Goal: Task Accomplishment & Management: Use online tool/utility

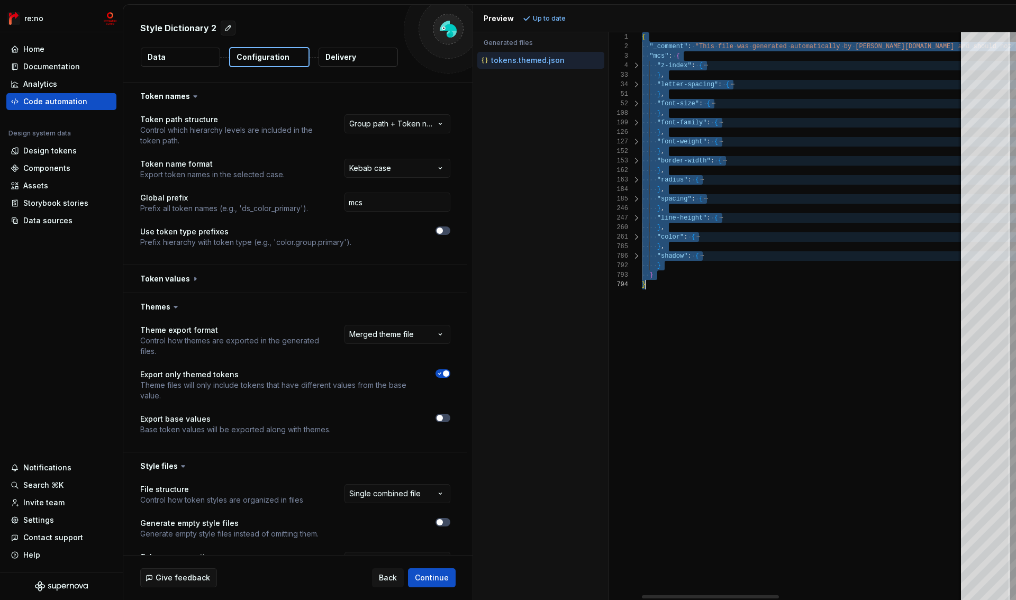
select select "**********"
click at [678, 292] on div "{ "_comment" : "This file was generated automatically by Supernov a.io and shou…" at bounding box center [1019, 316] width 755 height 568
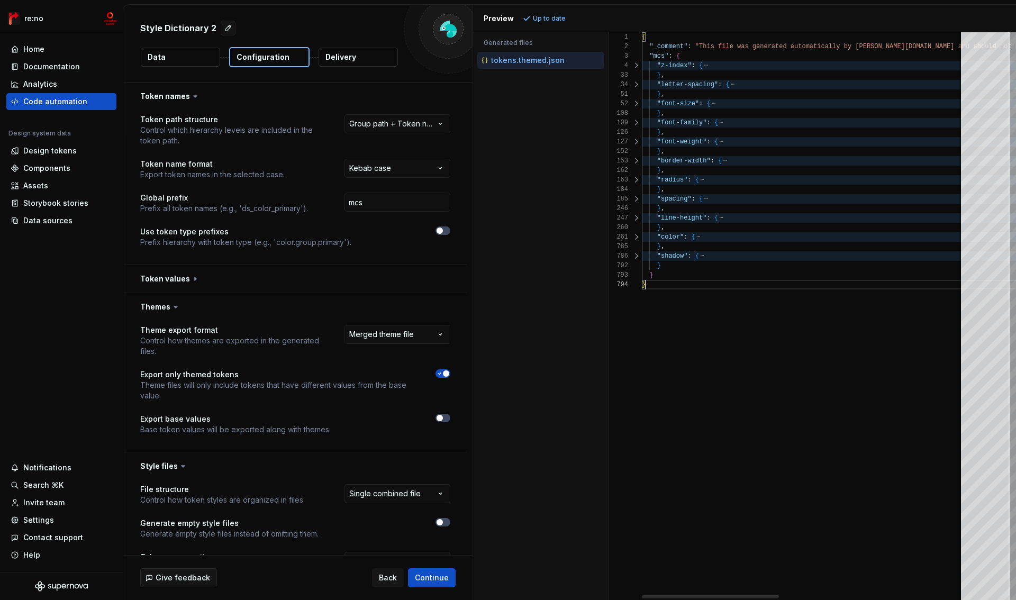
type textarea "**********"
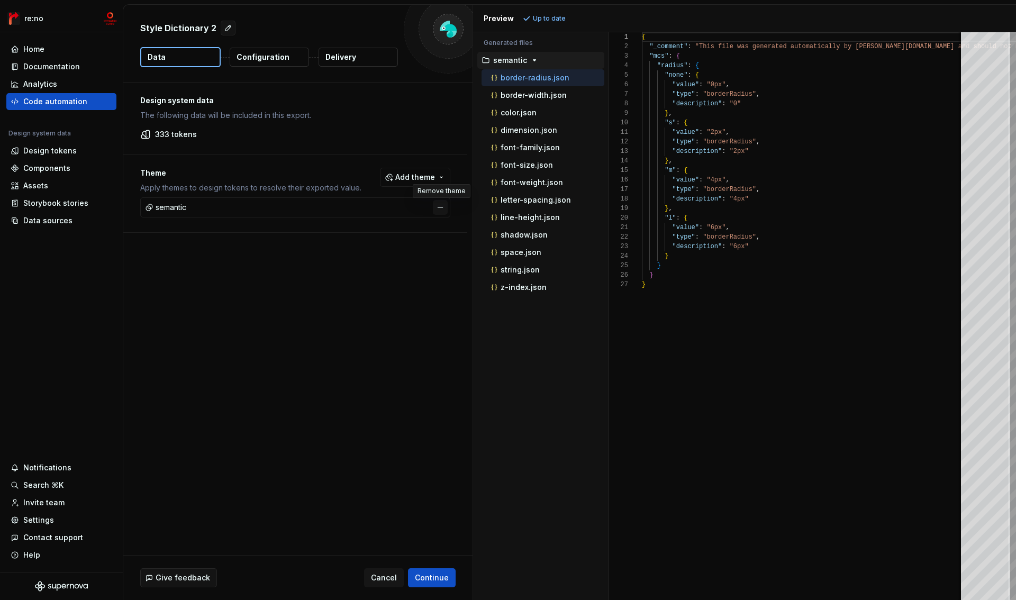
click at [441, 208] on button "button" at bounding box center [440, 207] width 15 height 15
click at [268, 59] on p "Configuration" at bounding box center [262, 57] width 53 height 11
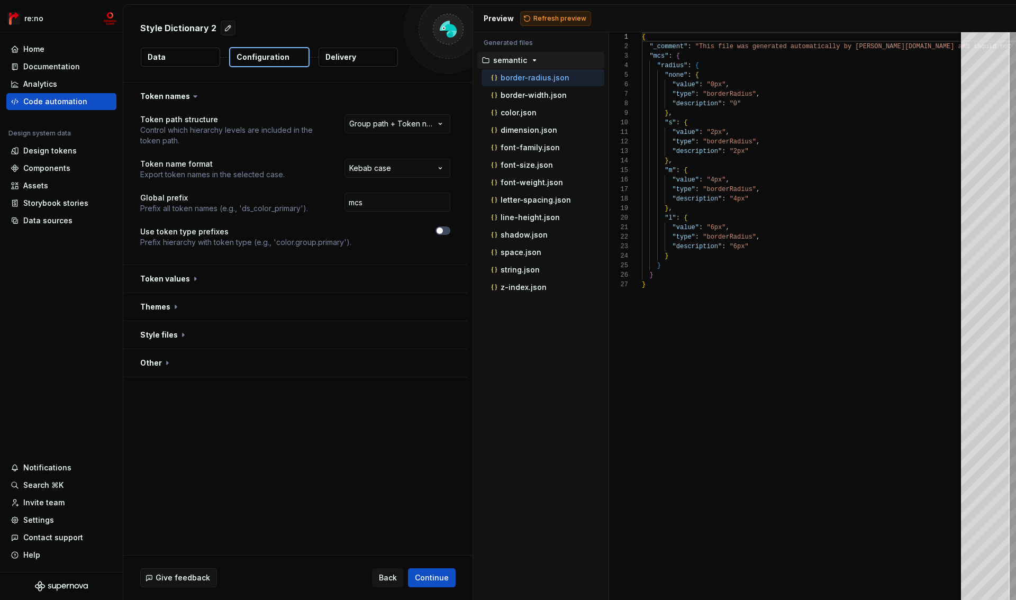
click at [555, 16] on span "Refresh preview" at bounding box center [559, 18] width 53 height 8
click at [379, 125] on html "**********" at bounding box center [508, 300] width 1016 height 600
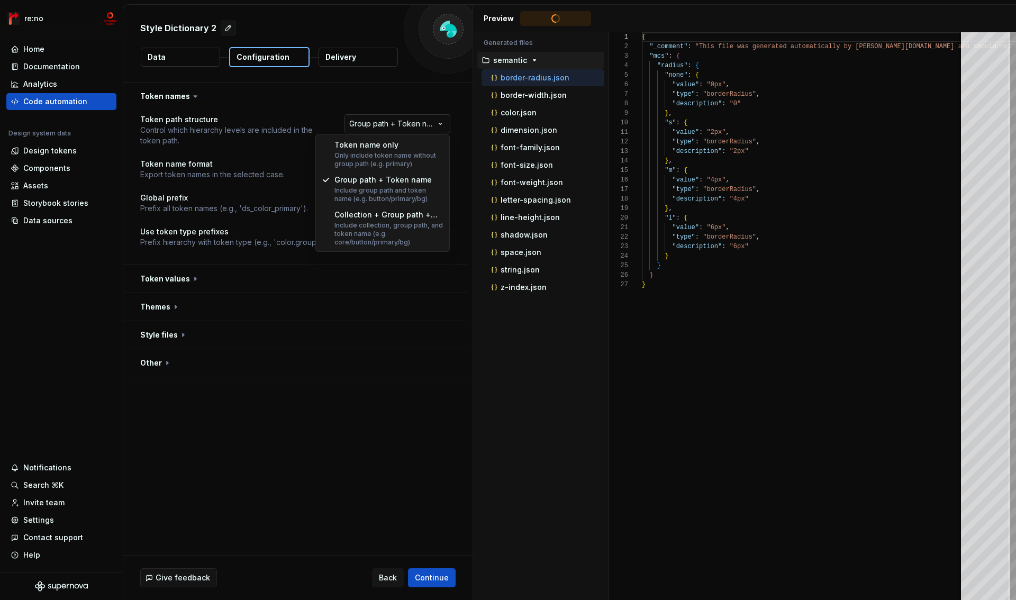
click at [379, 125] on html "**********" at bounding box center [508, 300] width 1016 height 600
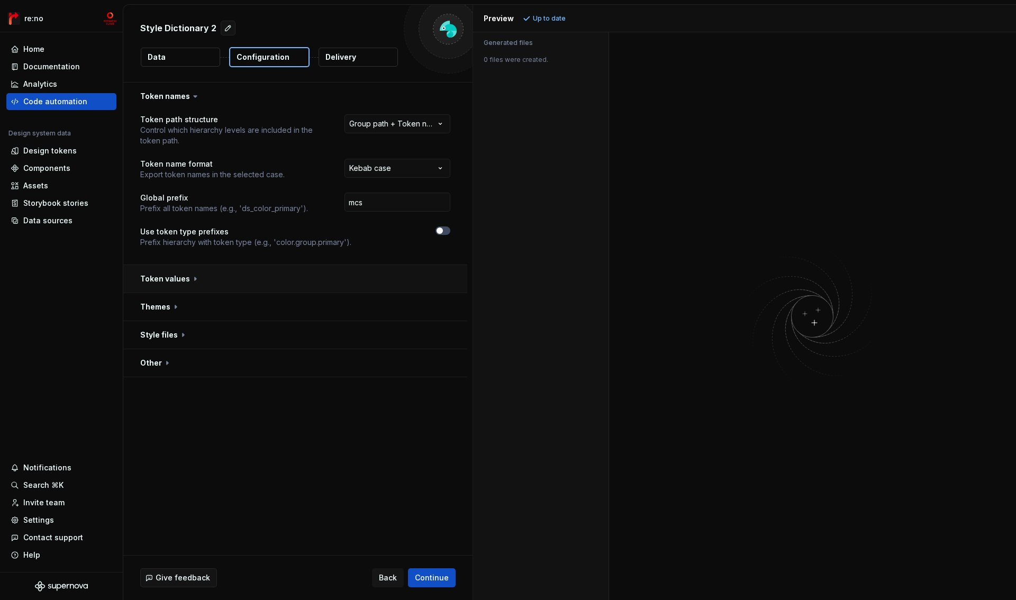
click at [175, 280] on button "button" at bounding box center [295, 279] width 344 height 28
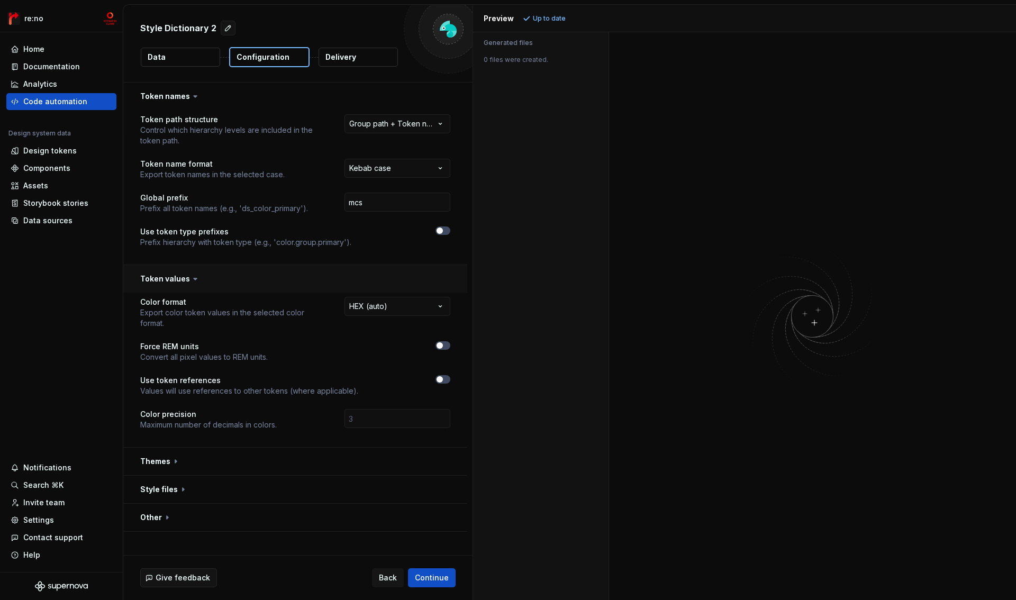
click at [168, 277] on button "button" at bounding box center [295, 279] width 344 height 28
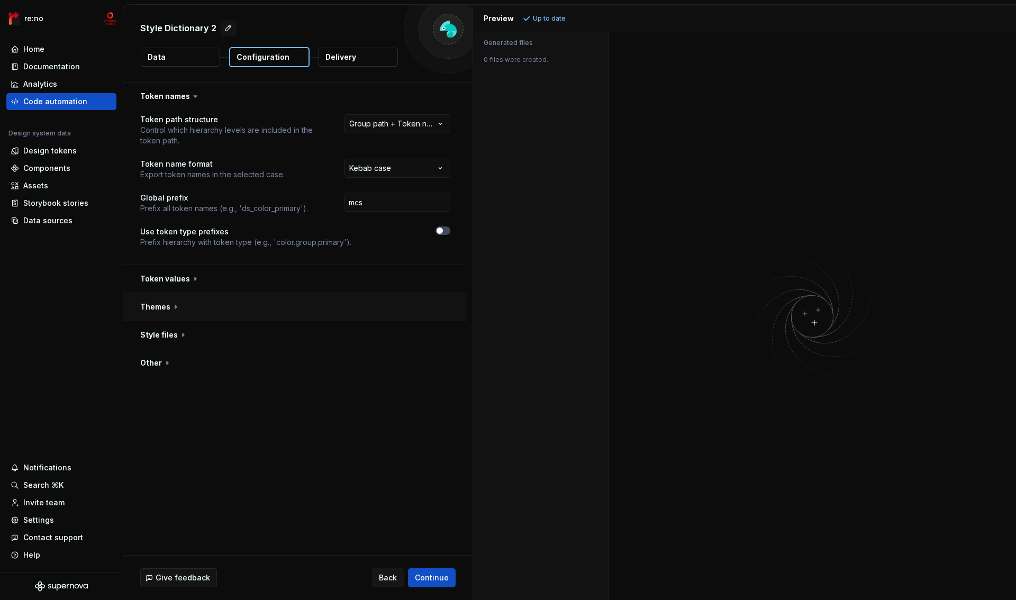
click at [167, 307] on button "button" at bounding box center [295, 307] width 344 height 28
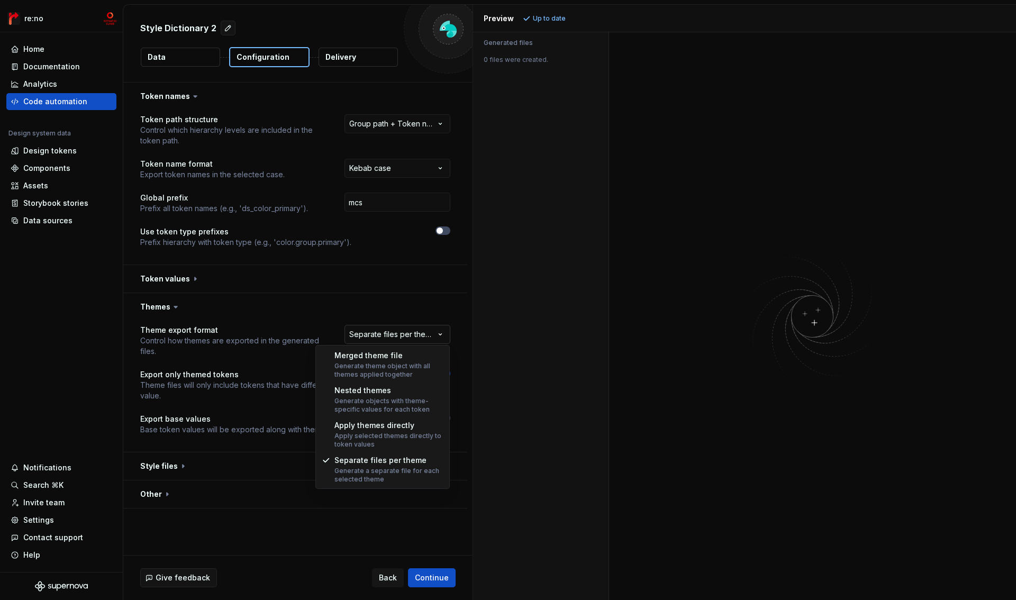
click at [412, 334] on html "**********" at bounding box center [508, 300] width 1016 height 600
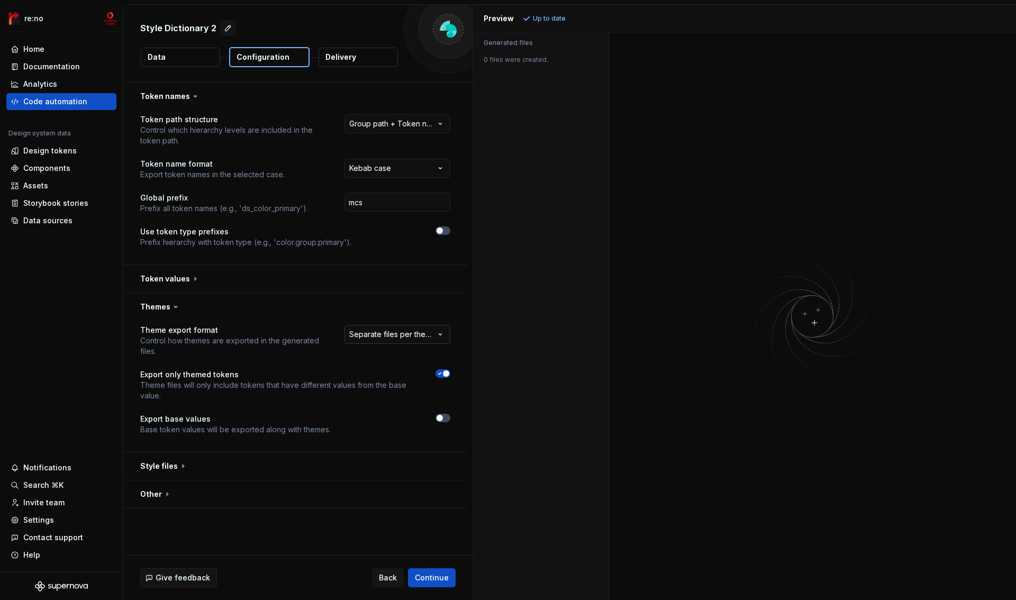
click at [405, 329] on html "**********" at bounding box center [508, 300] width 1016 height 600
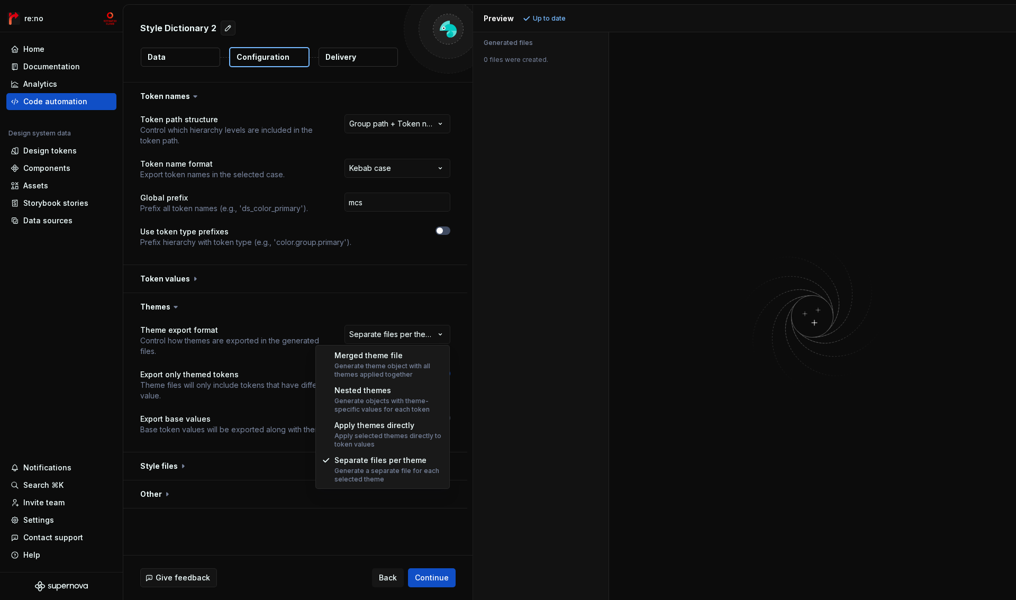
select select "**********"
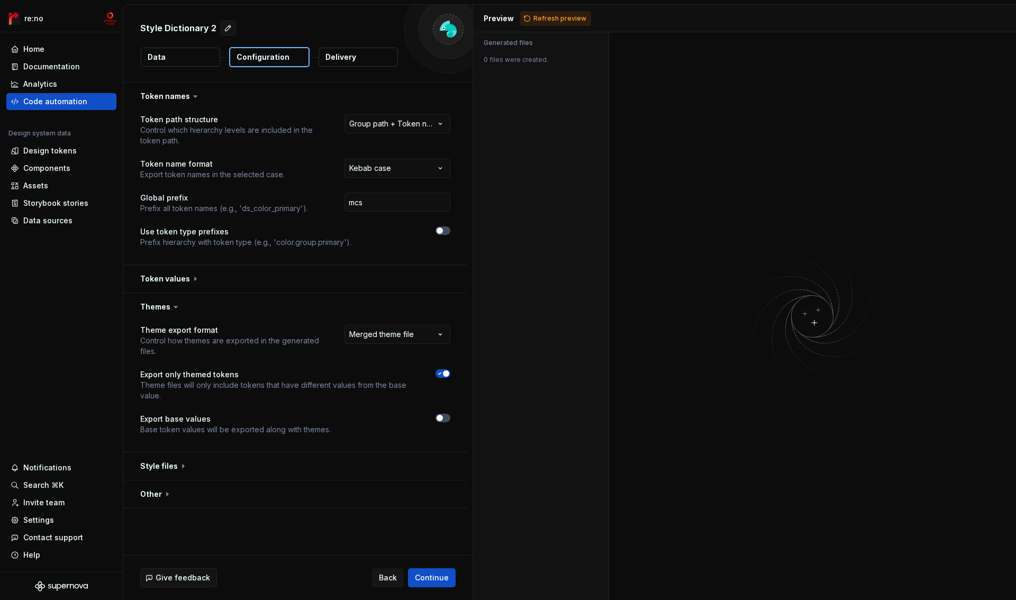
click at [443, 374] on span "button" at bounding box center [446, 373] width 6 height 6
click at [444, 417] on button "button" at bounding box center [442, 418] width 15 height 8
click at [167, 465] on button "button" at bounding box center [295, 466] width 344 height 28
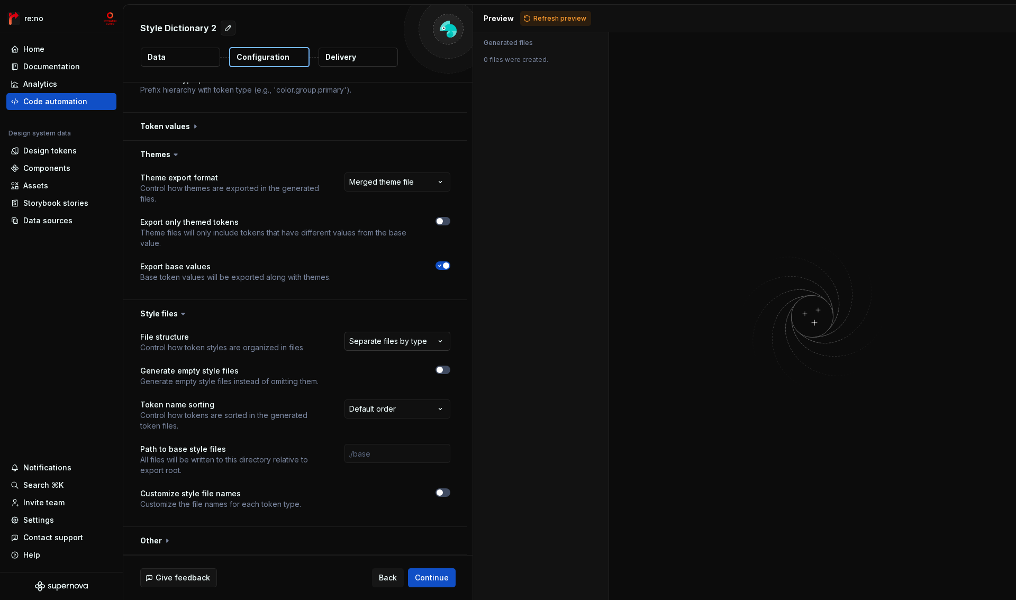
click at [419, 349] on html "**********" at bounding box center [508, 300] width 1016 height 600
click at [160, 312] on button "button" at bounding box center [295, 314] width 344 height 28
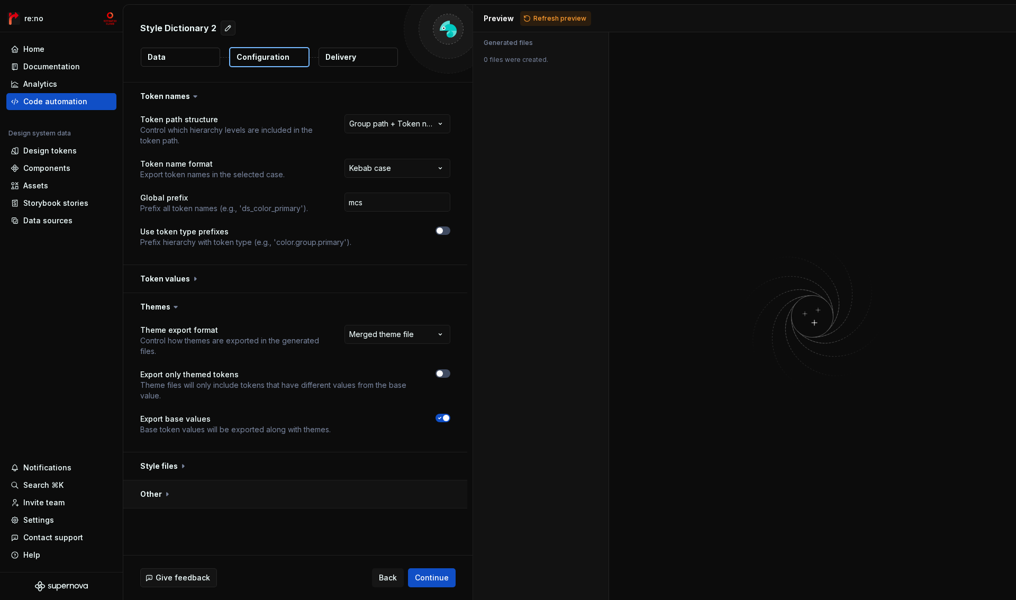
click at [159, 495] on button "button" at bounding box center [295, 494] width 344 height 28
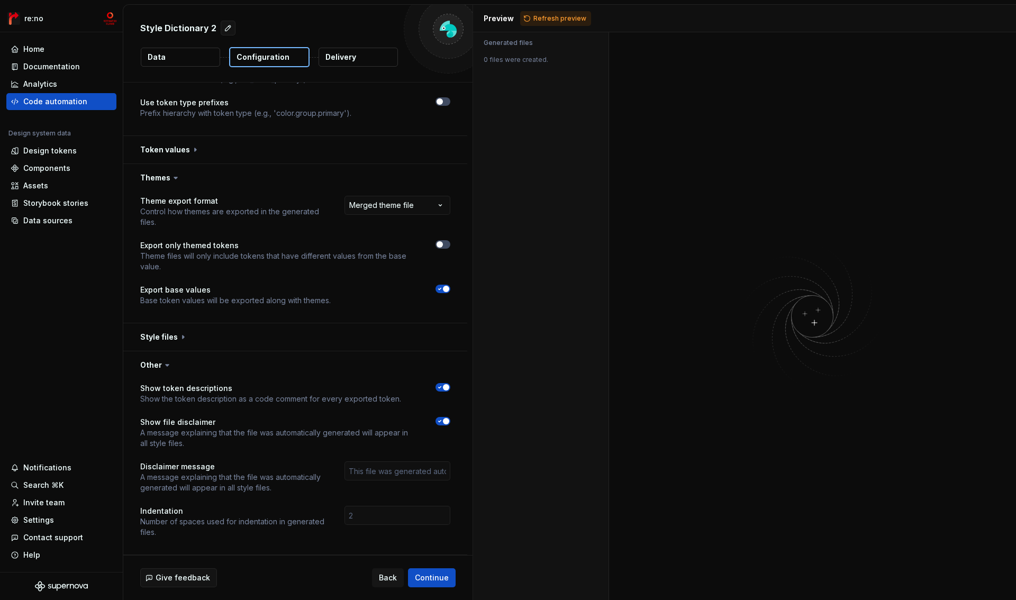
click at [148, 368] on button "button" at bounding box center [295, 365] width 344 height 28
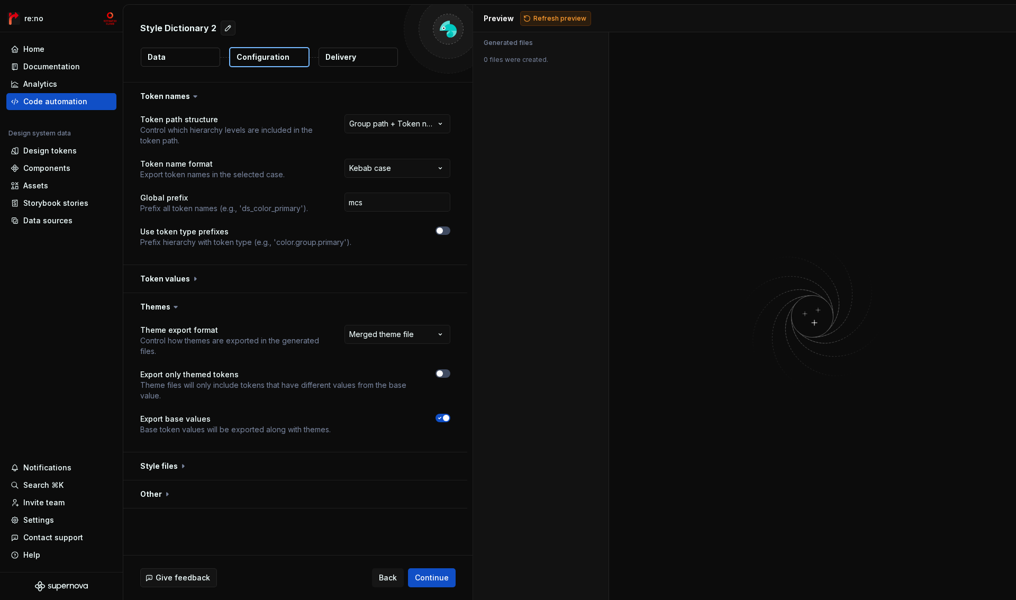
click at [561, 15] on span "Refresh preview" at bounding box center [559, 18] width 53 height 8
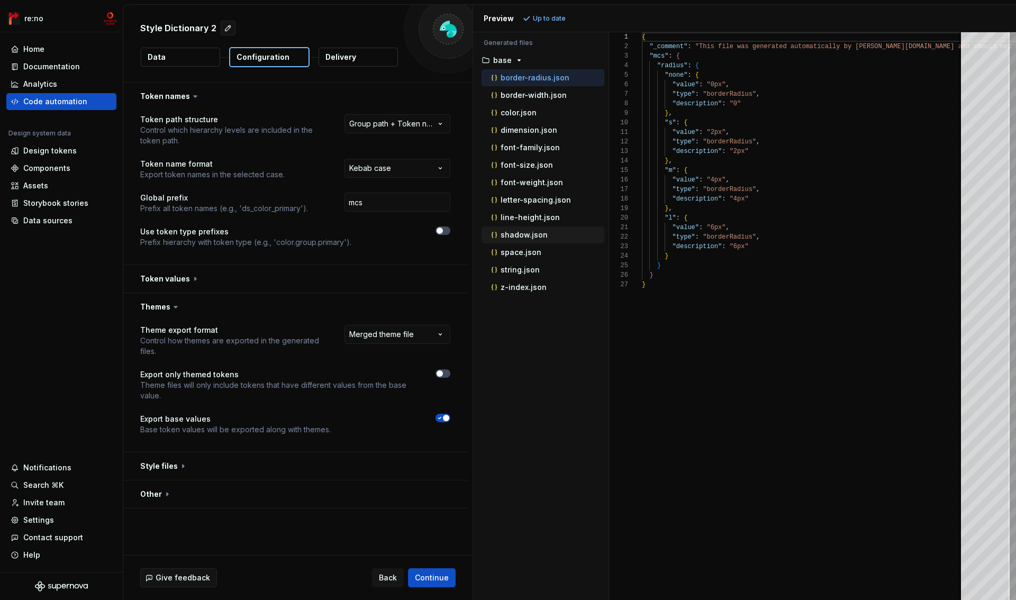
click at [537, 230] on div "shadow.json" at bounding box center [546, 235] width 115 height 11
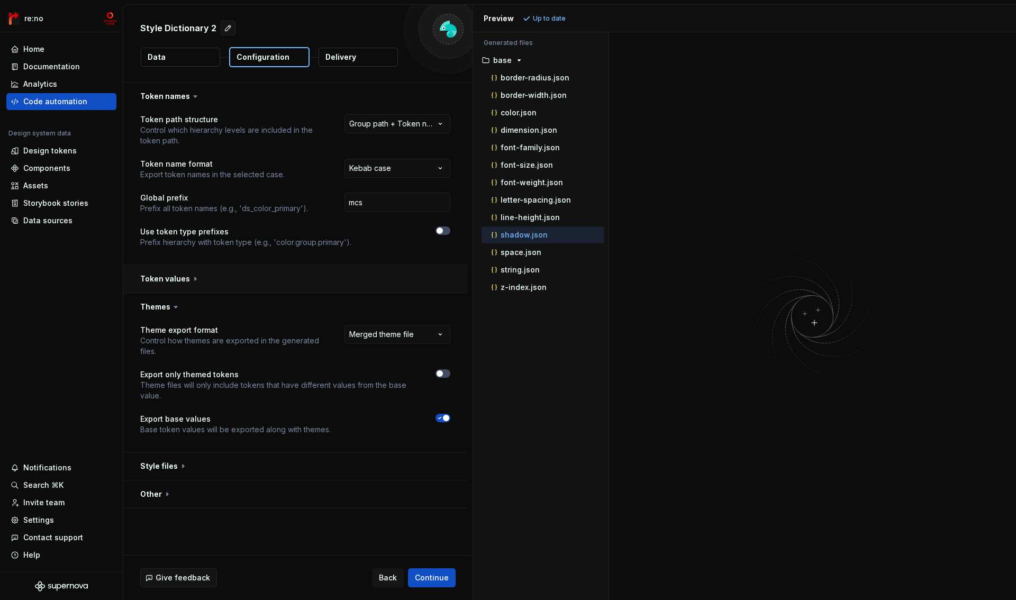
click at [162, 278] on button "button" at bounding box center [295, 279] width 344 height 28
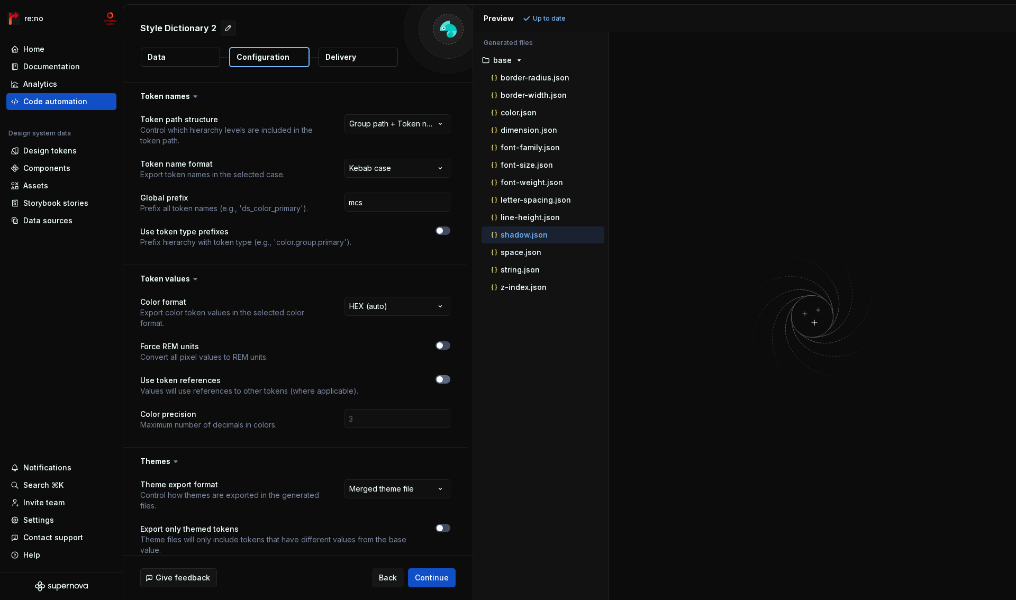
click at [437, 380] on span "button" at bounding box center [439, 379] width 6 height 6
click at [440, 379] on icon "button" at bounding box center [439, 379] width 8 height 6
click at [440, 379] on span "button" at bounding box center [439, 379] width 6 height 6
click at [440, 379] on icon "button" at bounding box center [439, 379] width 8 height 6
click at [440, 379] on span "button" at bounding box center [439, 379] width 6 height 6
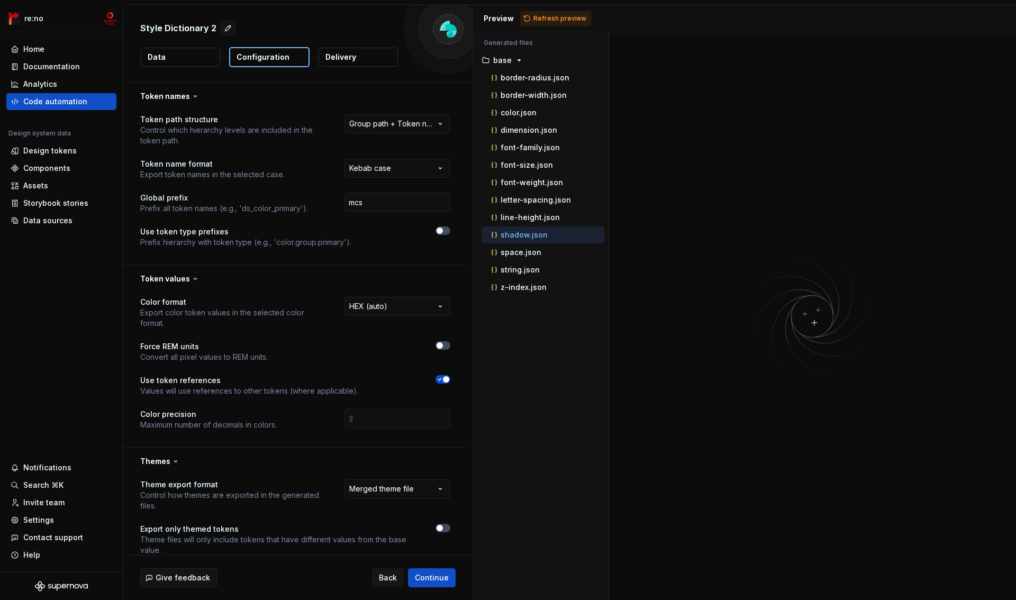
click at [440, 379] on icon "button" at bounding box center [439, 379] width 8 height 6
click at [152, 276] on button "button" at bounding box center [295, 279] width 344 height 28
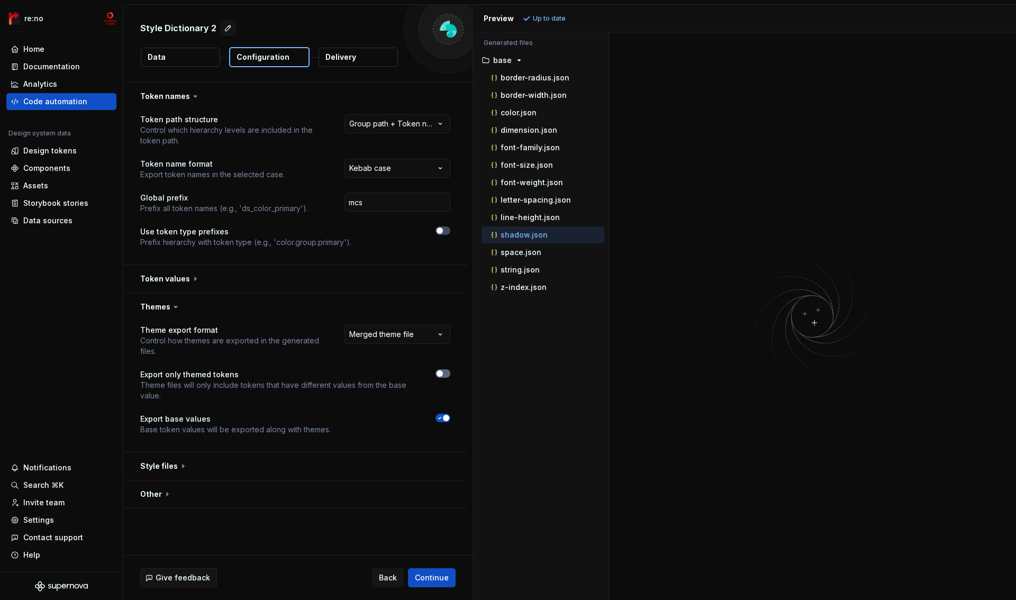
click at [443, 374] on icon "button" at bounding box center [439, 373] width 8 height 6
click at [541, 15] on span "Refresh preview" at bounding box center [559, 18] width 53 height 8
click at [149, 461] on button "button" at bounding box center [295, 466] width 344 height 28
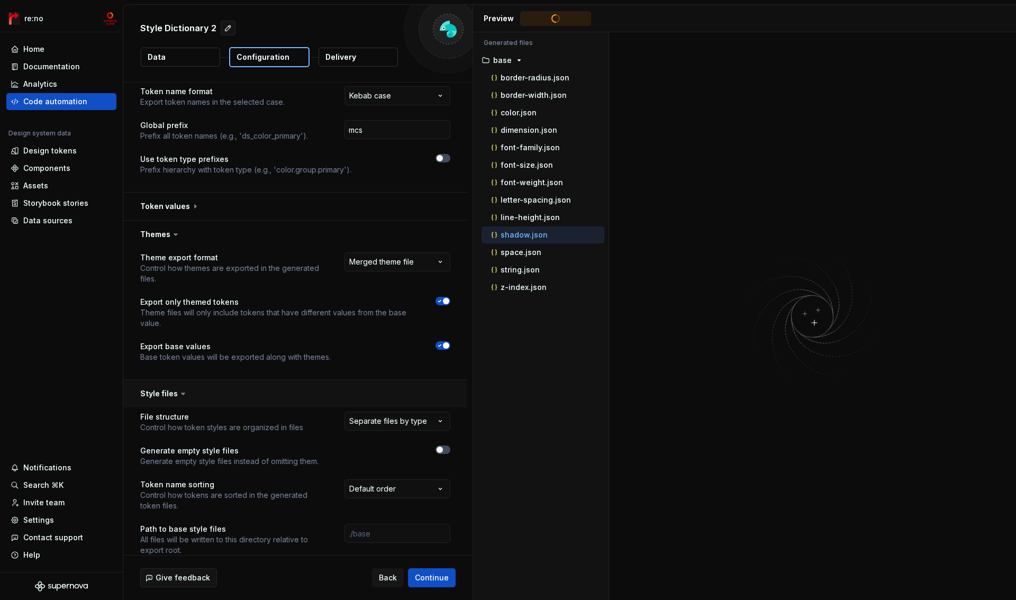
scroll to position [152, 0]
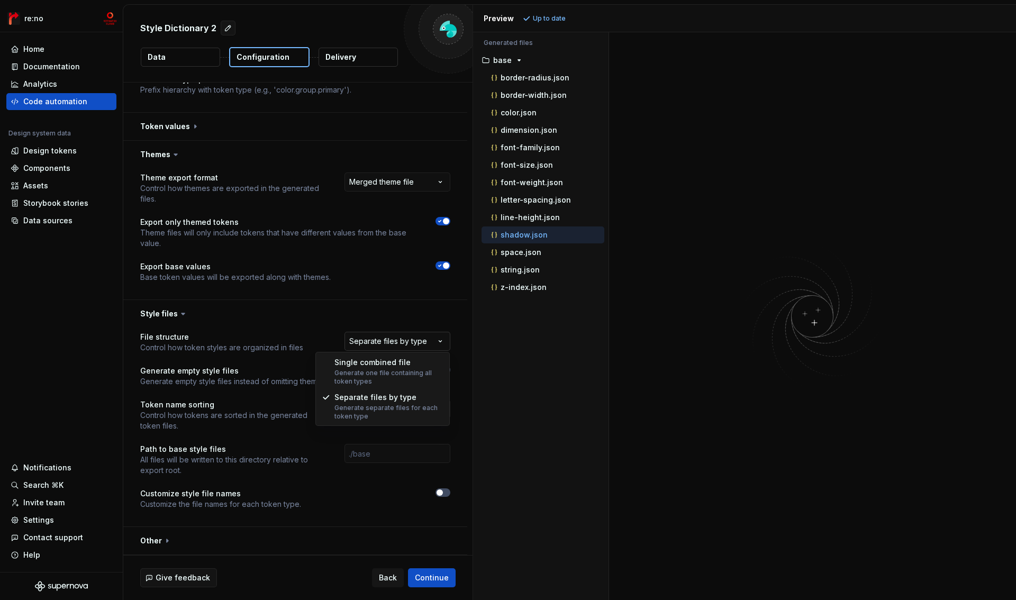
click at [416, 348] on html "**********" at bounding box center [508, 300] width 1016 height 600
select select "**********"
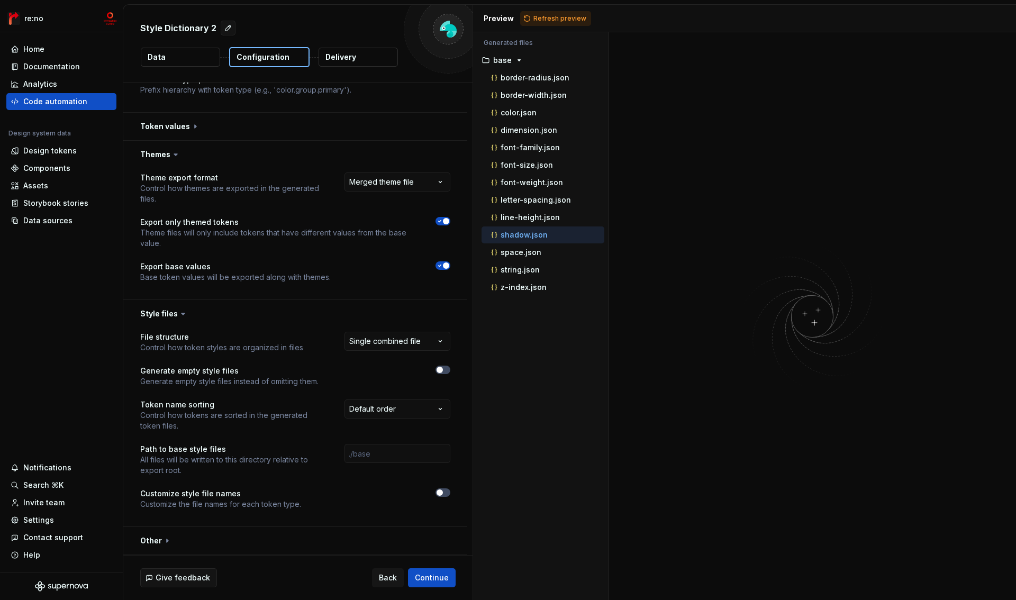
click at [181, 316] on icon at bounding box center [183, 313] width 11 height 11
click at [440, 219] on icon "button" at bounding box center [439, 221] width 8 height 6
click at [555, 11] on button "Refresh preview" at bounding box center [555, 18] width 71 height 15
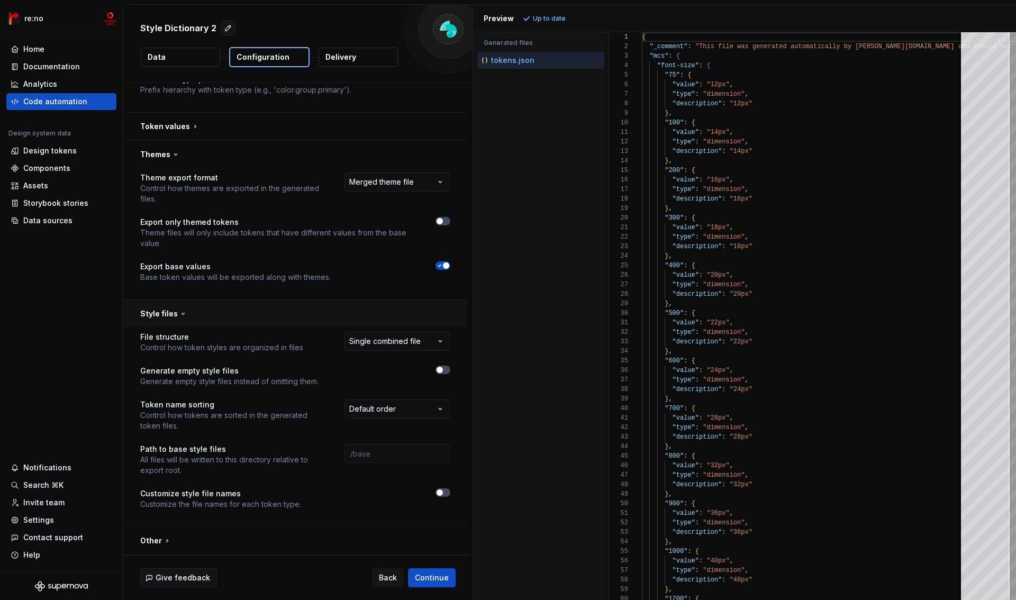
click at [166, 313] on button "button" at bounding box center [295, 314] width 344 height 28
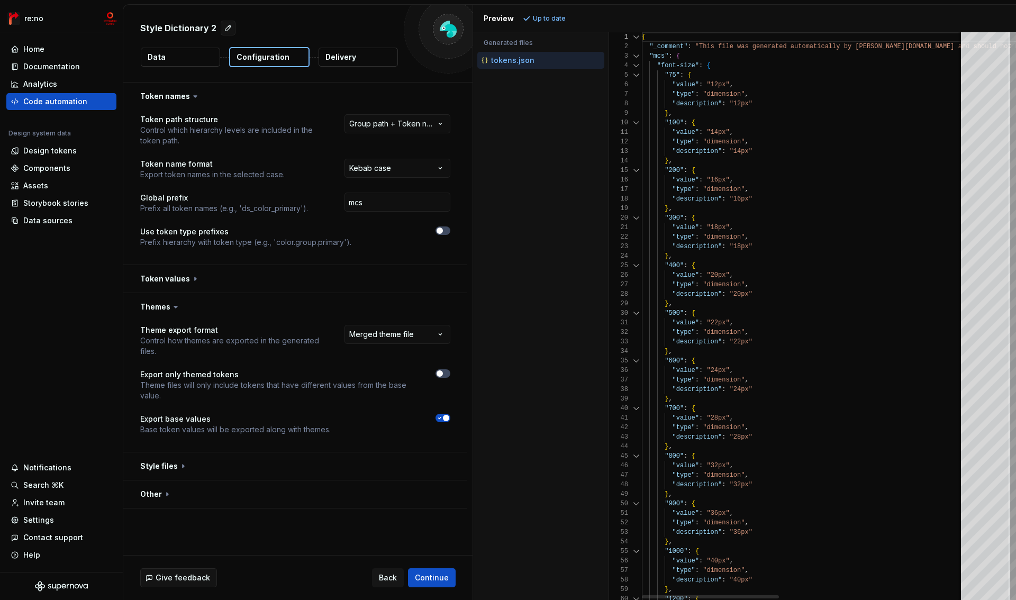
click at [637, 63] on div at bounding box center [636, 66] width 14 height 10
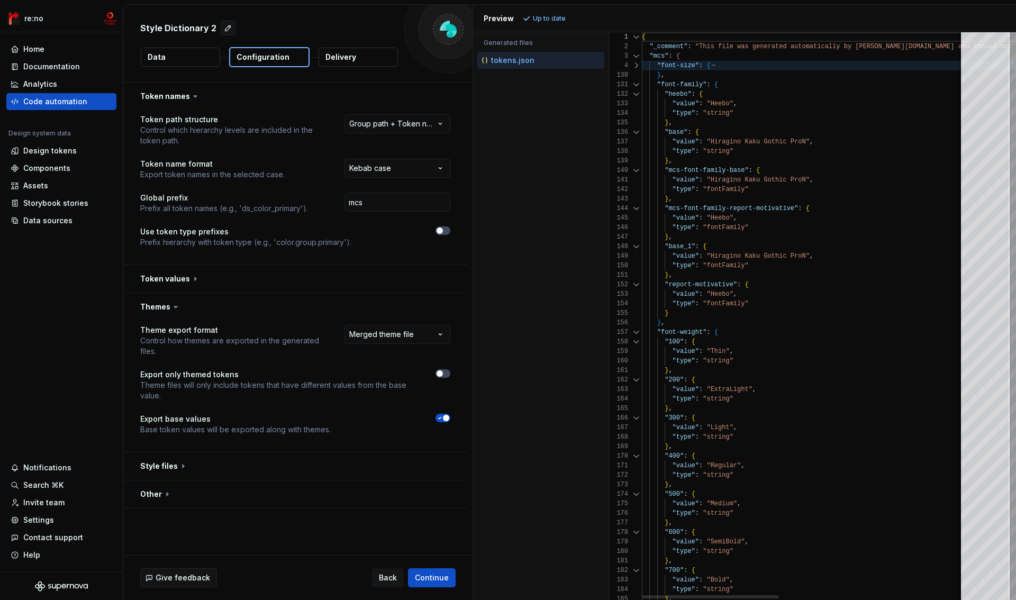
click at [634, 85] on div at bounding box center [636, 85] width 14 height 10
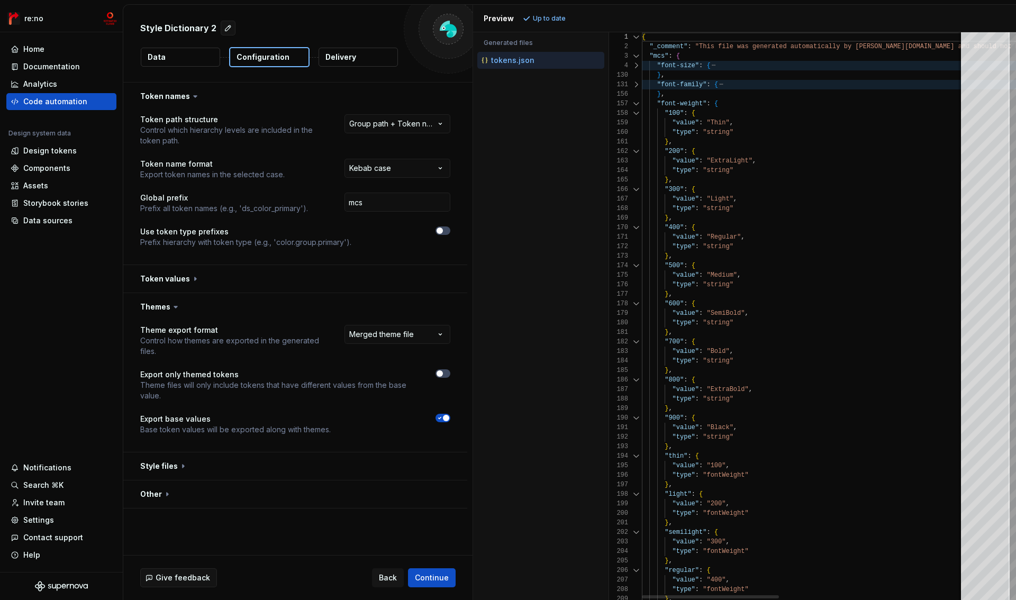
click at [634, 105] on div at bounding box center [636, 104] width 14 height 10
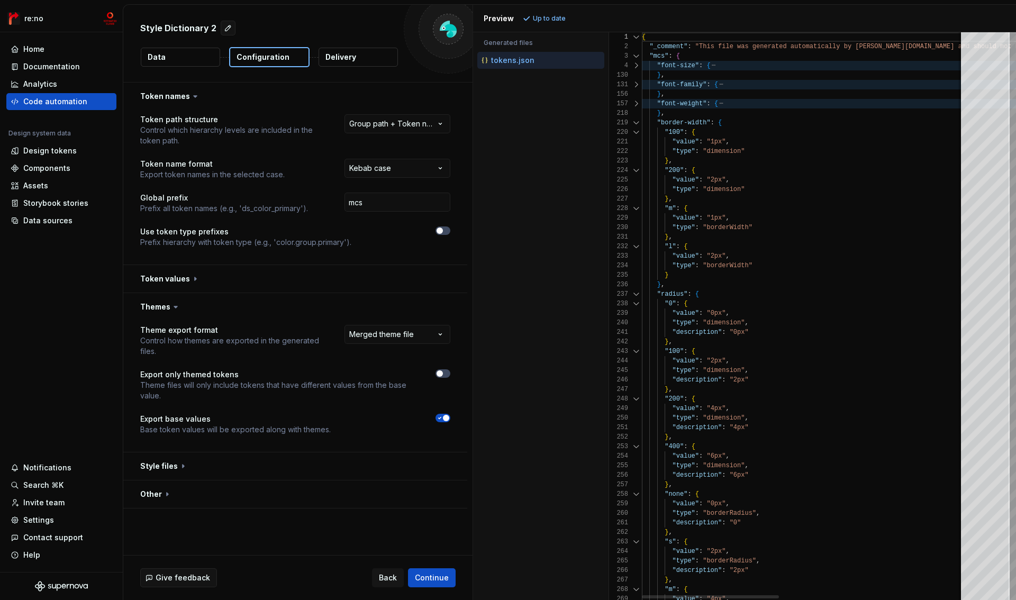
click at [634, 122] on div at bounding box center [636, 123] width 14 height 10
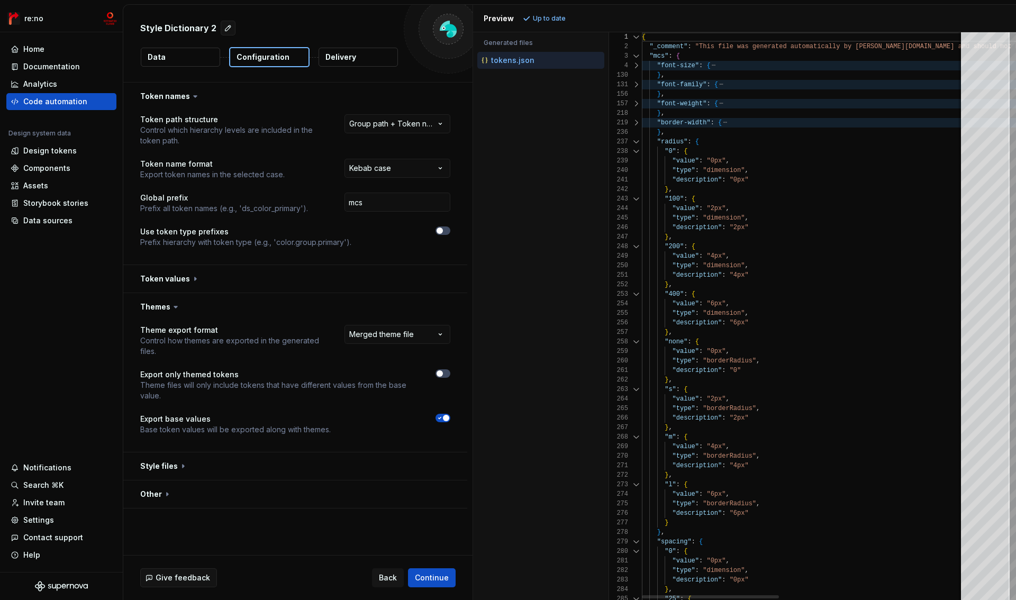
click at [633, 140] on div at bounding box center [636, 142] width 14 height 10
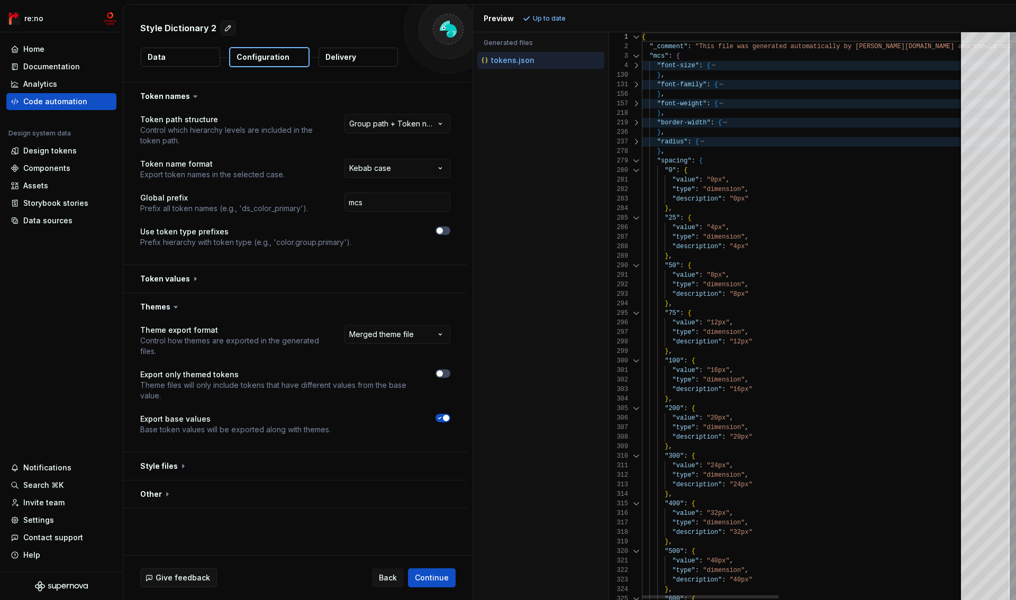
click at [634, 163] on div at bounding box center [636, 161] width 14 height 10
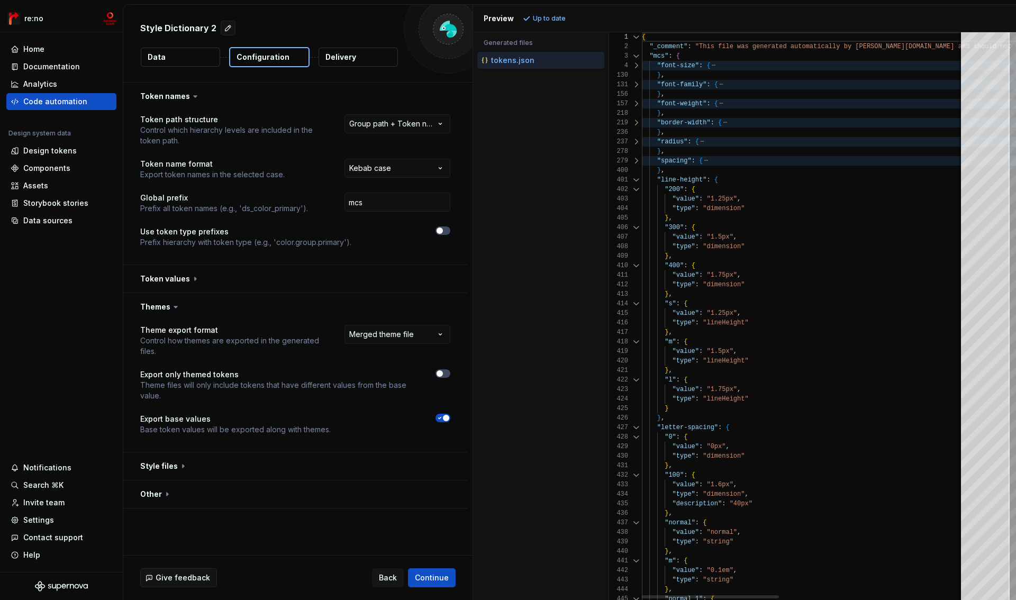
click at [633, 183] on div at bounding box center [636, 180] width 14 height 10
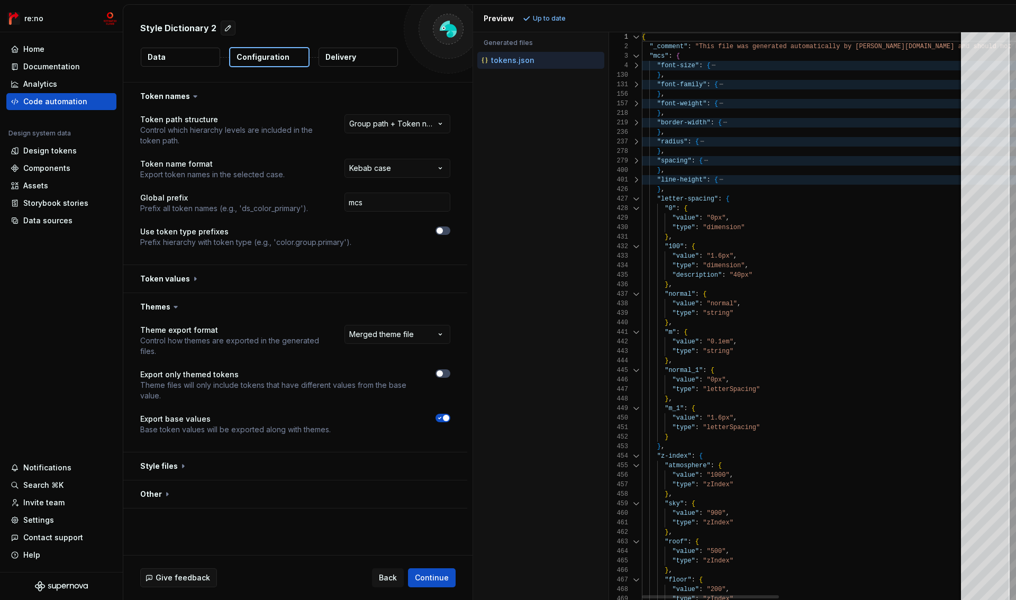
click at [633, 202] on div at bounding box center [636, 199] width 14 height 10
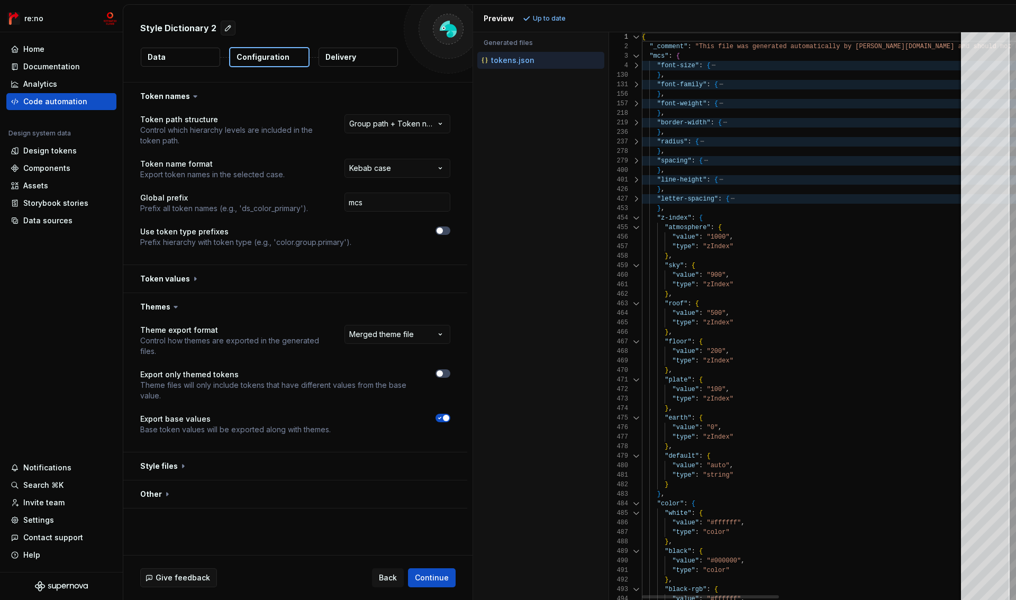
click at [633, 218] on div at bounding box center [636, 218] width 14 height 10
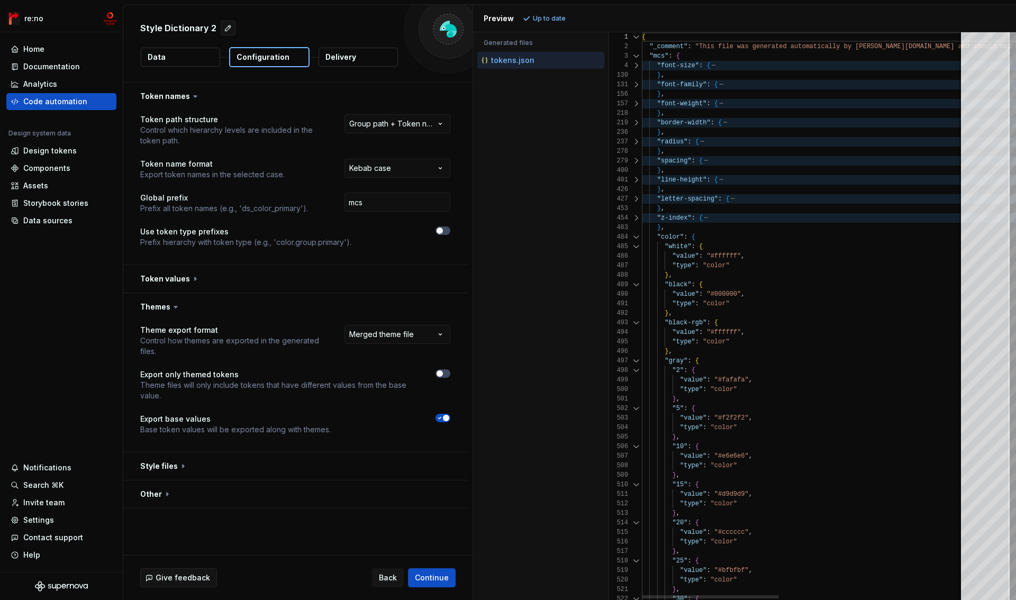
click at [633, 239] on div at bounding box center [636, 237] width 14 height 10
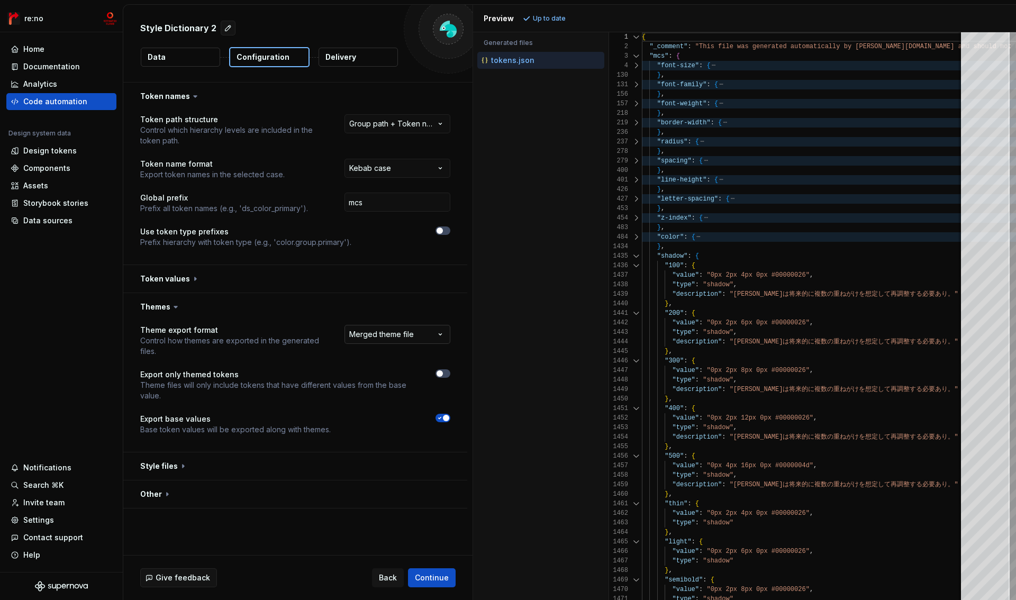
click at [364, 335] on html "**********" at bounding box center [508, 300] width 1016 height 600
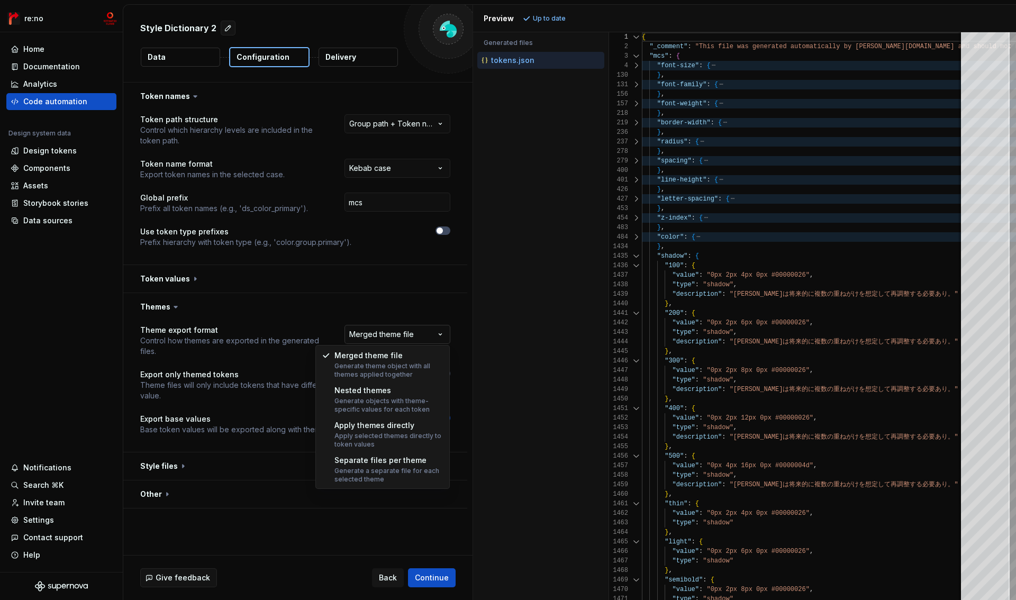
click at [364, 335] on html "**********" at bounding box center [508, 300] width 1016 height 600
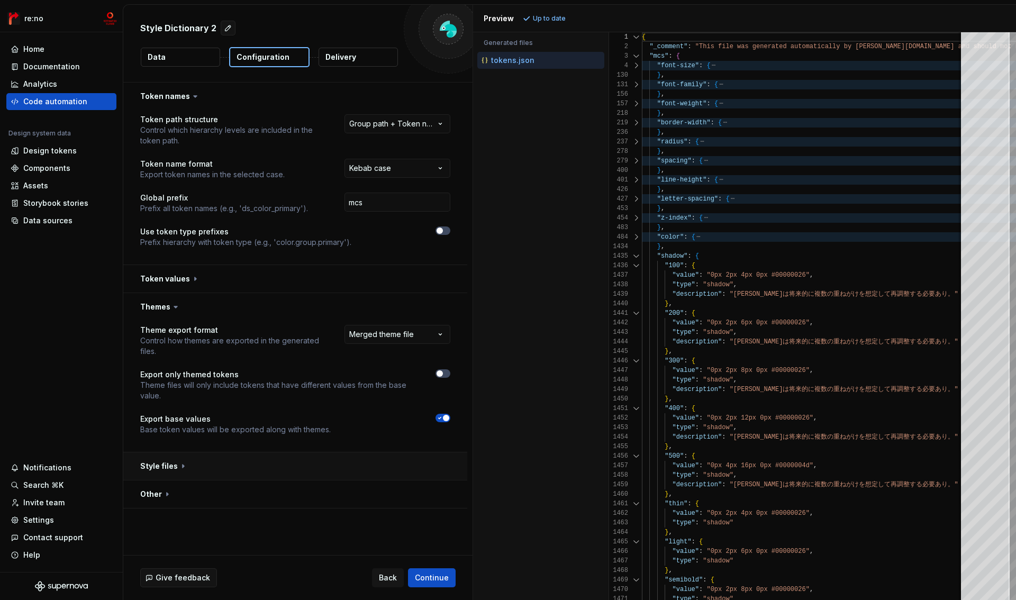
click at [148, 469] on button "button" at bounding box center [295, 466] width 344 height 28
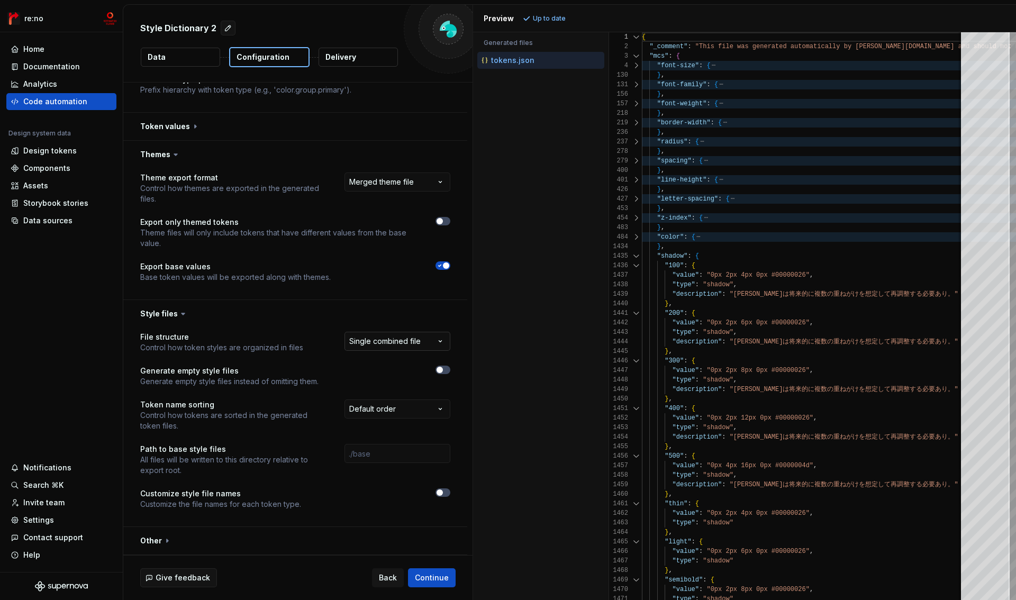
click at [406, 348] on html "**********" at bounding box center [508, 300] width 1016 height 600
select select "**********"
click at [560, 17] on span "Refresh preview" at bounding box center [559, 18] width 53 height 8
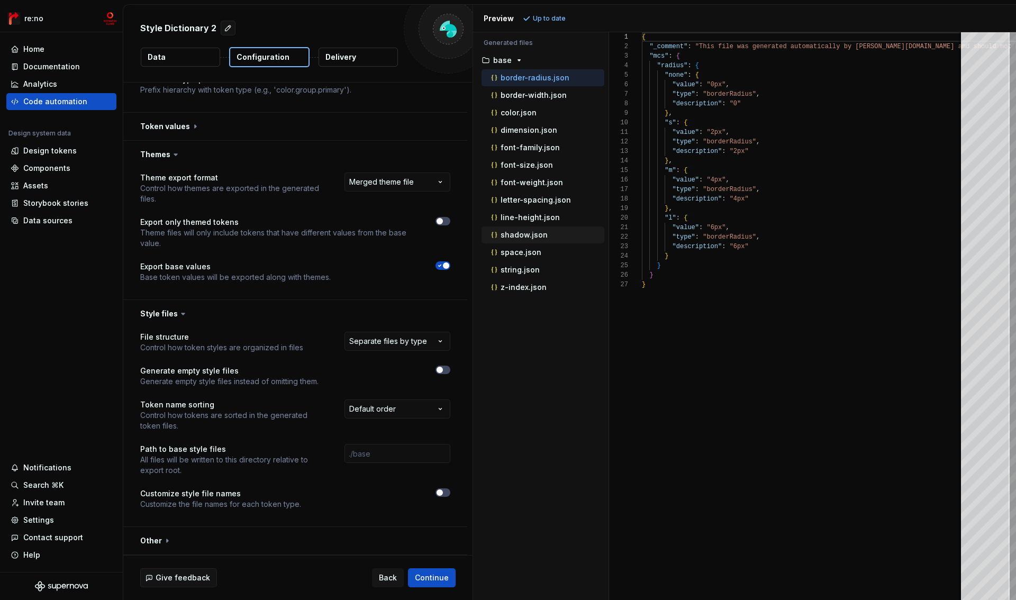
click at [524, 234] on p "shadow.json" at bounding box center [523, 235] width 47 height 8
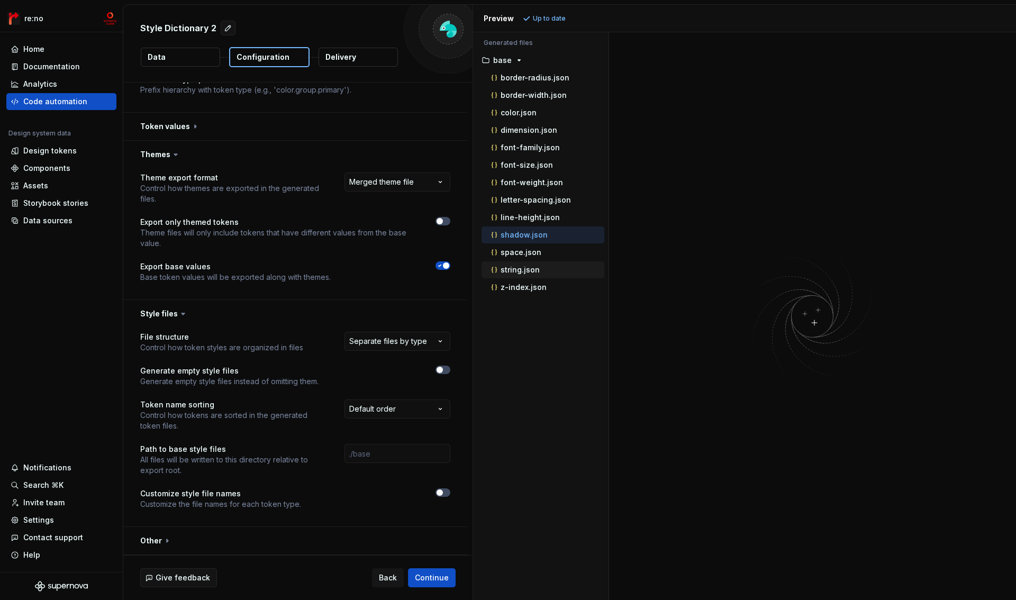
click at [523, 272] on p "string.json" at bounding box center [519, 270] width 39 height 8
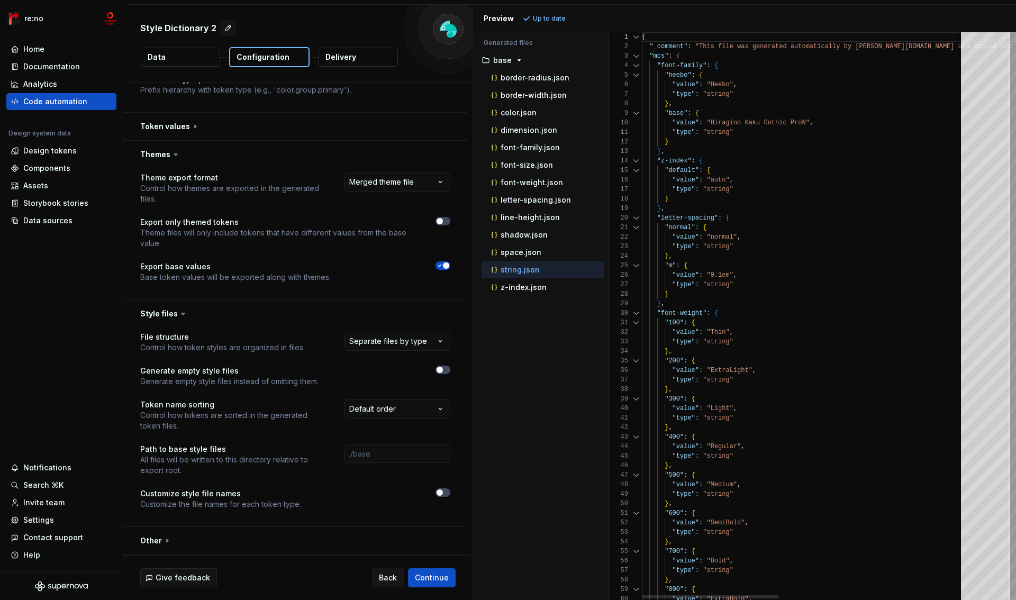
click at [634, 65] on div at bounding box center [636, 66] width 14 height 10
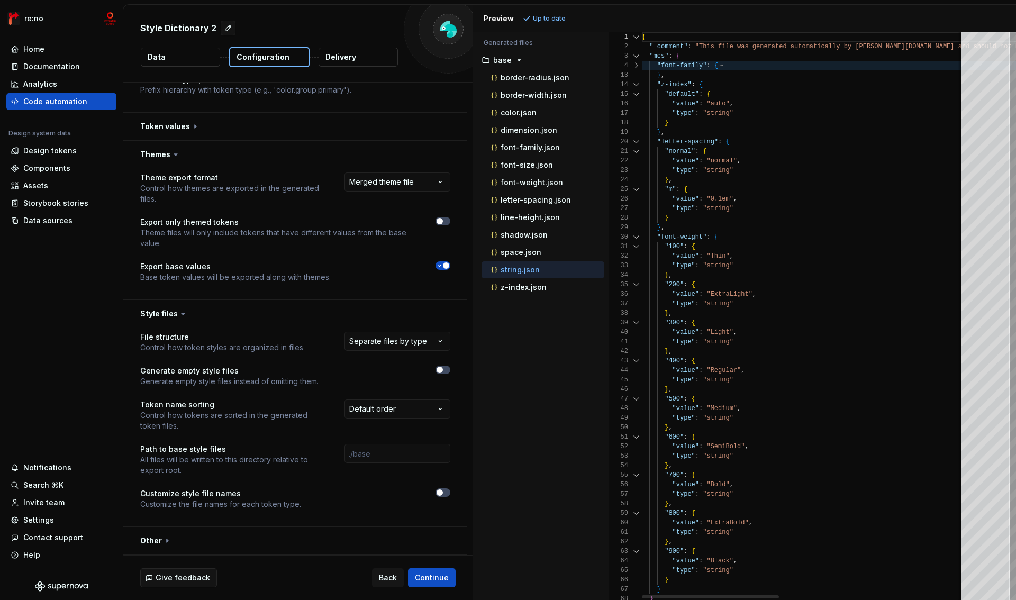
click at [634, 79] on div "13" at bounding box center [625, 75] width 33 height 10
click at [633, 90] on div at bounding box center [636, 94] width 14 height 10
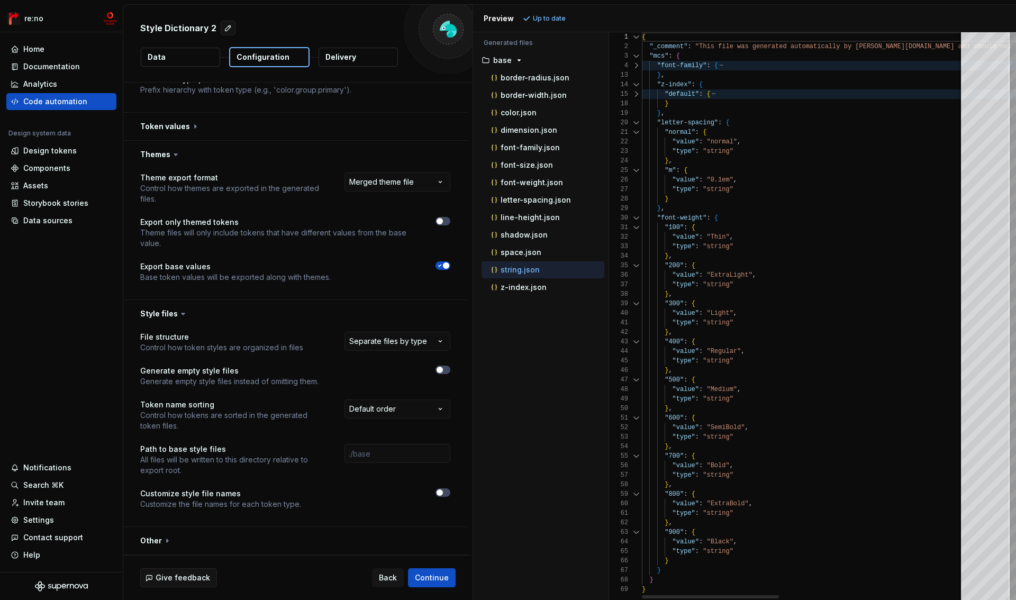
click at [633, 87] on div at bounding box center [636, 85] width 14 height 10
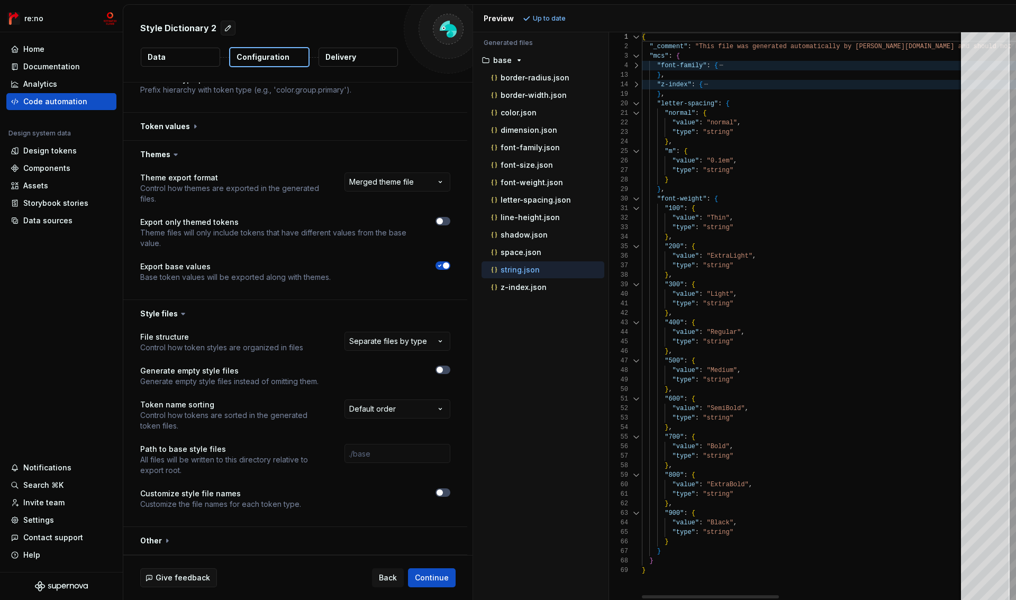
click at [633, 100] on div at bounding box center [636, 104] width 14 height 10
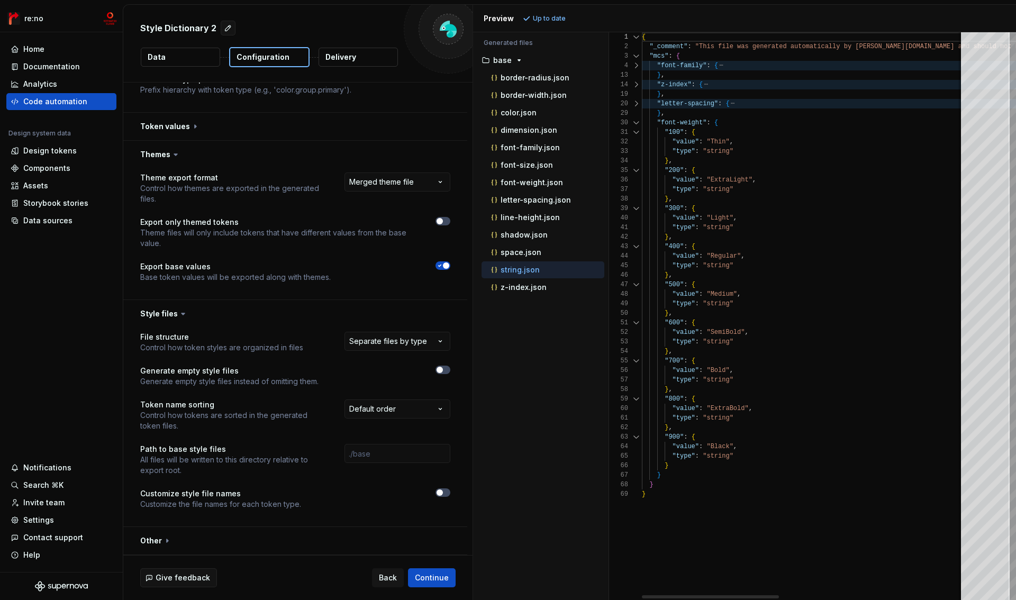
click at [633, 121] on div at bounding box center [636, 123] width 14 height 10
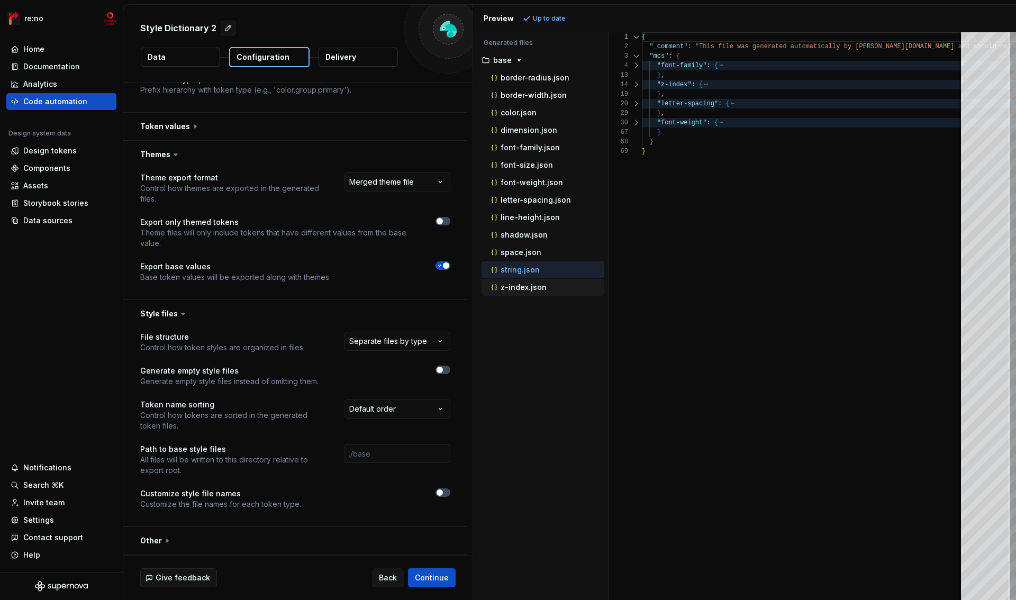
click at [537, 287] on p "z-index.json" at bounding box center [523, 287] width 46 height 8
type textarea "**********"
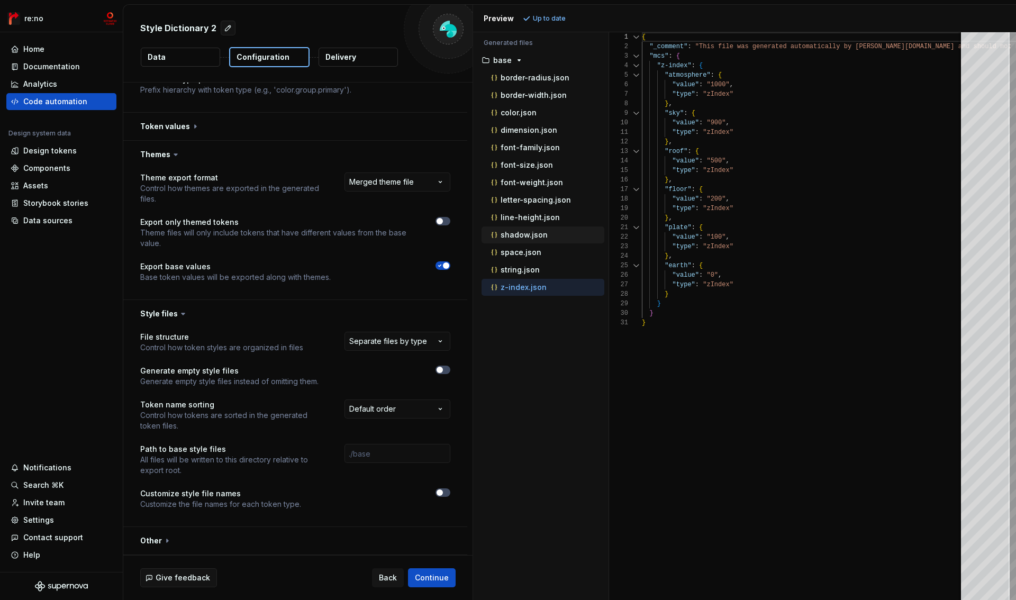
click at [528, 236] on p "shadow.json" at bounding box center [523, 235] width 47 height 8
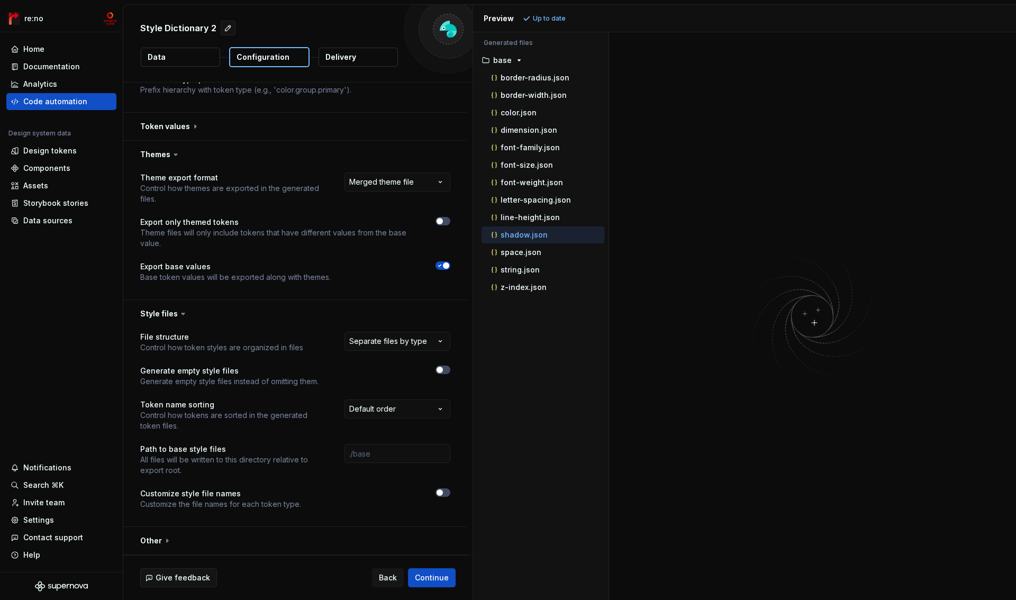
click at [528, 236] on p "shadow.json" at bounding box center [523, 235] width 47 height 8
click at [525, 211] on div "line-height.json" at bounding box center [542, 217] width 123 height 17
click at [525, 218] on p "line-height.json" at bounding box center [529, 217] width 59 height 8
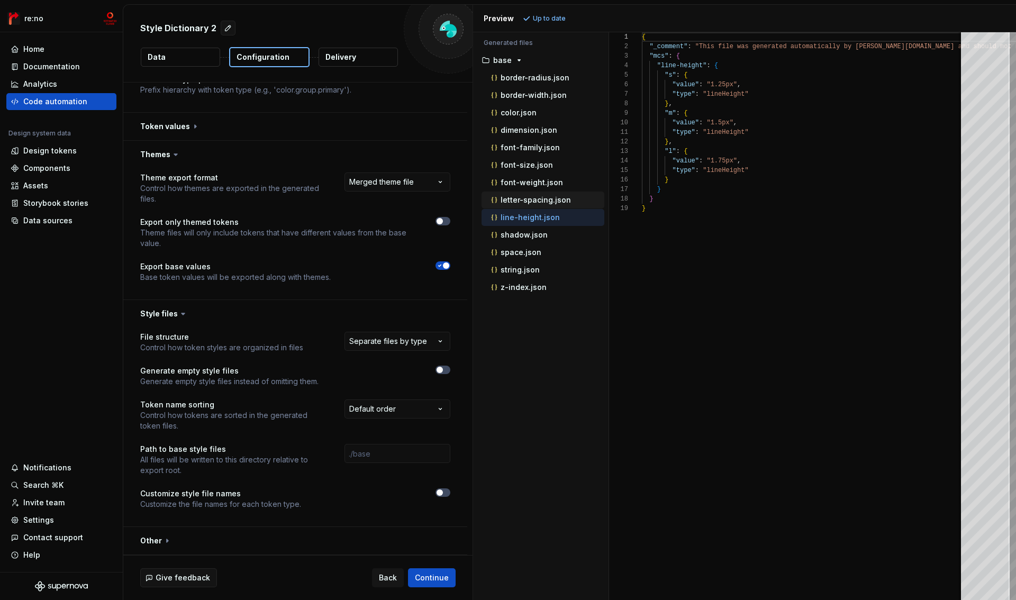
click at [525, 204] on div "letter-spacing.json" at bounding box center [546, 200] width 115 height 11
click at [526, 186] on p "font-weight.json" at bounding box center [531, 182] width 62 height 8
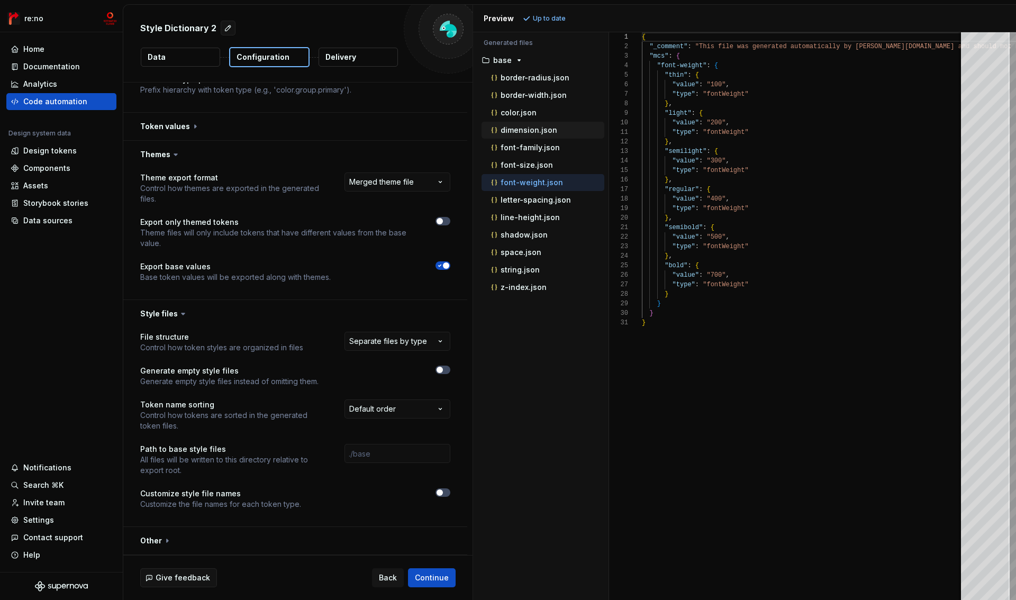
click at [520, 131] on p "dimension.json" at bounding box center [528, 130] width 57 height 8
type textarea "**********"
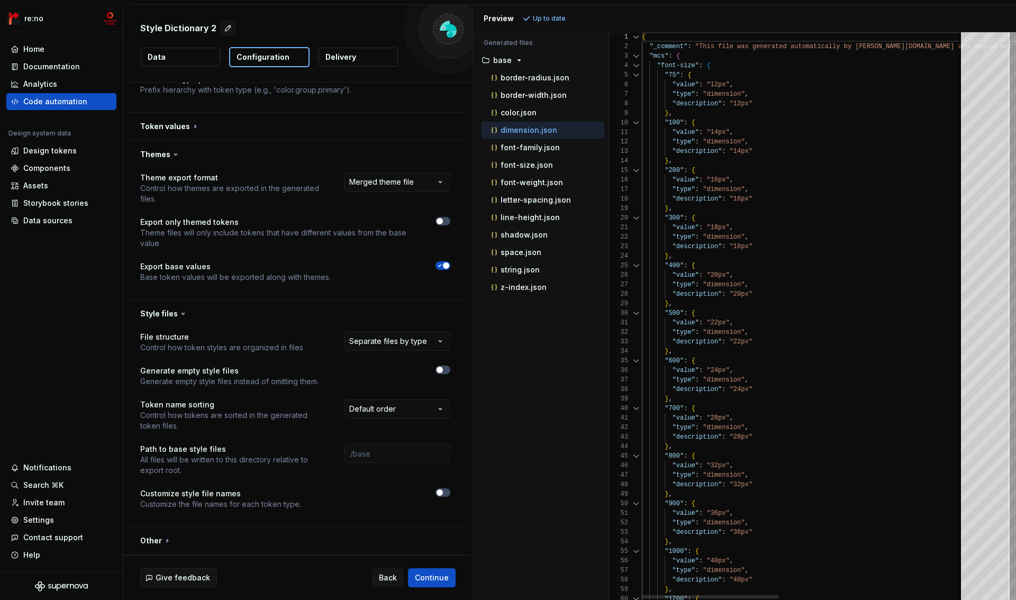
click at [637, 67] on div at bounding box center [636, 66] width 14 height 10
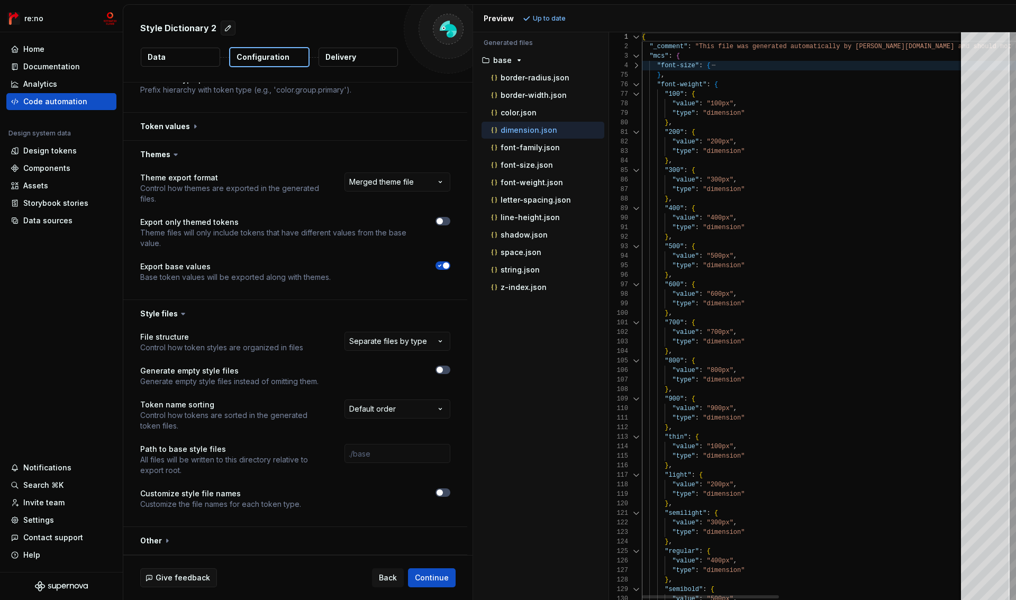
click at [633, 84] on div at bounding box center [636, 85] width 14 height 10
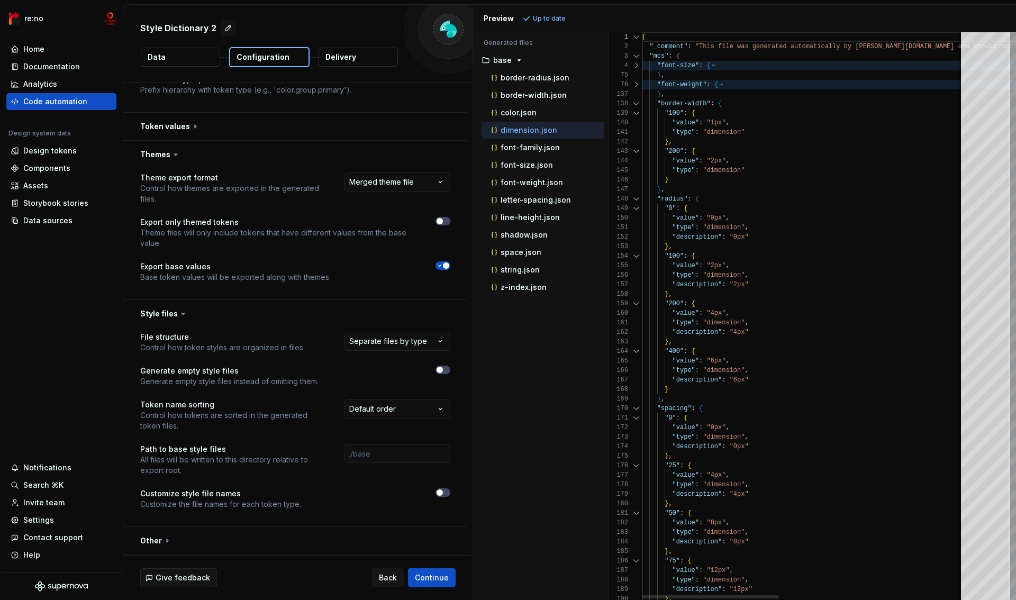
click at [634, 102] on div at bounding box center [636, 104] width 14 height 10
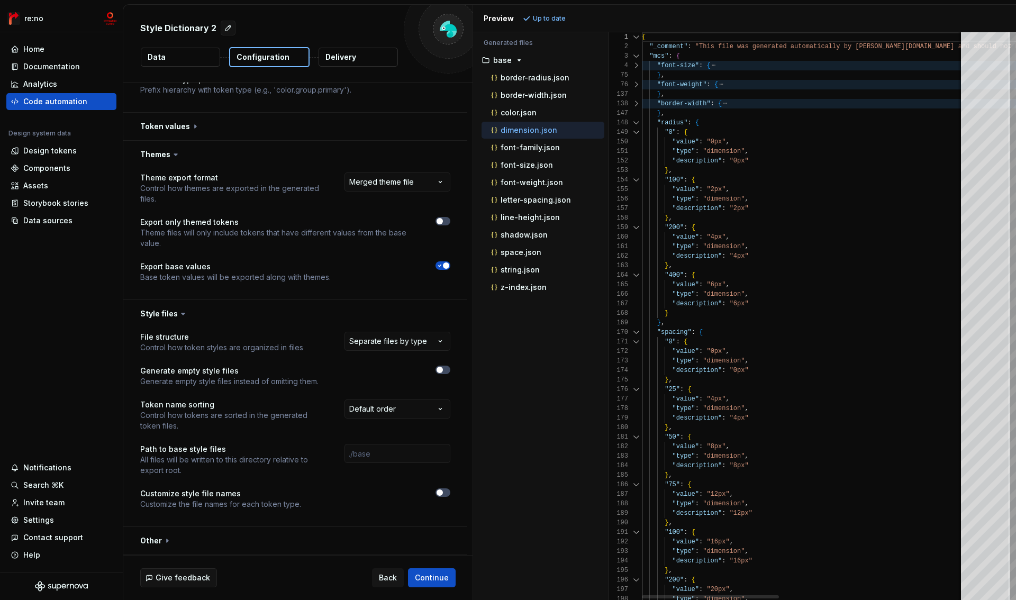
click at [635, 122] on div at bounding box center [636, 123] width 14 height 10
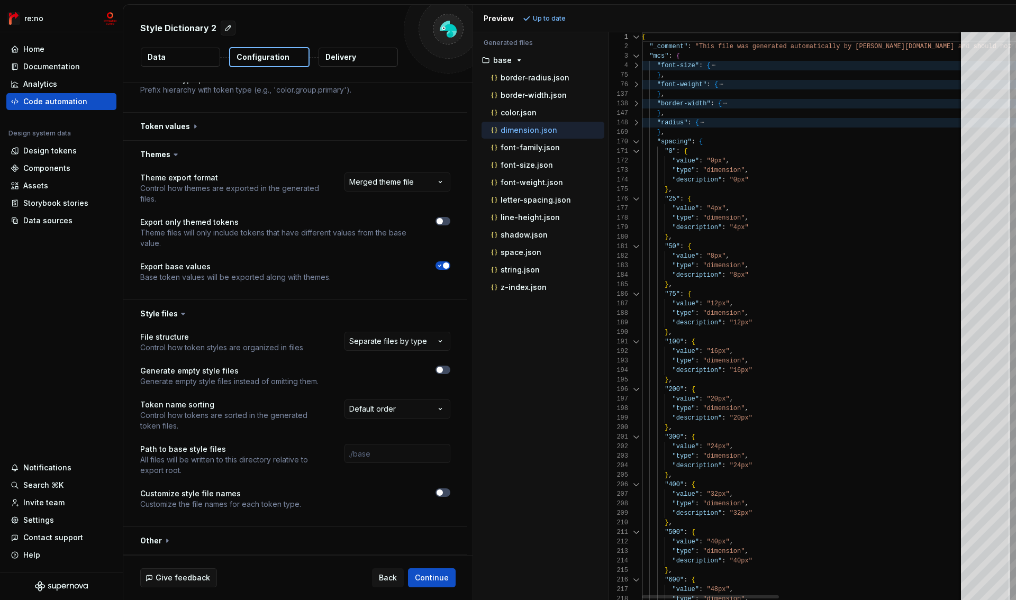
click at [635, 143] on div at bounding box center [636, 142] width 14 height 10
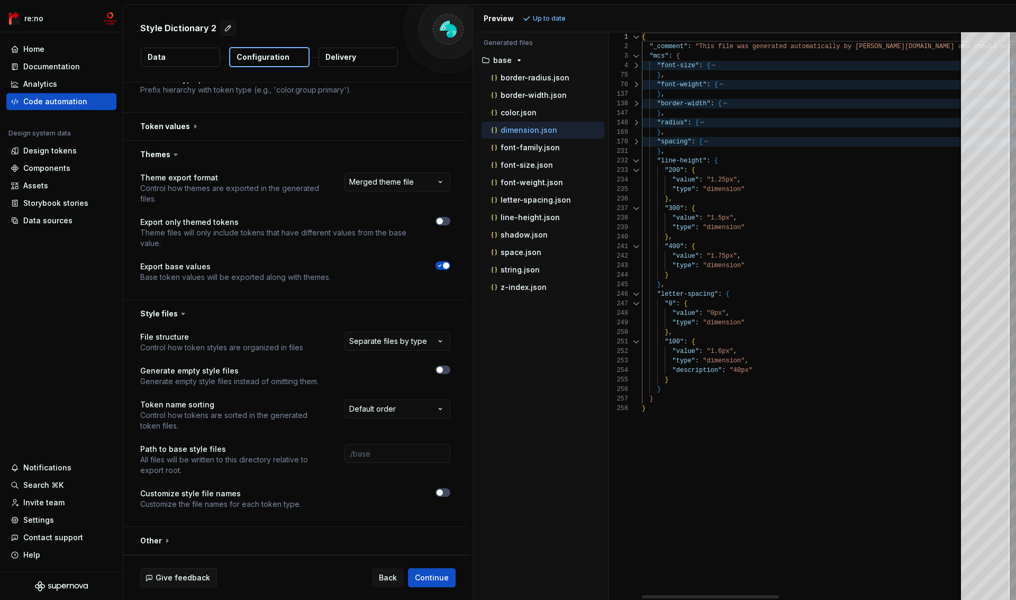
click at [635, 162] on div at bounding box center [636, 161] width 14 height 10
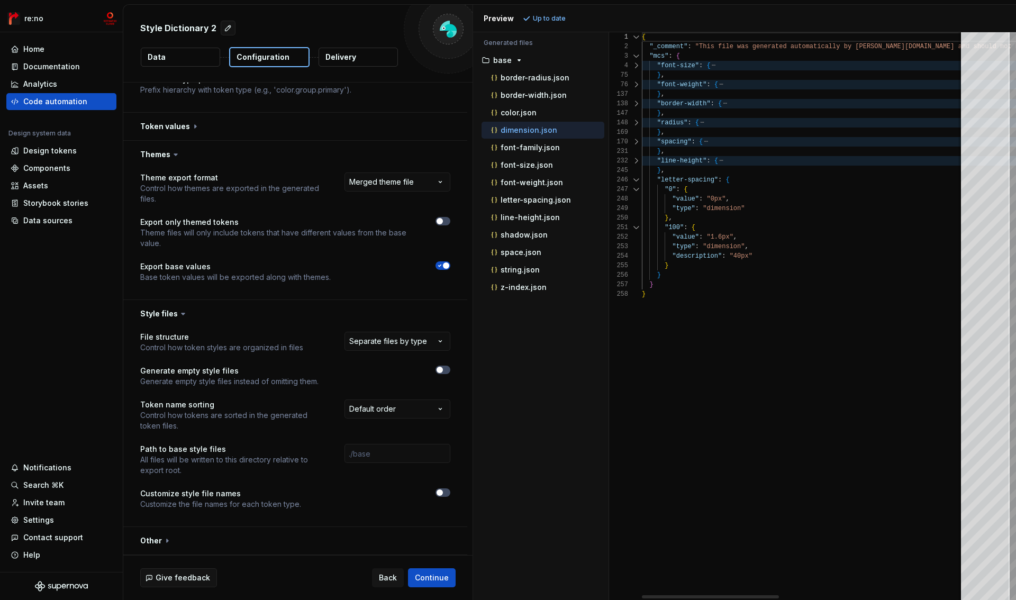
click at [635, 177] on div at bounding box center [636, 180] width 14 height 10
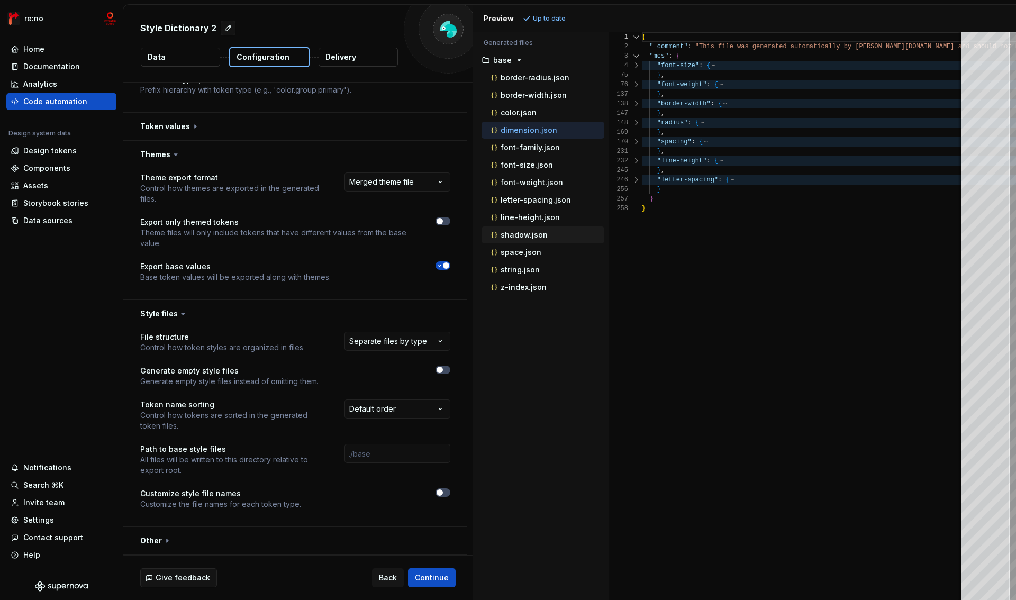
click at [527, 235] on p "shadow.json" at bounding box center [523, 235] width 47 height 8
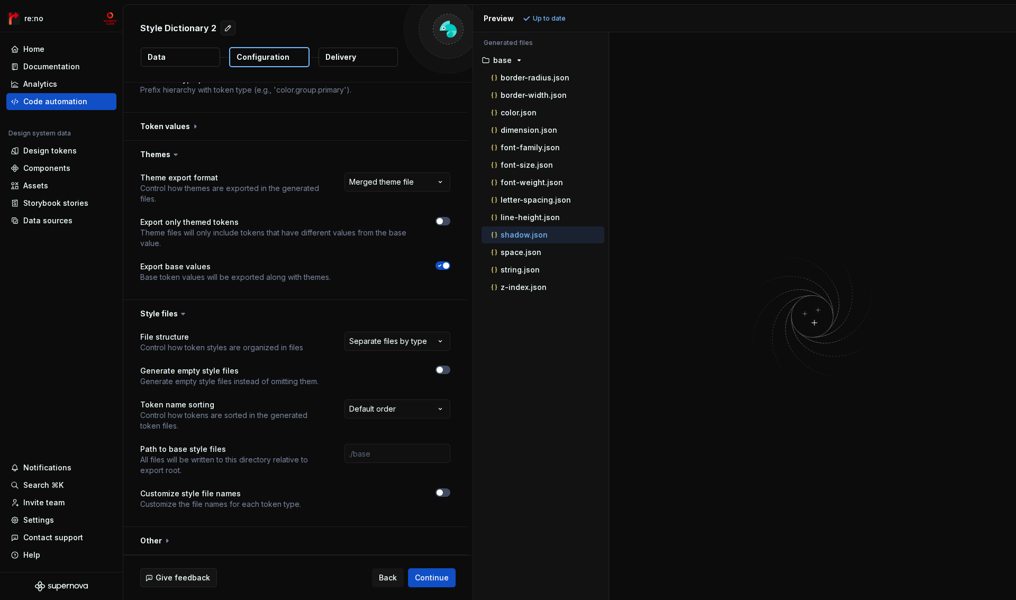
click at [817, 324] on img at bounding box center [812, 316] width 254 height 150
click at [814, 322] on img at bounding box center [812, 316] width 254 height 150
click at [444, 267] on span "button" at bounding box center [446, 265] width 6 height 6
click at [542, 17] on span "Refresh preview" at bounding box center [559, 18] width 53 height 8
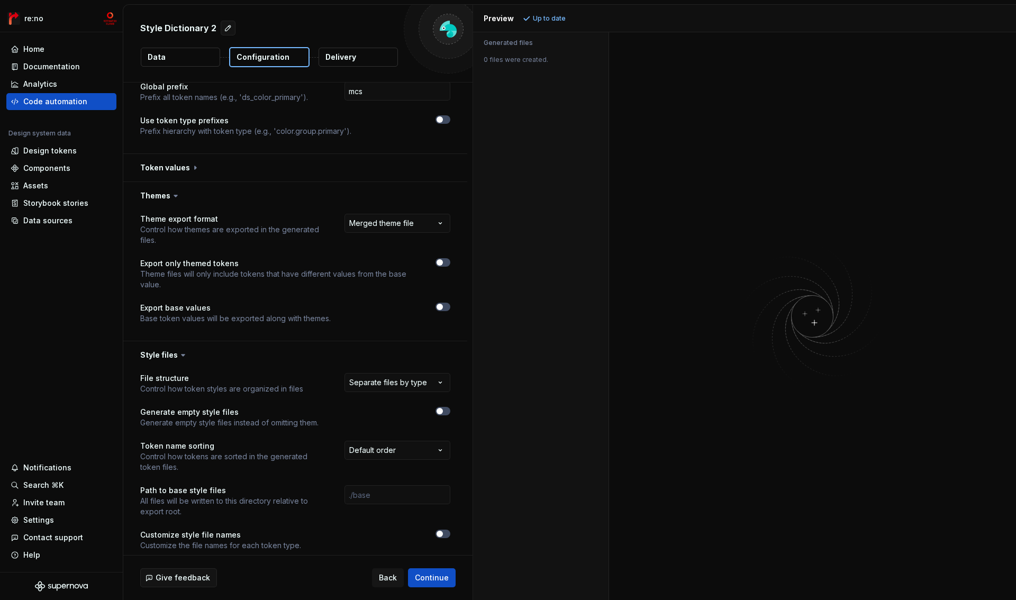
scroll to position [105, 0]
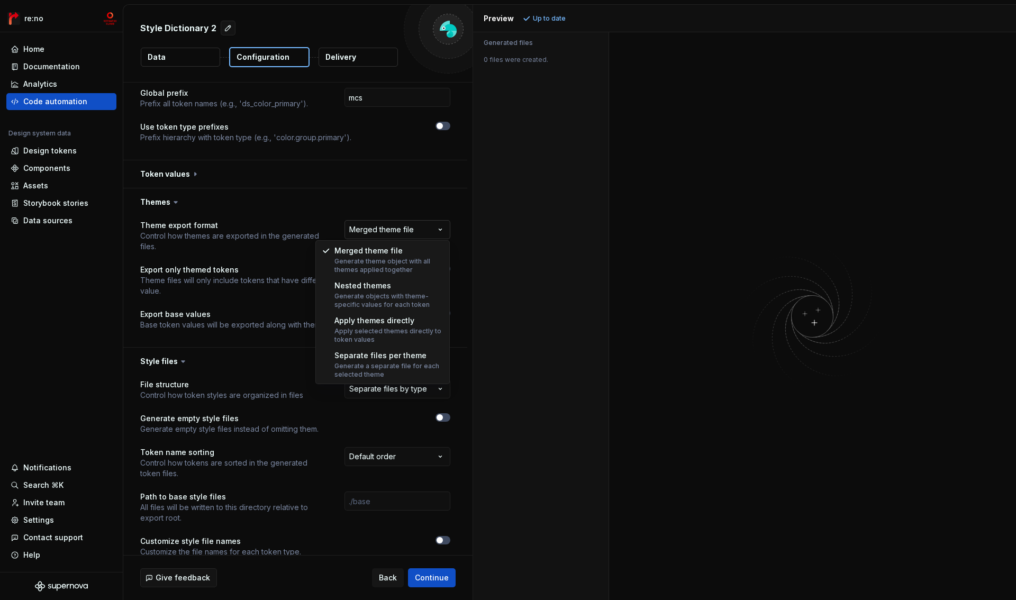
click at [386, 236] on html "**********" at bounding box center [508, 300] width 1016 height 600
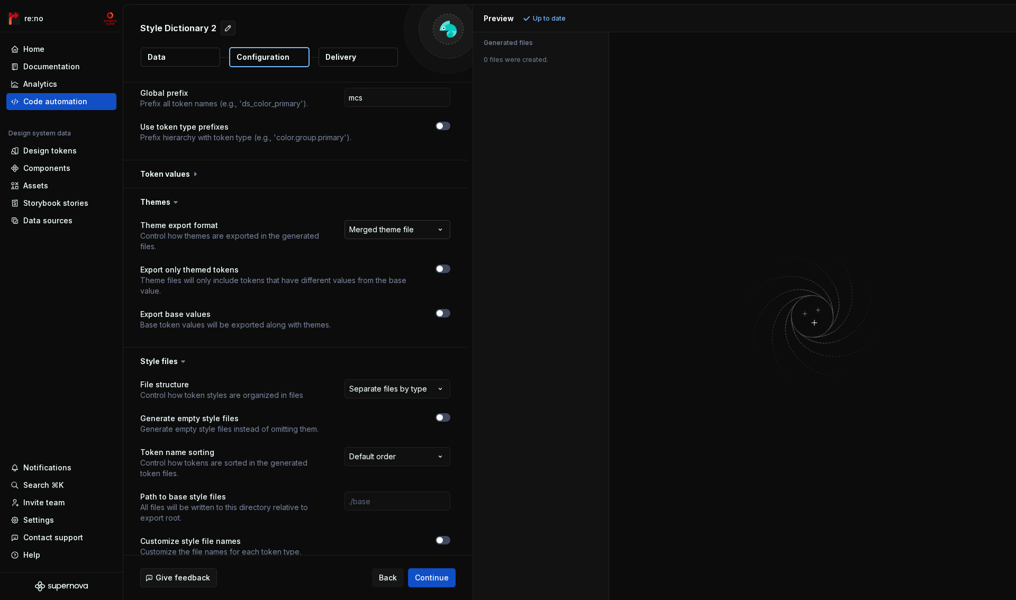
click at [386, 236] on html "**********" at bounding box center [508, 300] width 1016 height 600
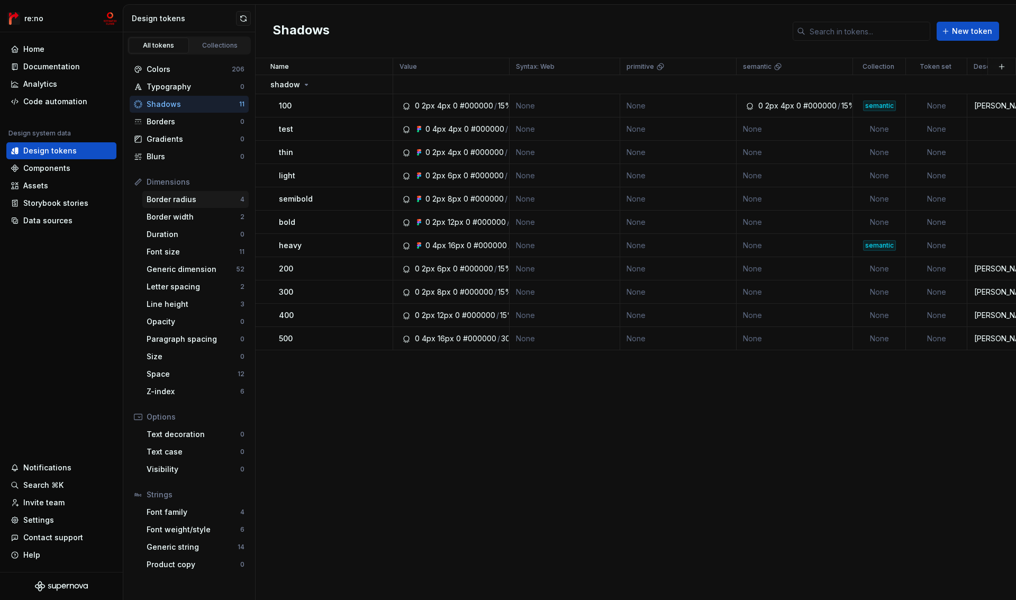
click at [169, 202] on div "Border radius" at bounding box center [194, 199] width 94 height 11
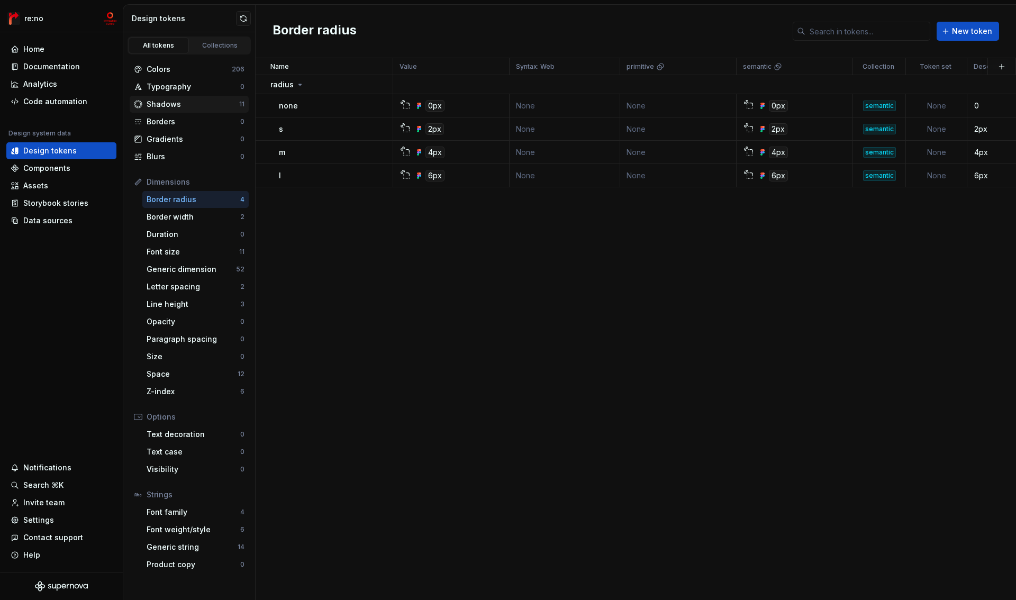
click at [167, 104] on div "Shadows" at bounding box center [193, 104] width 93 height 11
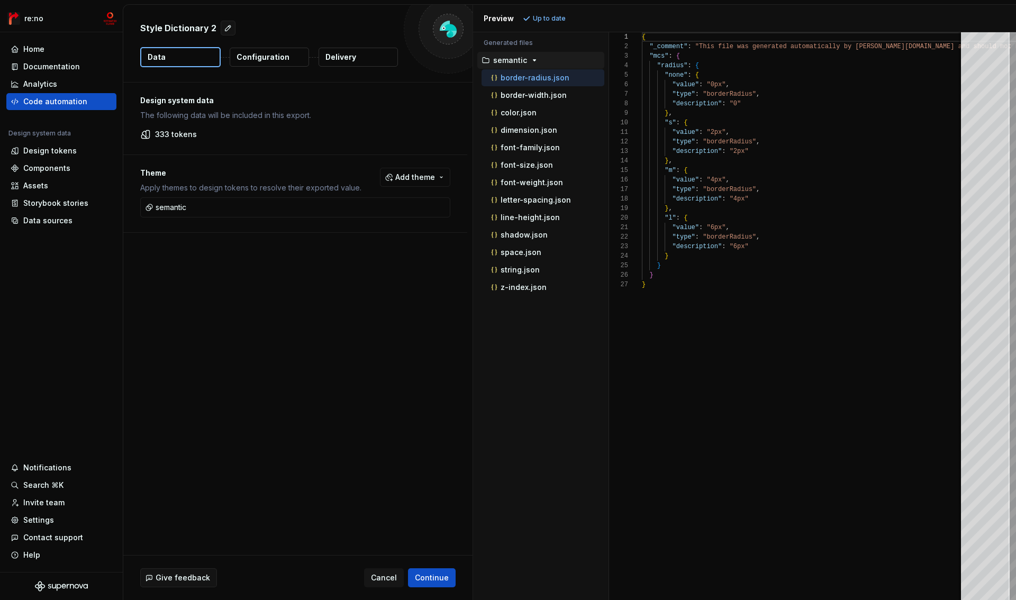
click at [268, 63] on button "Configuration" at bounding box center [269, 57] width 79 height 19
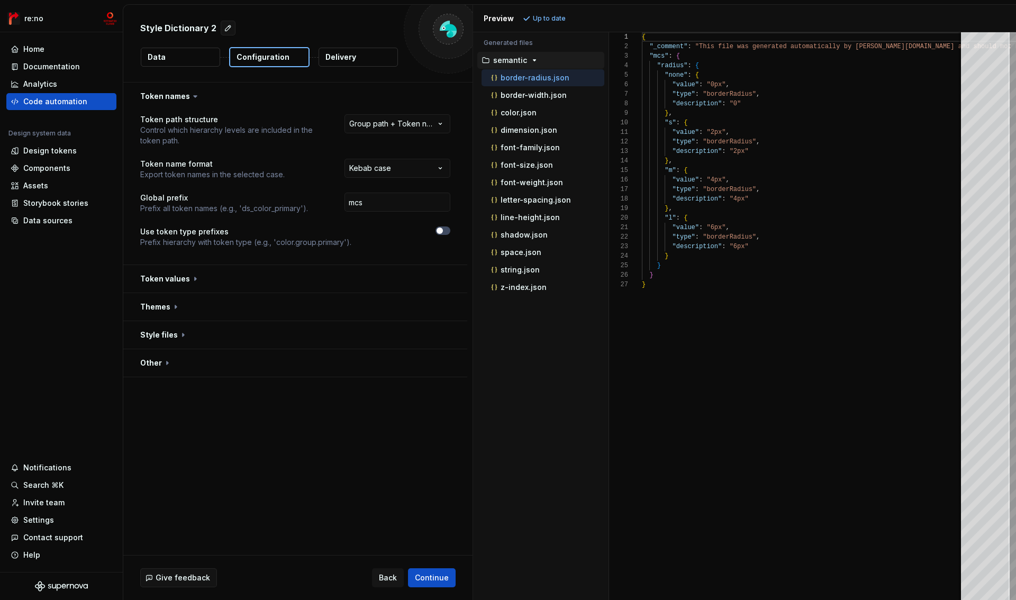
click at [188, 61] on button "Data" at bounding box center [180, 57] width 79 height 19
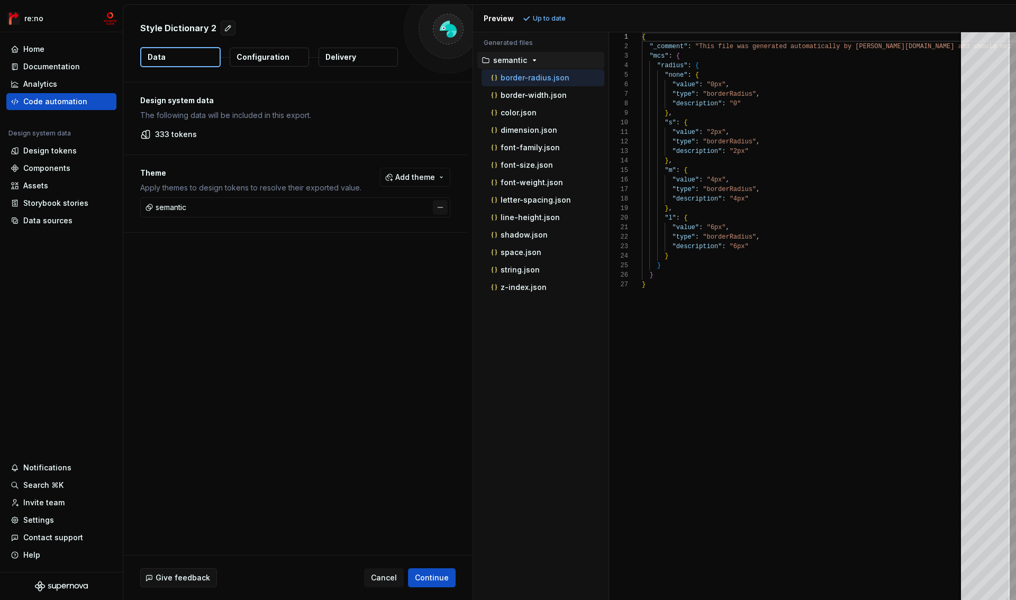
click at [436, 209] on button "button" at bounding box center [440, 207] width 15 height 15
click at [261, 57] on p "Configuration" at bounding box center [262, 57] width 53 height 11
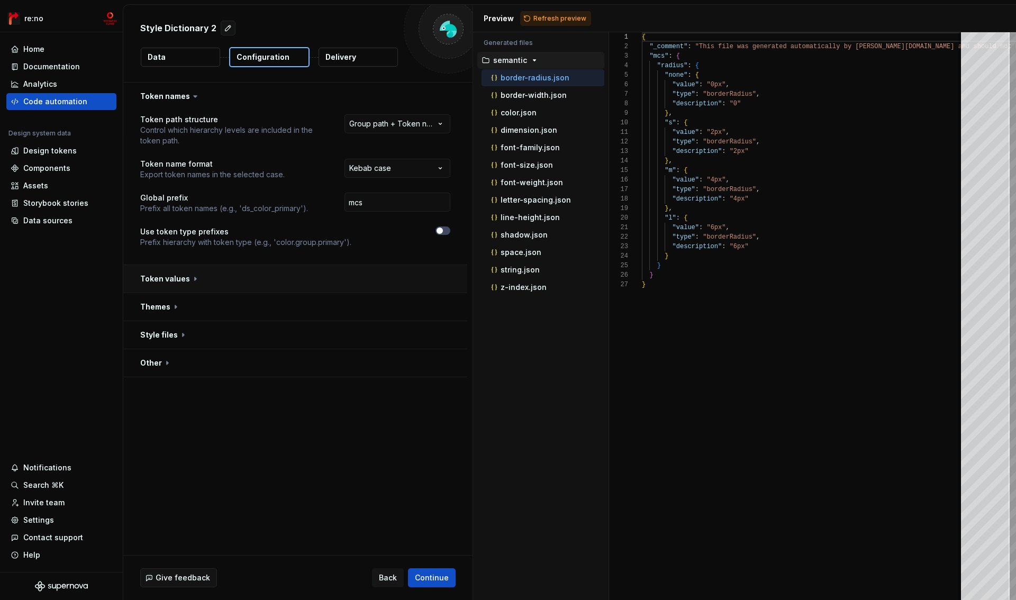
click at [187, 277] on button "button" at bounding box center [295, 279] width 344 height 28
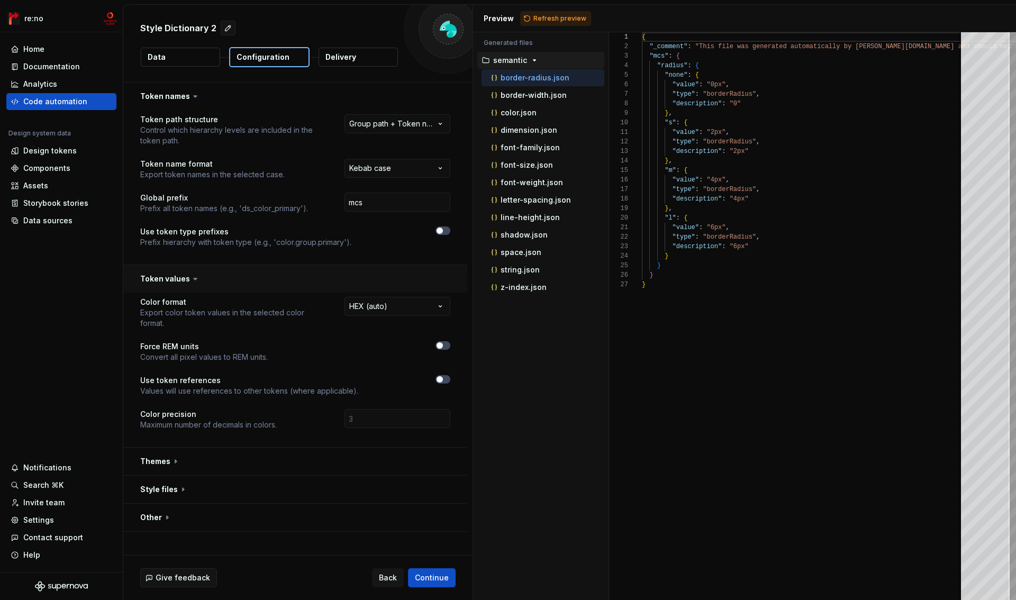
click at [177, 281] on button "button" at bounding box center [295, 279] width 344 height 28
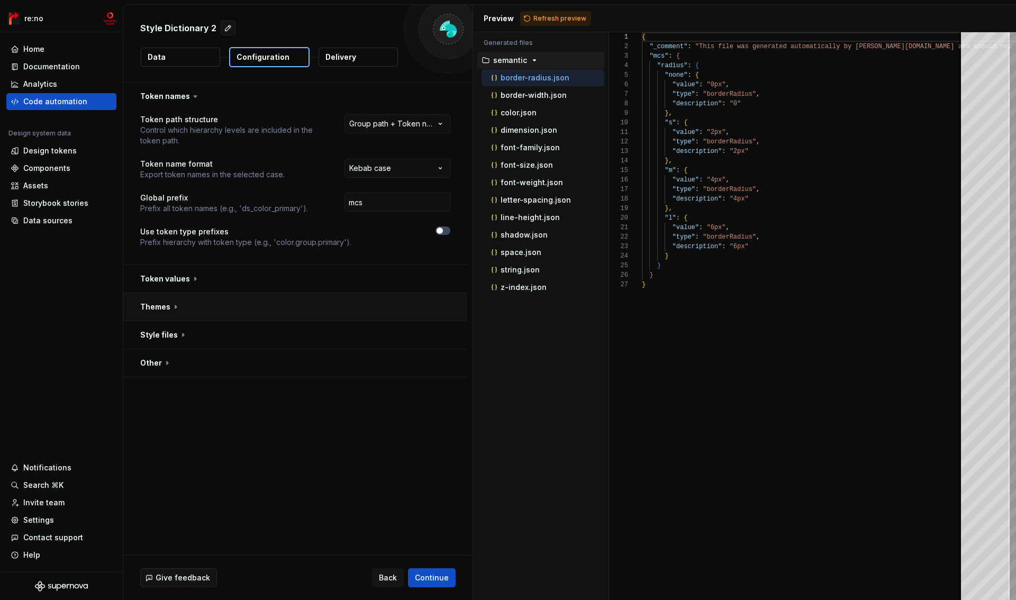
click at [158, 305] on button "button" at bounding box center [295, 307] width 344 height 28
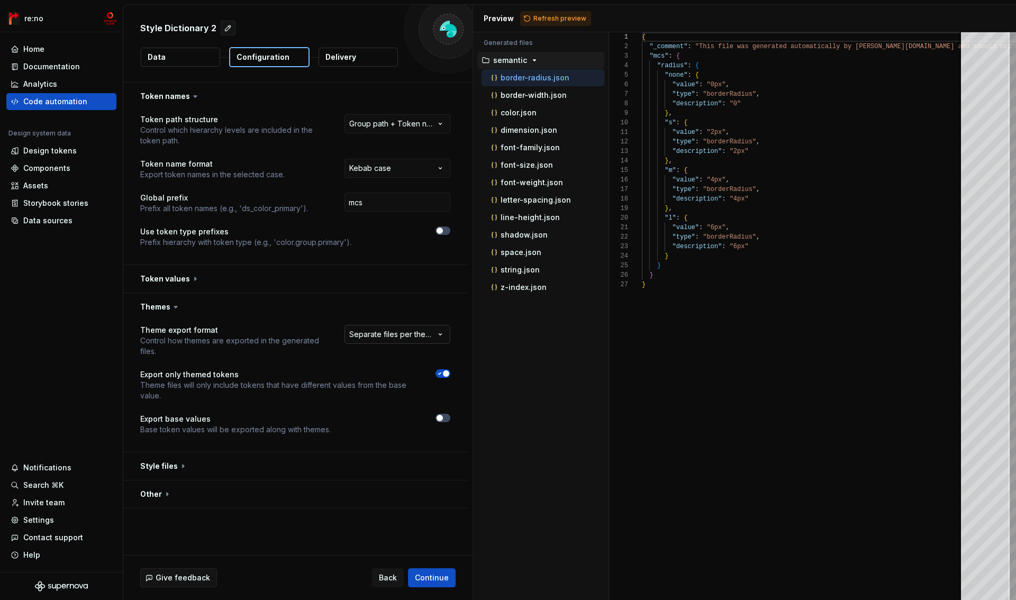
click at [388, 337] on html "**********" at bounding box center [508, 300] width 1016 height 600
click at [380, 301] on html "**********" at bounding box center [508, 300] width 1016 height 600
click at [380, 301] on button "button" at bounding box center [295, 307] width 344 height 28
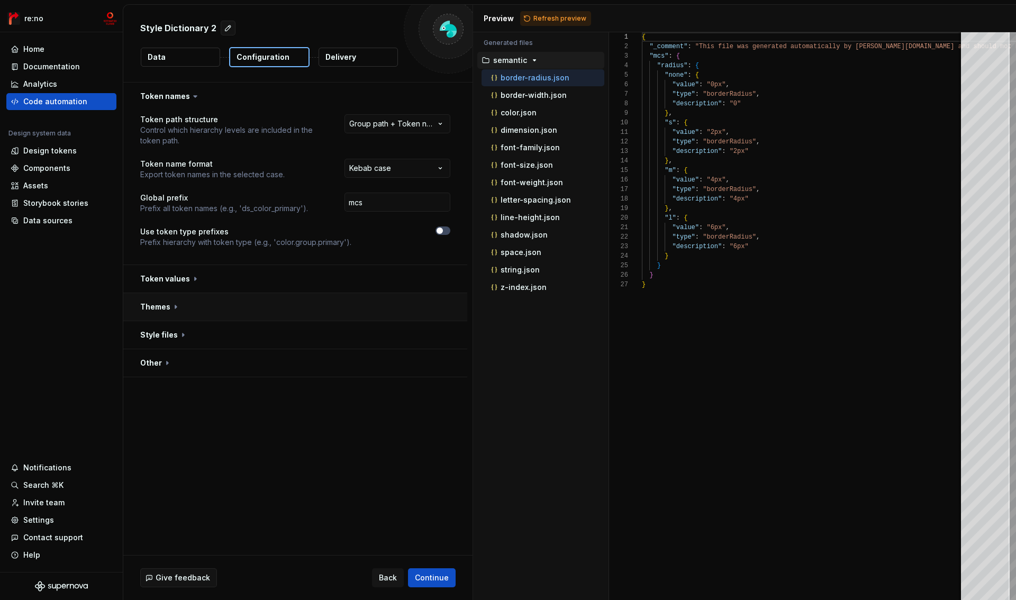
click at [380, 301] on button "button" at bounding box center [295, 307] width 344 height 28
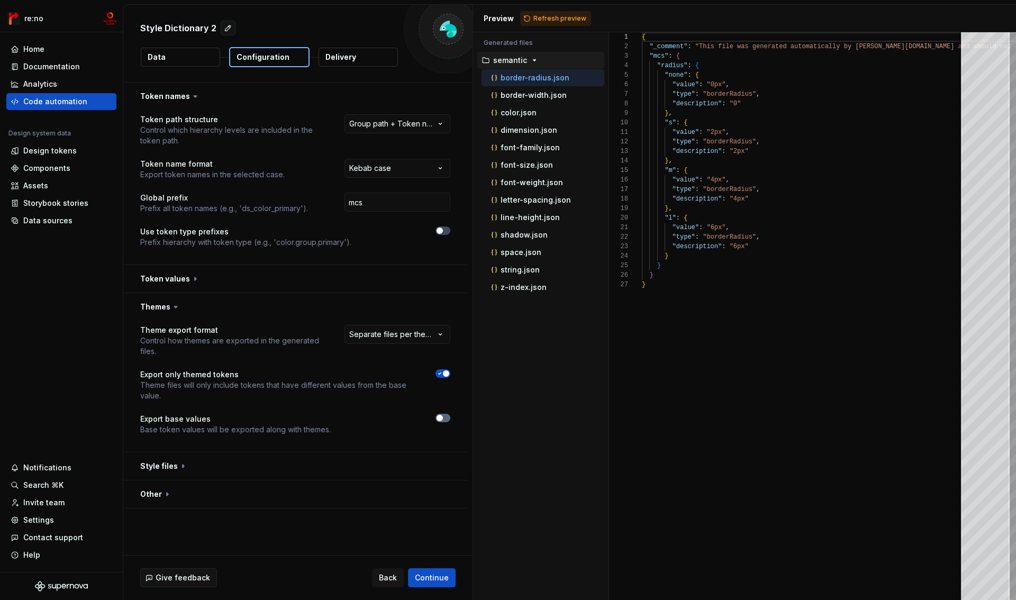
click at [437, 418] on span "button" at bounding box center [439, 418] width 6 height 6
click at [442, 378] on div at bounding box center [442, 385] width 15 height 32
click at [442, 375] on icon "button" at bounding box center [439, 373] width 8 height 6
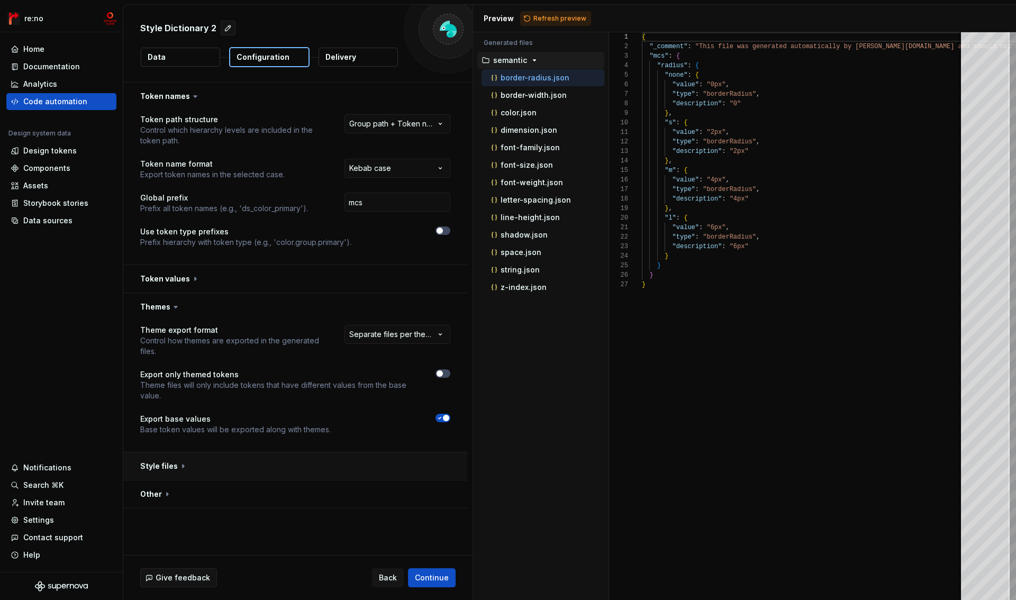
click at [152, 470] on button "button" at bounding box center [295, 466] width 344 height 28
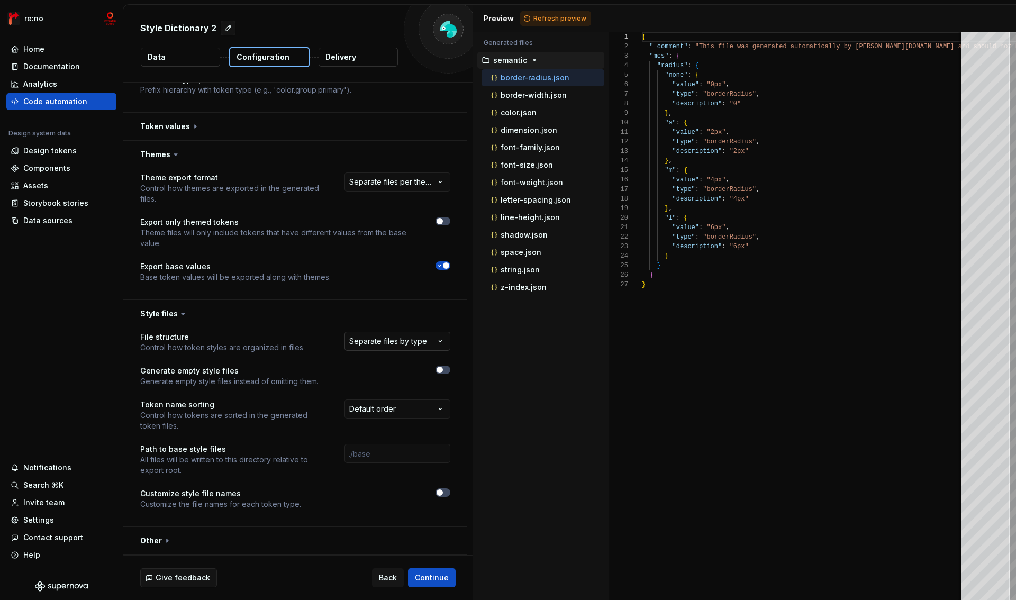
click at [386, 344] on html "**********" at bounding box center [508, 300] width 1016 height 600
select select "**********"
click at [156, 313] on button "button" at bounding box center [295, 314] width 344 height 28
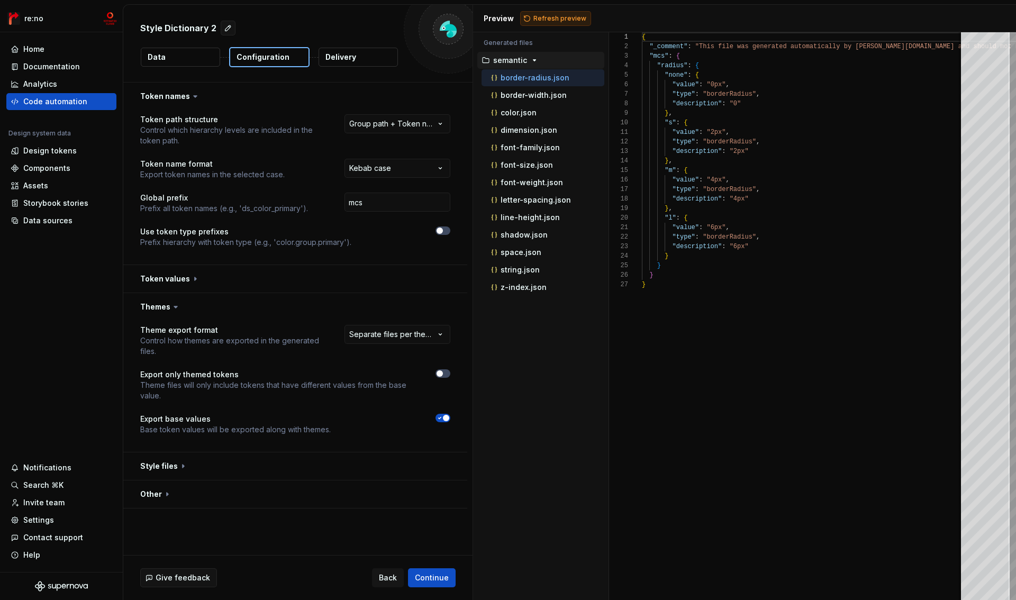
click at [544, 12] on button "Refresh preview" at bounding box center [555, 18] width 71 height 15
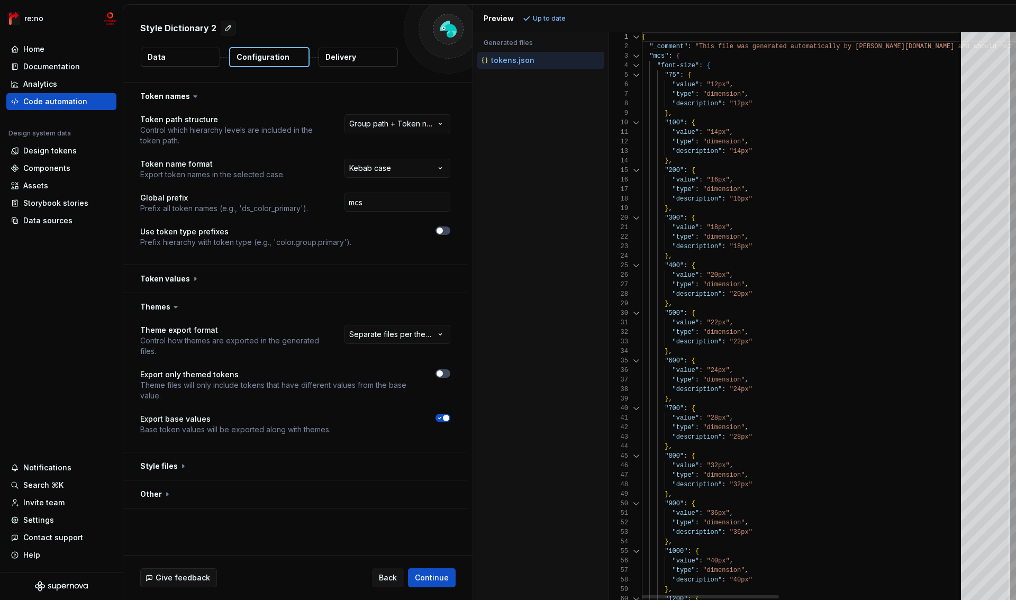
click at [634, 66] on div at bounding box center [636, 66] width 14 height 10
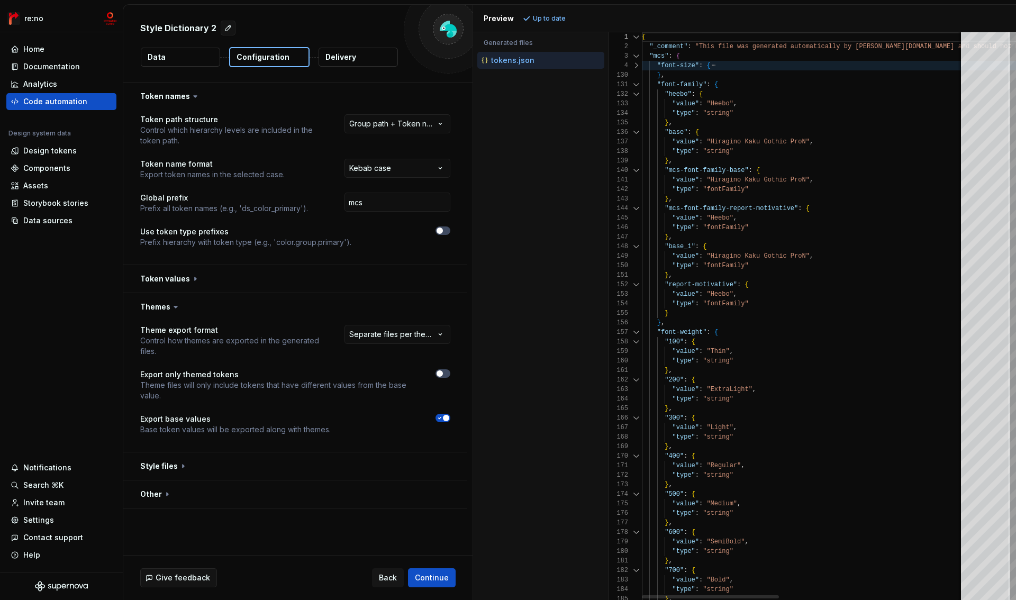
click at [634, 86] on div at bounding box center [636, 85] width 14 height 10
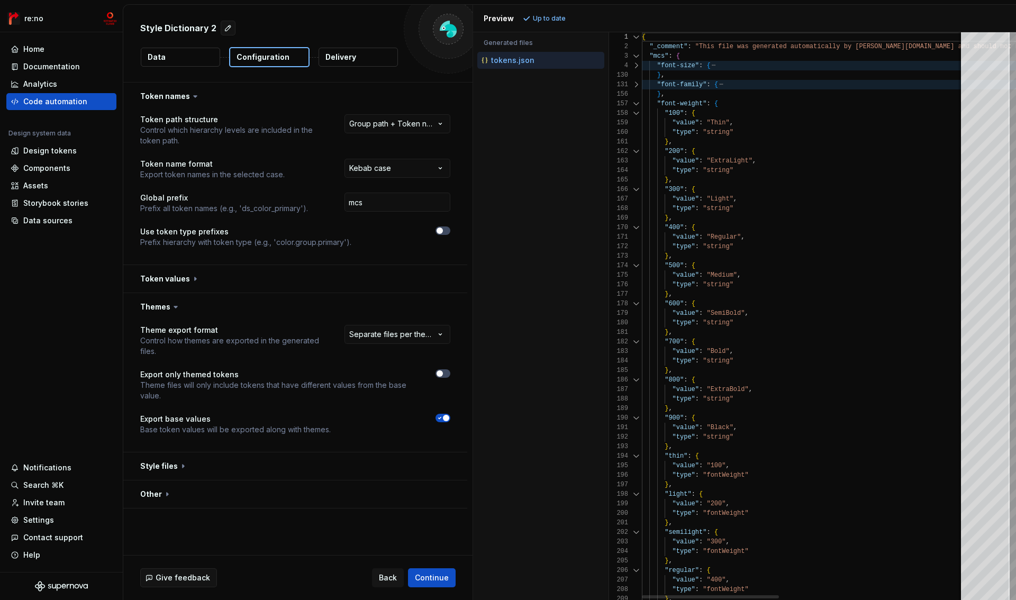
click at [634, 105] on div at bounding box center [636, 104] width 14 height 10
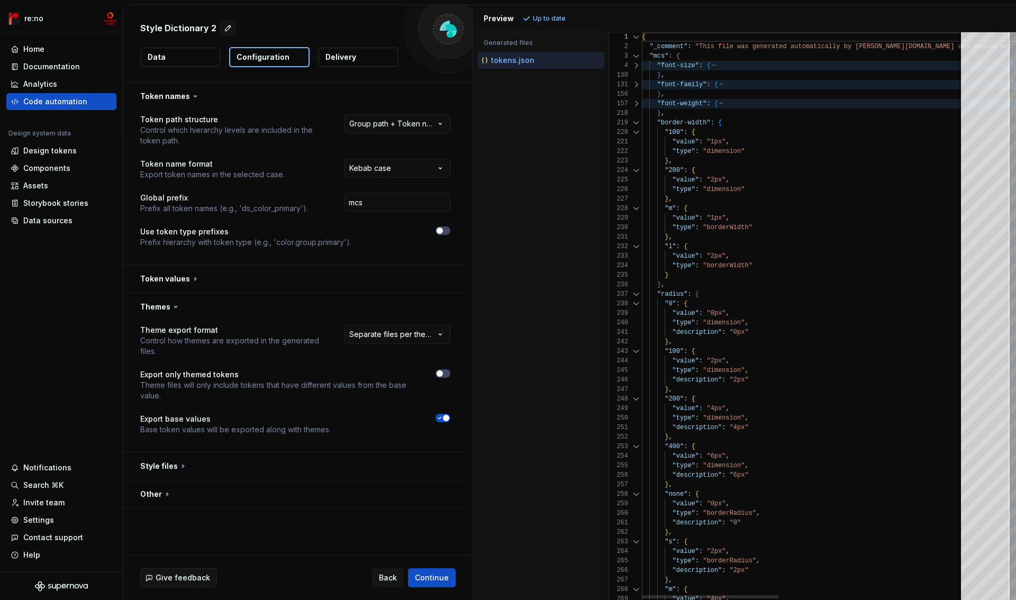
click at [634, 122] on div at bounding box center [636, 123] width 14 height 10
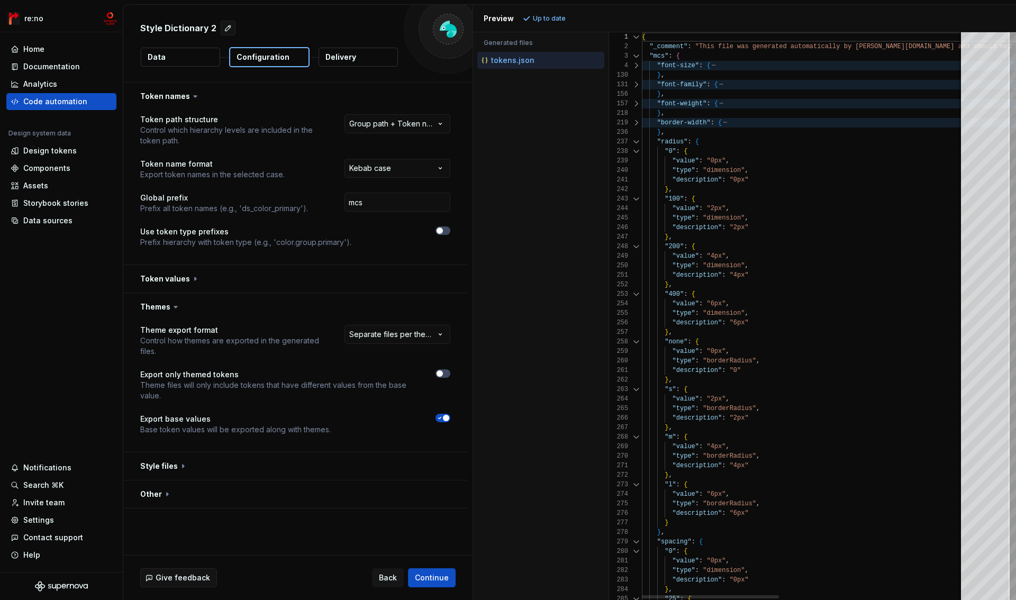
click at [634, 140] on div at bounding box center [636, 142] width 14 height 10
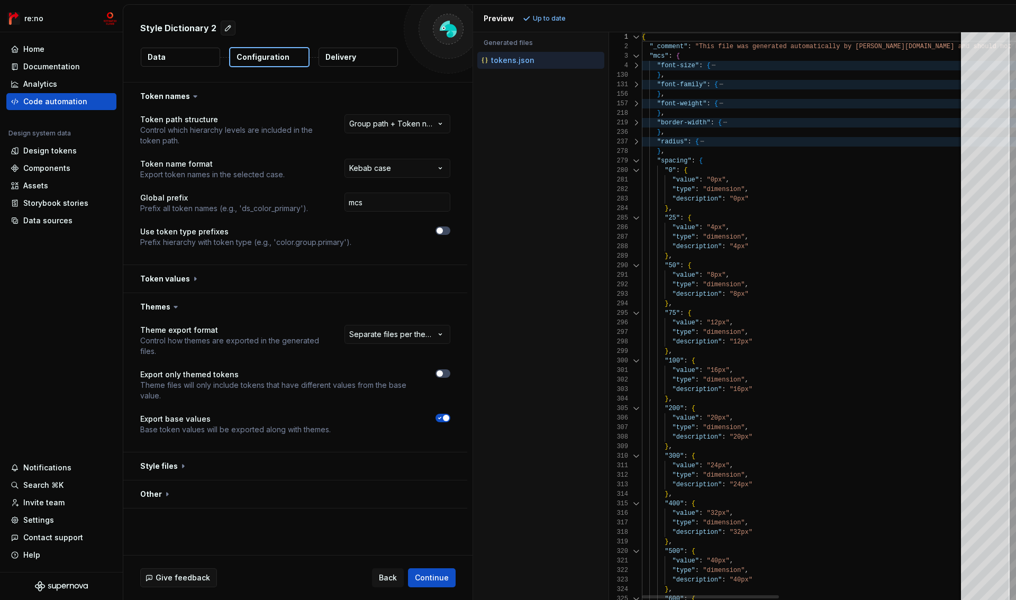
click at [634, 161] on div at bounding box center [636, 161] width 14 height 10
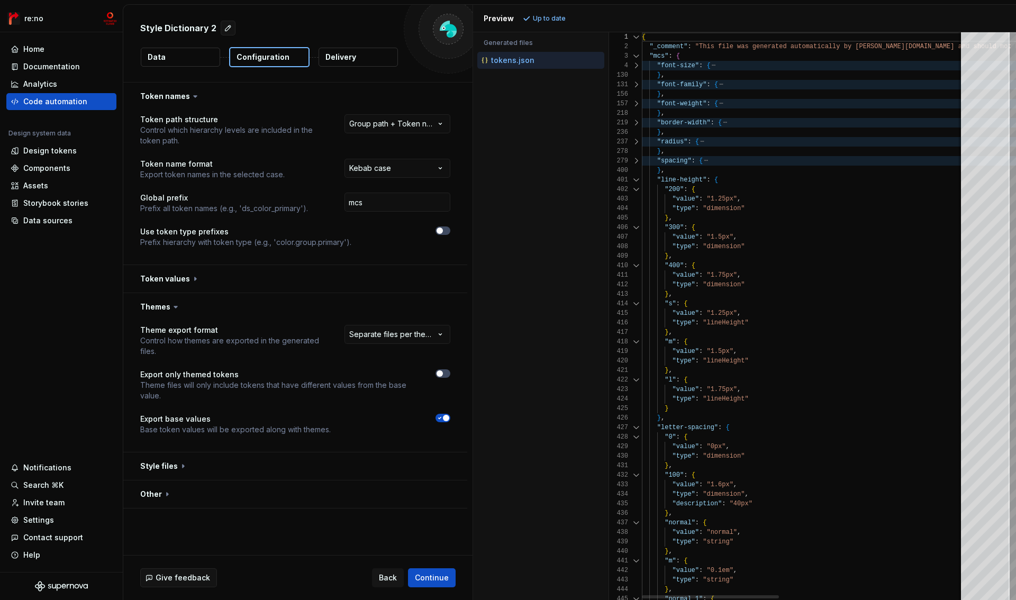
click at [636, 182] on div at bounding box center [636, 180] width 14 height 10
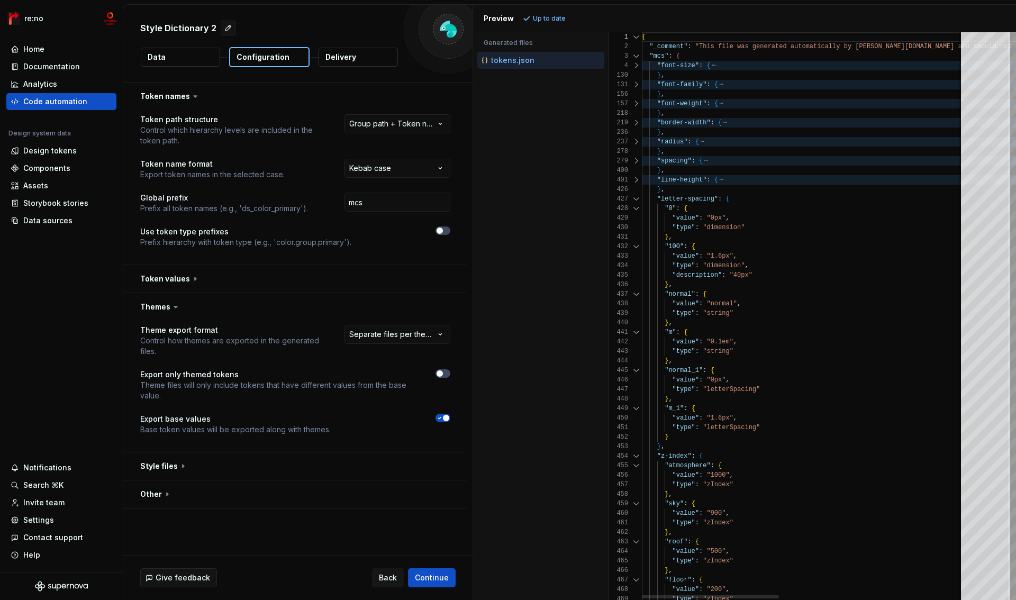
click at [633, 201] on div at bounding box center [636, 199] width 14 height 10
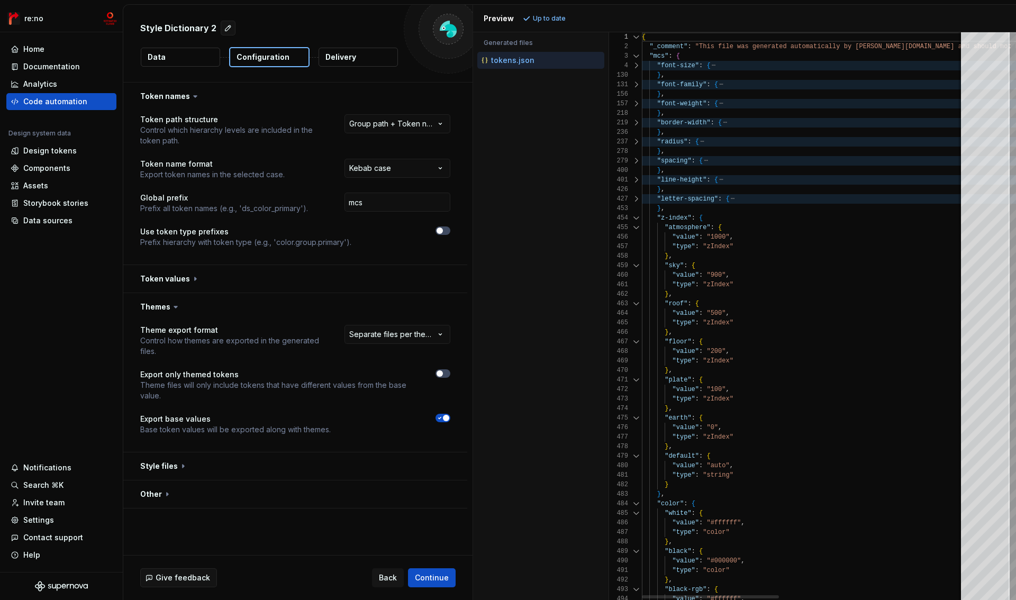
click at [633, 221] on div at bounding box center [636, 218] width 14 height 10
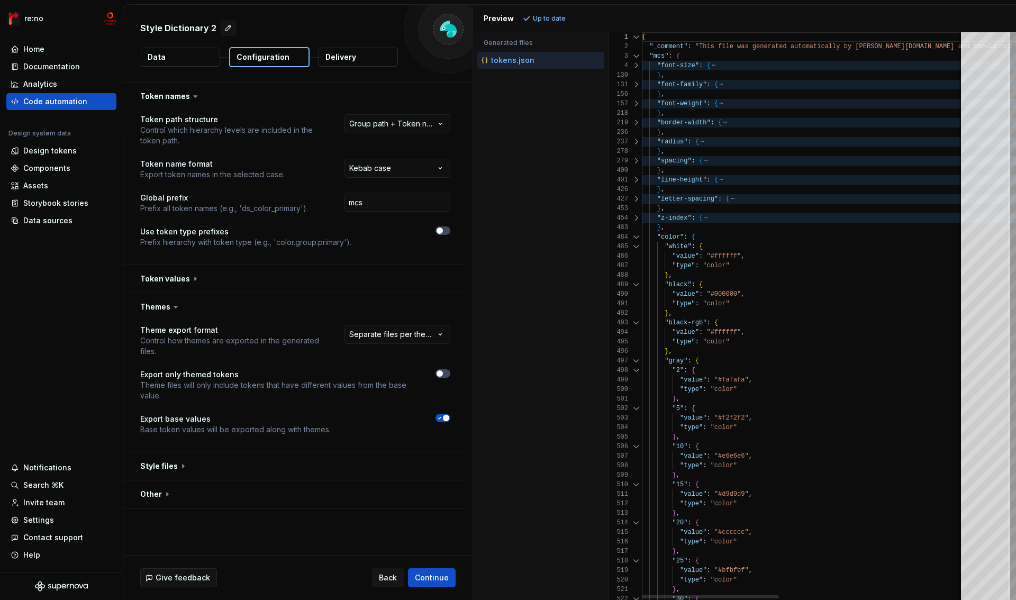
click at [633, 237] on div at bounding box center [636, 237] width 14 height 10
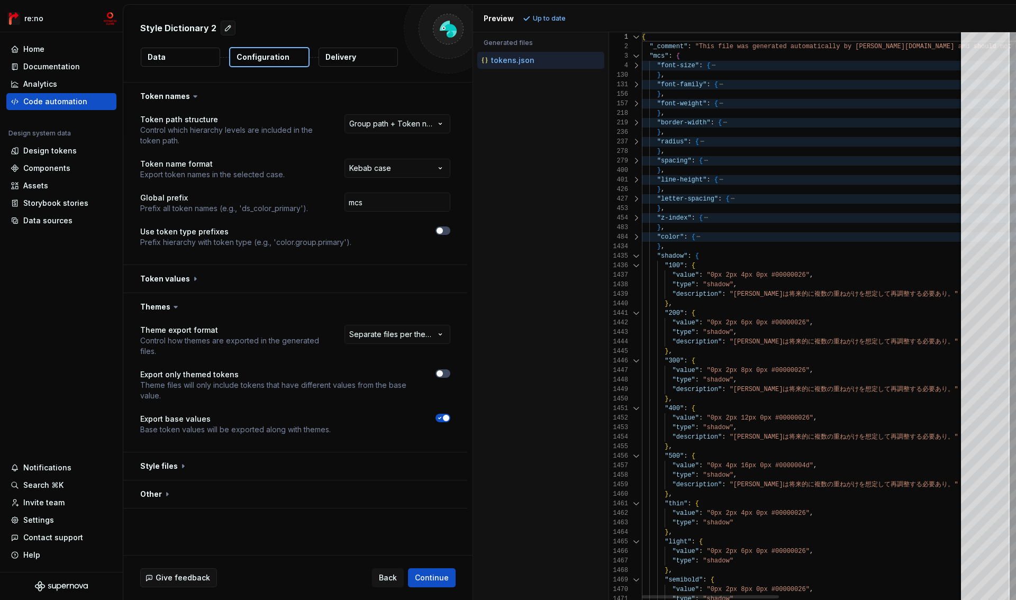
click at [633, 254] on div at bounding box center [636, 256] width 14 height 10
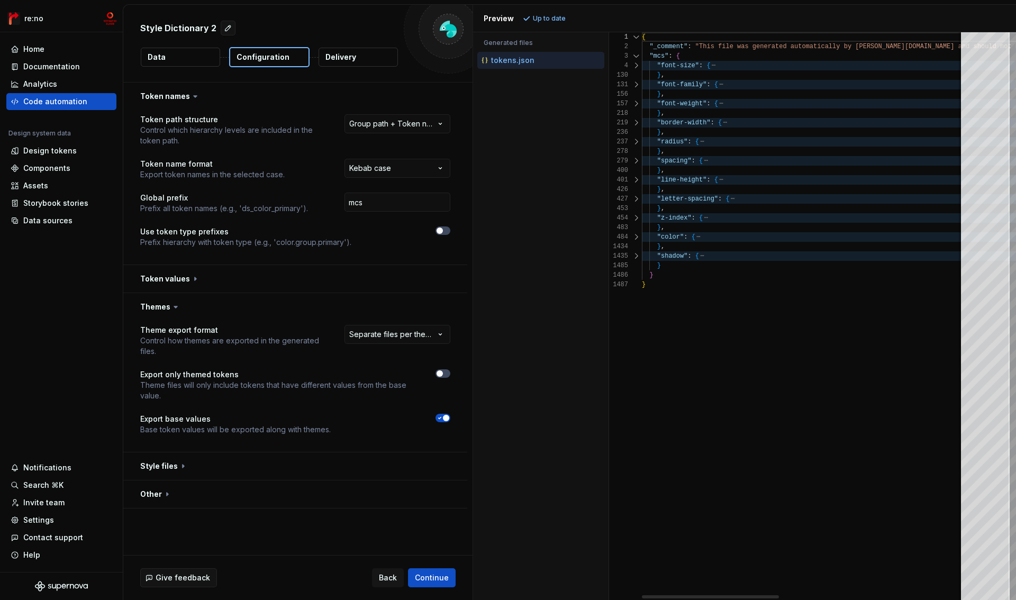
click at [633, 255] on div at bounding box center [636, 256] width 14 height 10
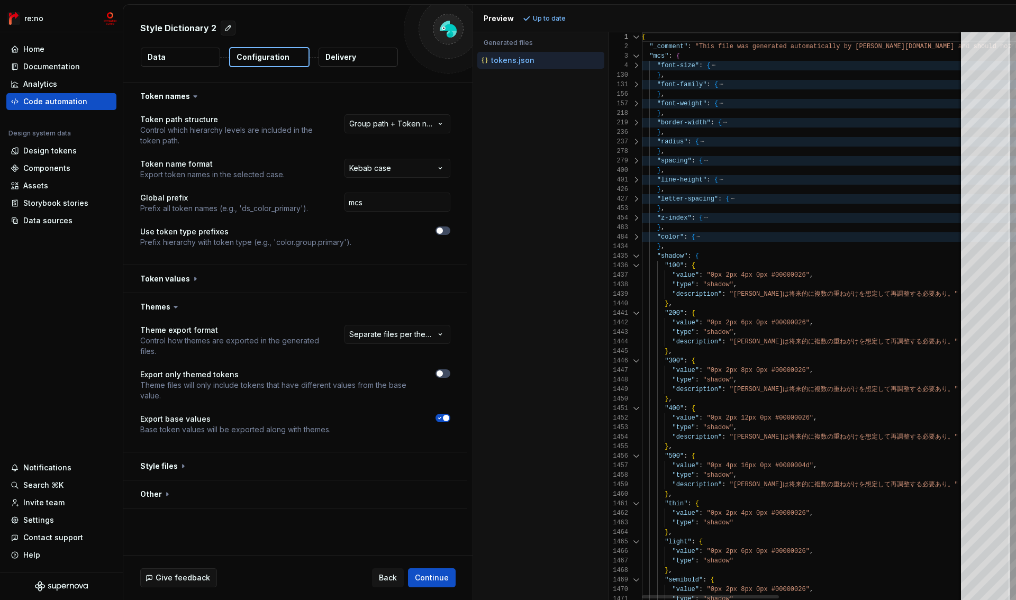
click at [636, 256] on div at bounding box center [636, 256] width 14 height 10
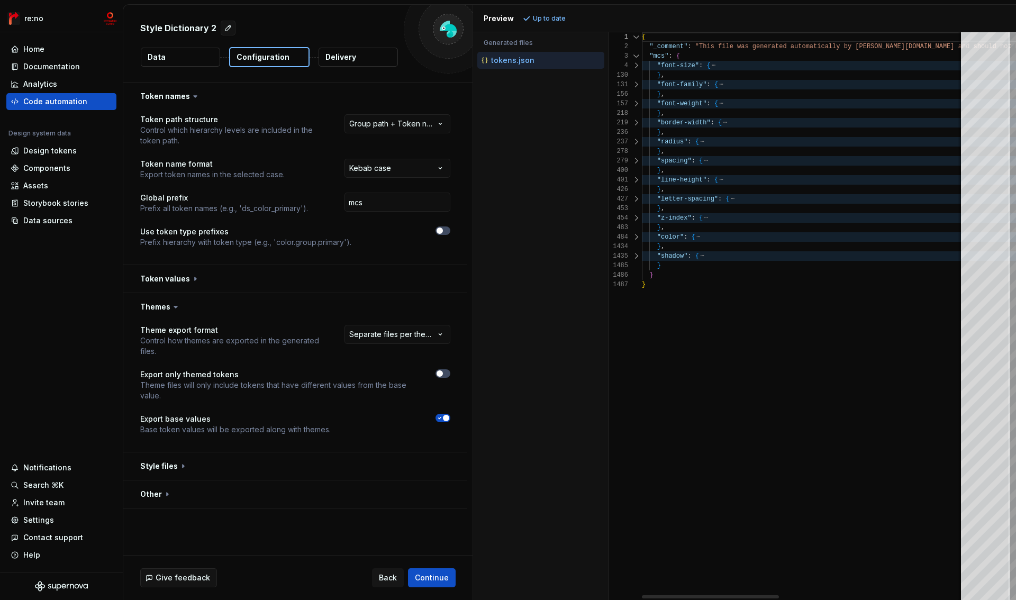
click at [636, 256] on div at bounding box center [636, 256] width 14 height 10
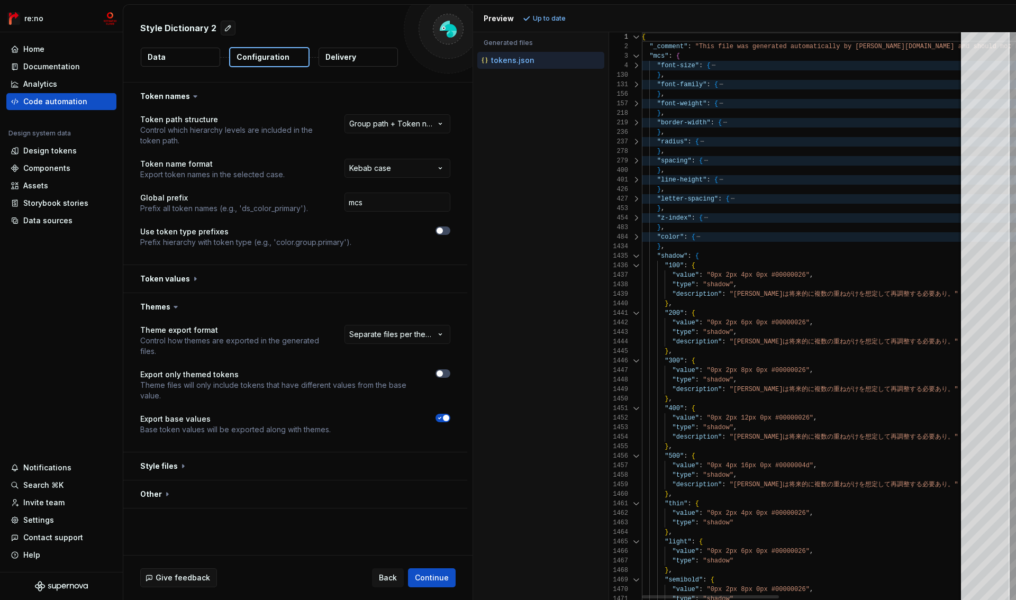
click at [636, 236] on div at bounding box center [636, 237] width 14 height 10
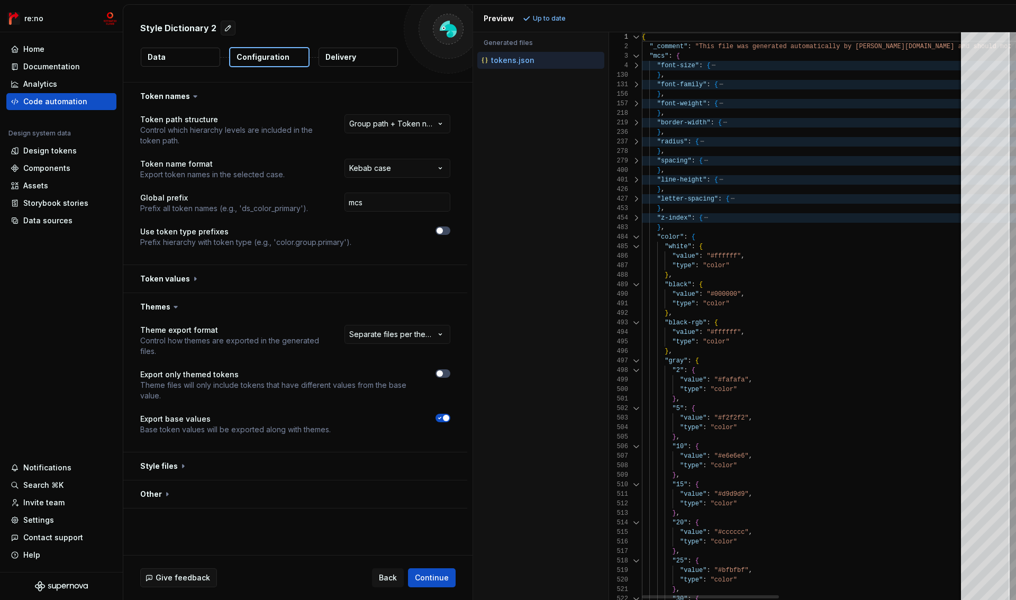
click at [636, 220] on div at bounding box center [636, 218] width 14 height 10
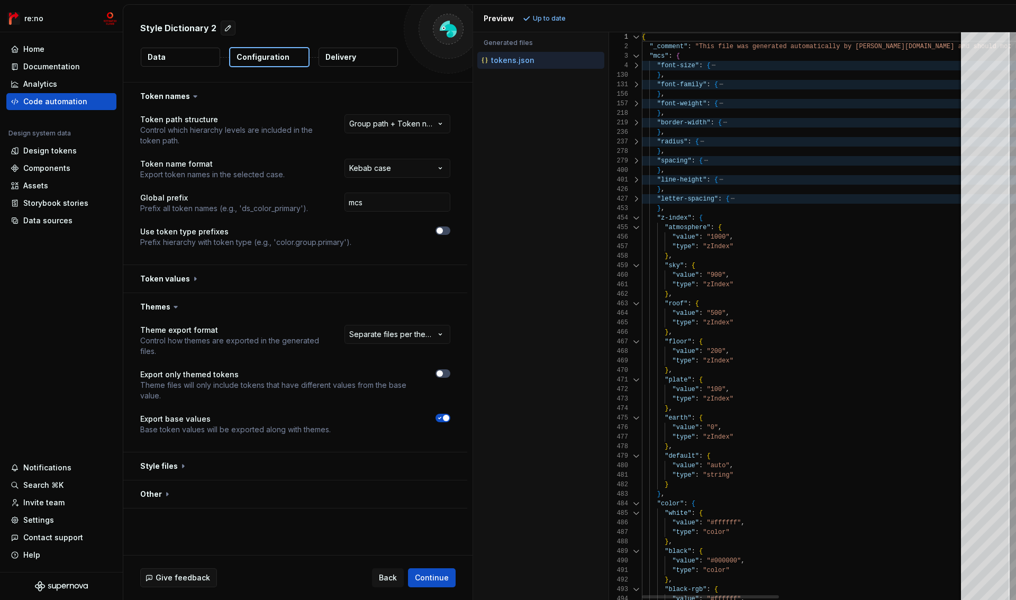
click at [636, 201] on div at bounding box center [636, 199] width 14 height 10
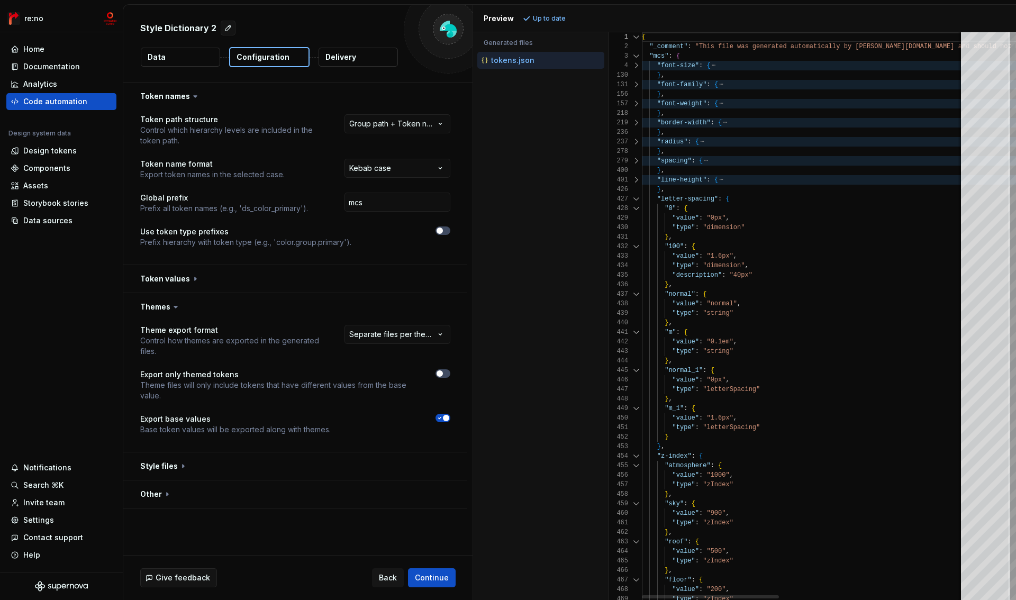
click at [635, 184] on div at bounding box center [636, 180] width 14 height 10
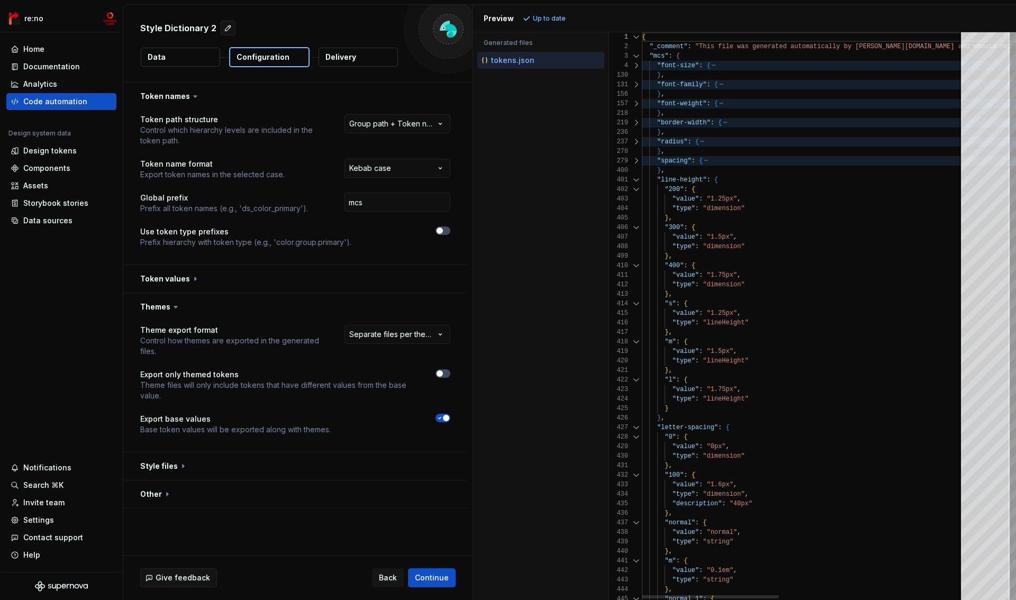
click at [636, 162] on div at bounding box center [636, 161] width 14 height 10
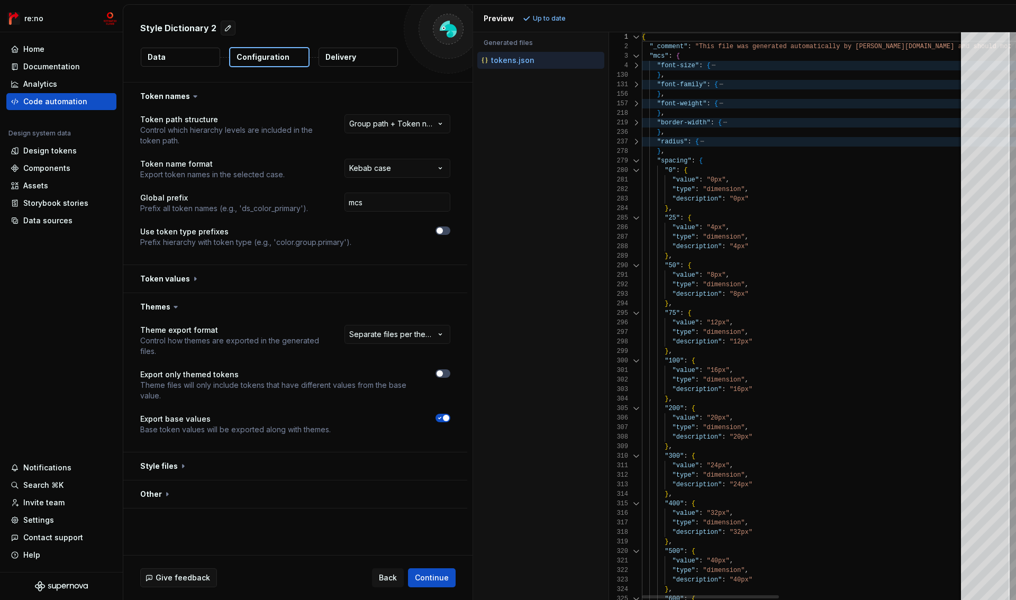
click at [635, 142] on div at bounding box center [636, 142] width 14 height 10
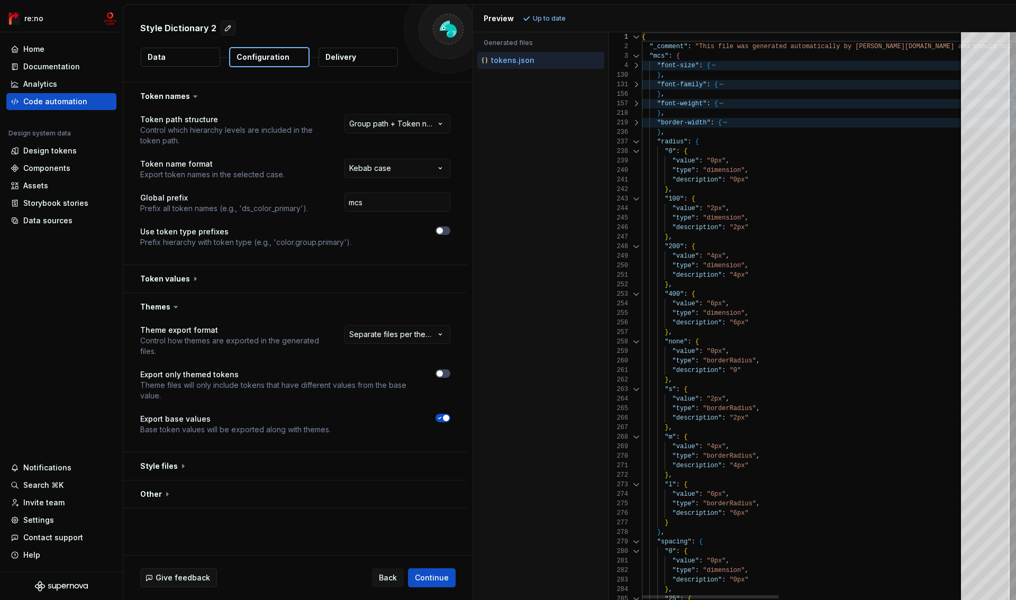
click at [634, 126] on div at bounding box center [636, 123] width 14 height 10
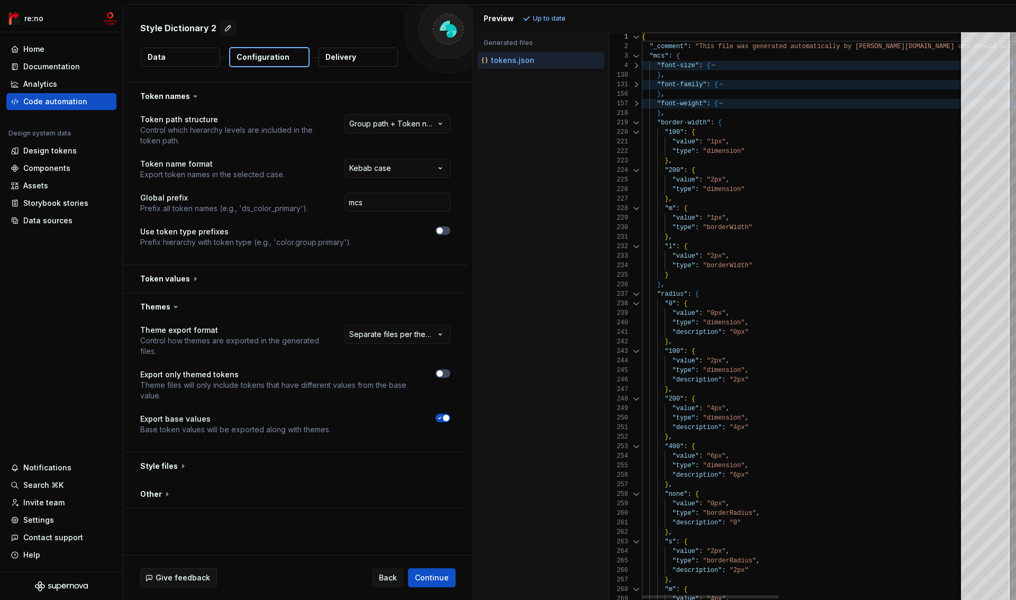
click at [637, 107] on div at bounding box center [636, 104] width 14 height 10
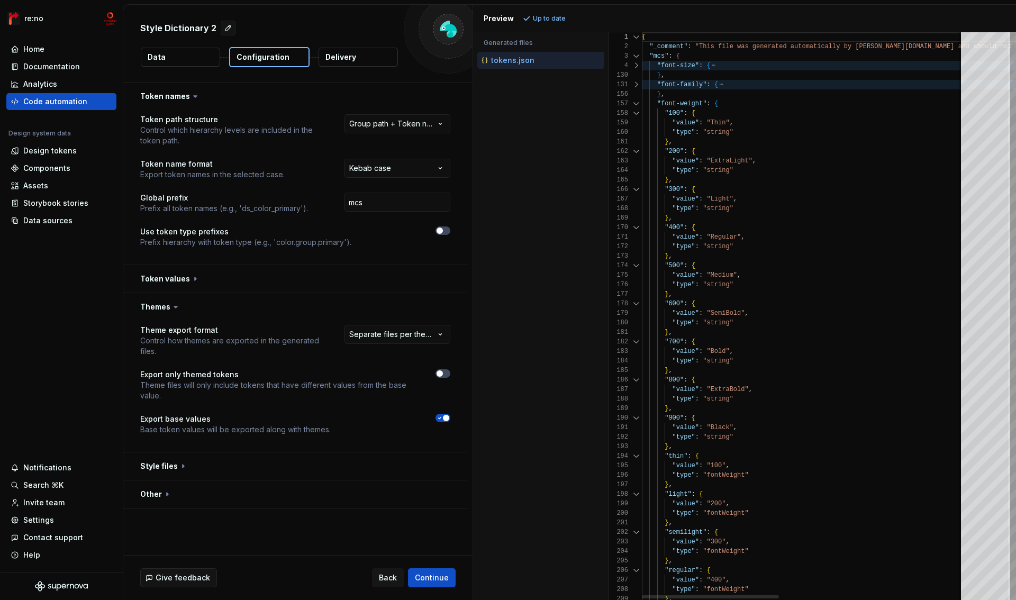
click at [635, 82] on div at bounding box center [636, 85] width 14 height 10
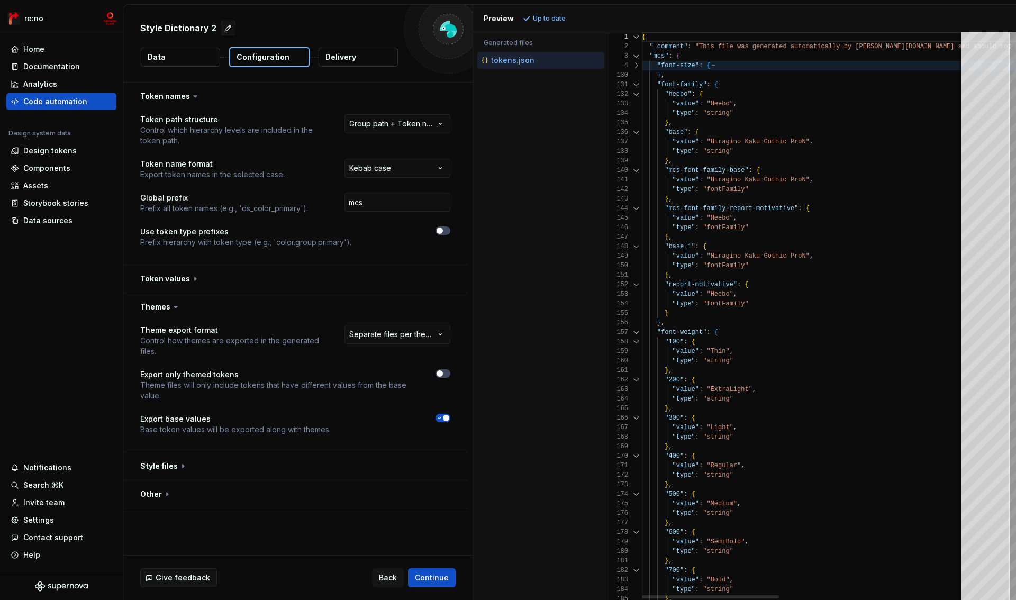
click at [637, 68] on div at bounding box center [636, 66] width 14 height 10
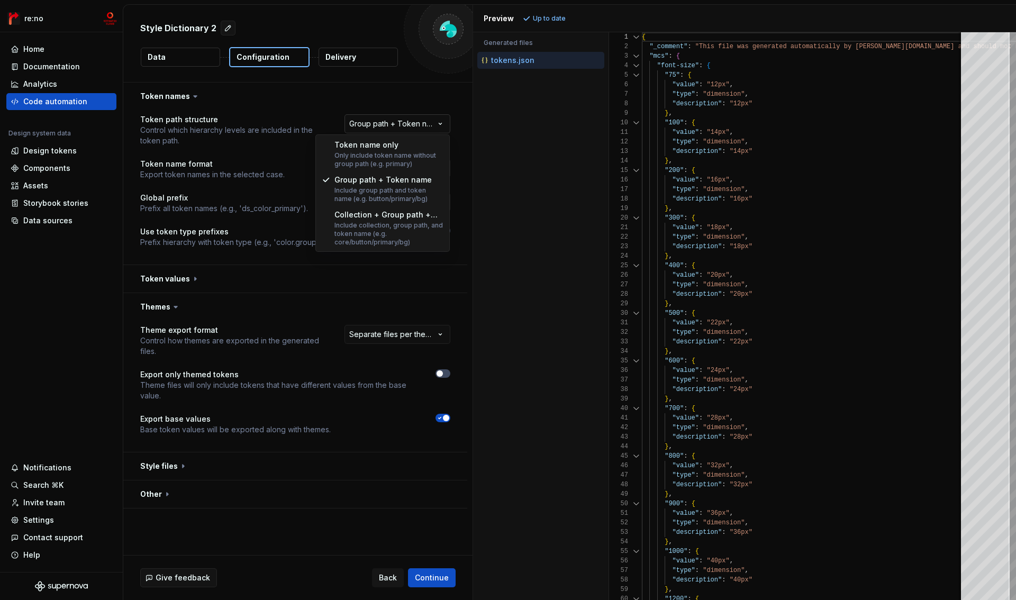
click at [433, 130] on html "**********" at bounding box center [508, 300] width 1016 height 600
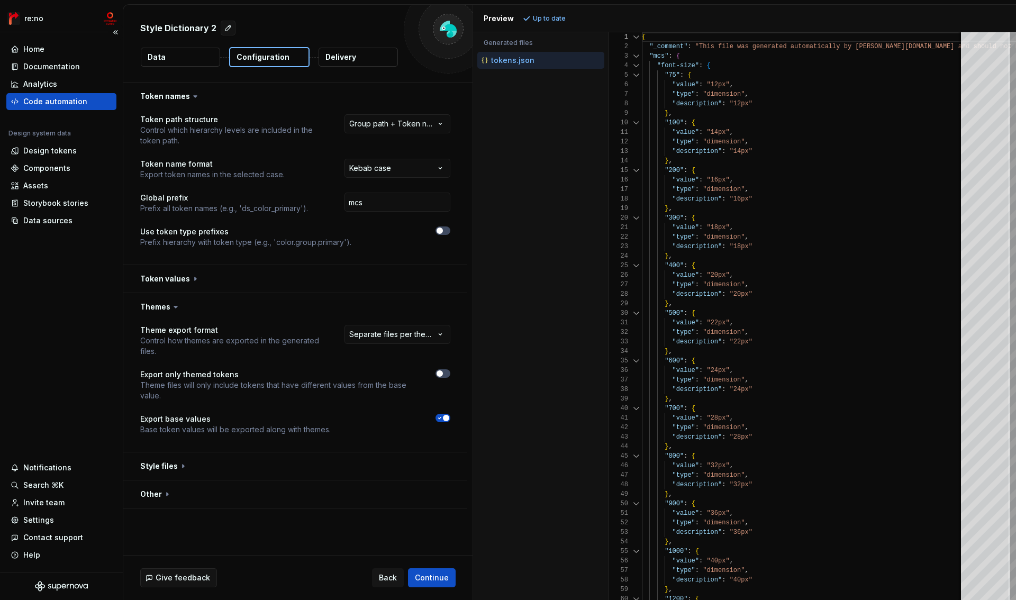
click at [92, 97] on div "Code automation" at bounding box center [62, 101] width 102 height 11
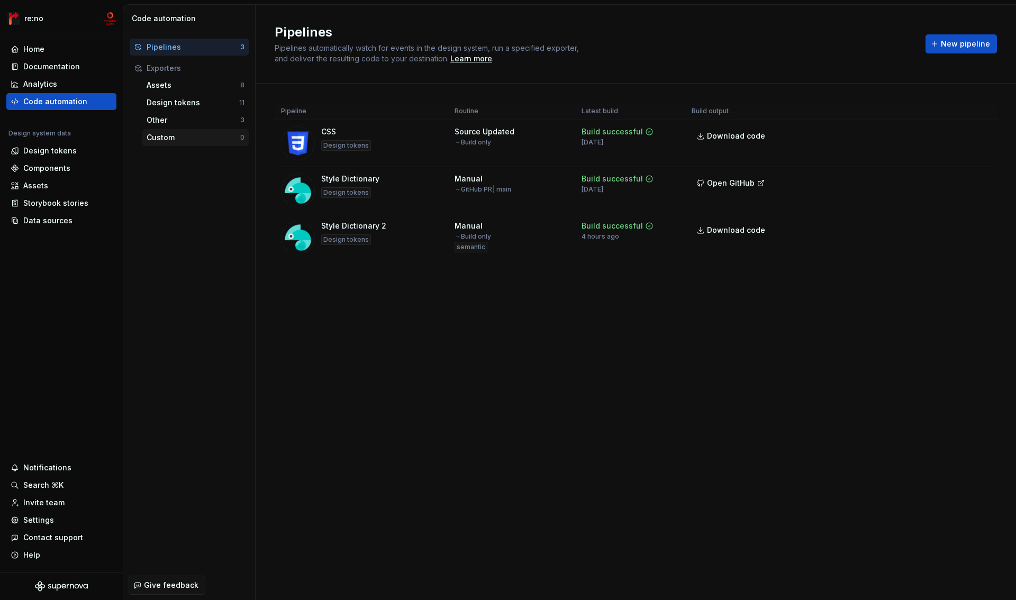
click at [184, 139] on div "Custom" at bounding box center [194, 137] width 94 height 11
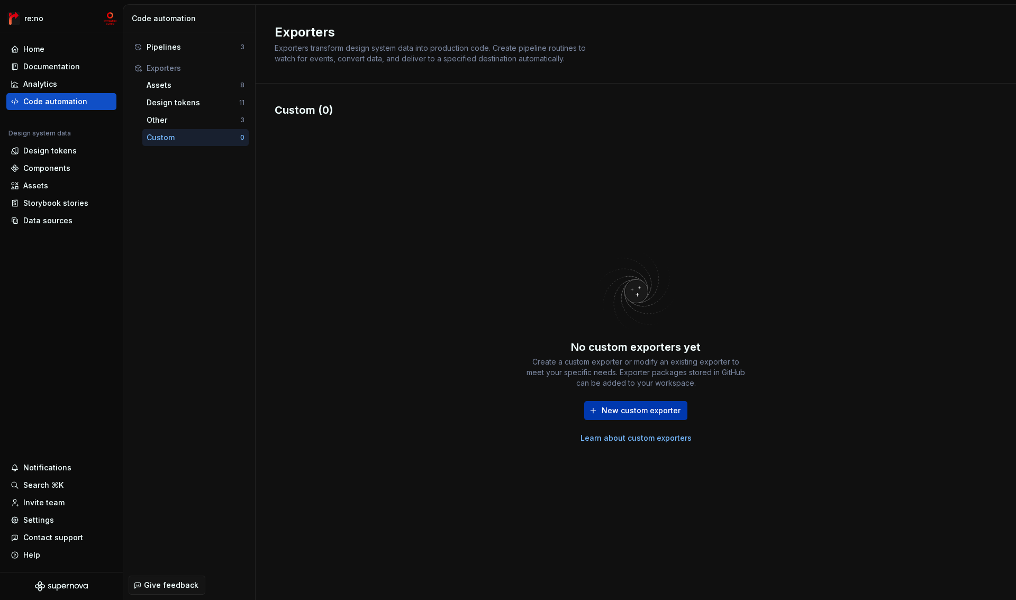
click at [638, 407] on span "New custom exporter" at bounding box center [640, 410] width 79 height 11
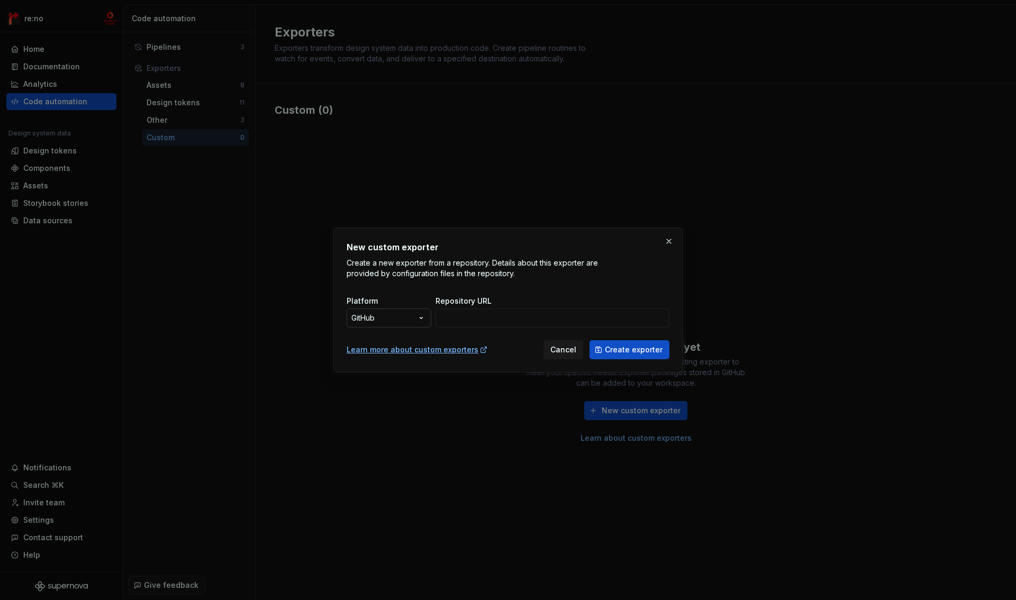
click at [411, 320] on div "New custom exporter Create a new exporter from a repository. Details about this…" at bounding box center [508, 300] width 1016 height 600
click at [411, 319] on div "New custom exporter Create a new exporter from a repository. Details about this…" at bounding box center [508, 300] width 1016 height 600
click at [495, 301] on div "Repository URL" at bounding box center [552, 301] width 234 height 11
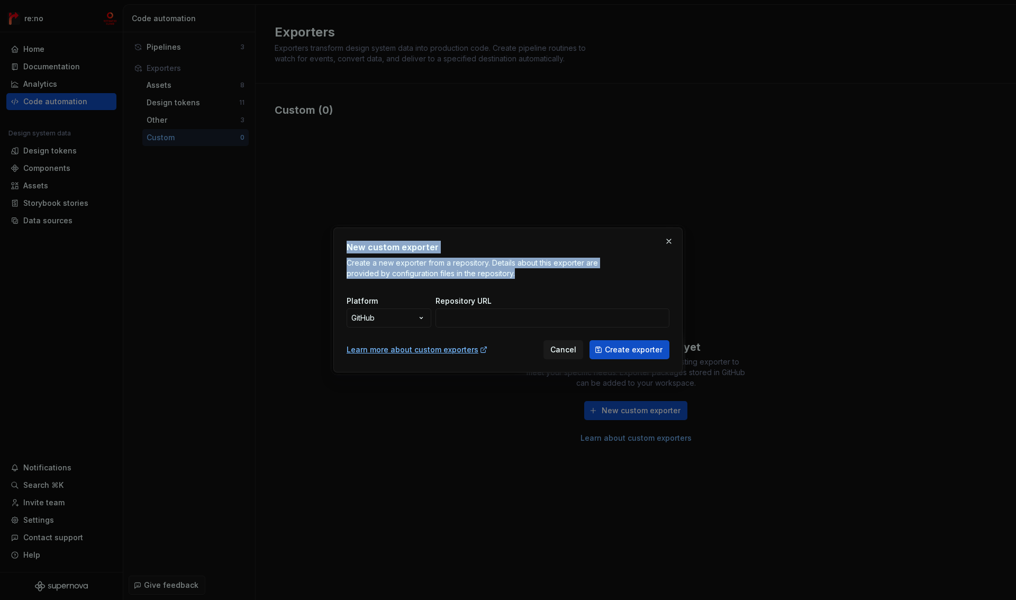
drag, startPoint x: 347, startPoint y: 246, endPoint x: 572, endPoint y: 276, distance: 227.3
click at [572, 276] on div "New custom exporter Create a new exporter from a repository. Details about this…" at bounding box center [507, 260] width 323 height 38
copy div "New custom exporter Create a new exporter from a repository. Details about this…"
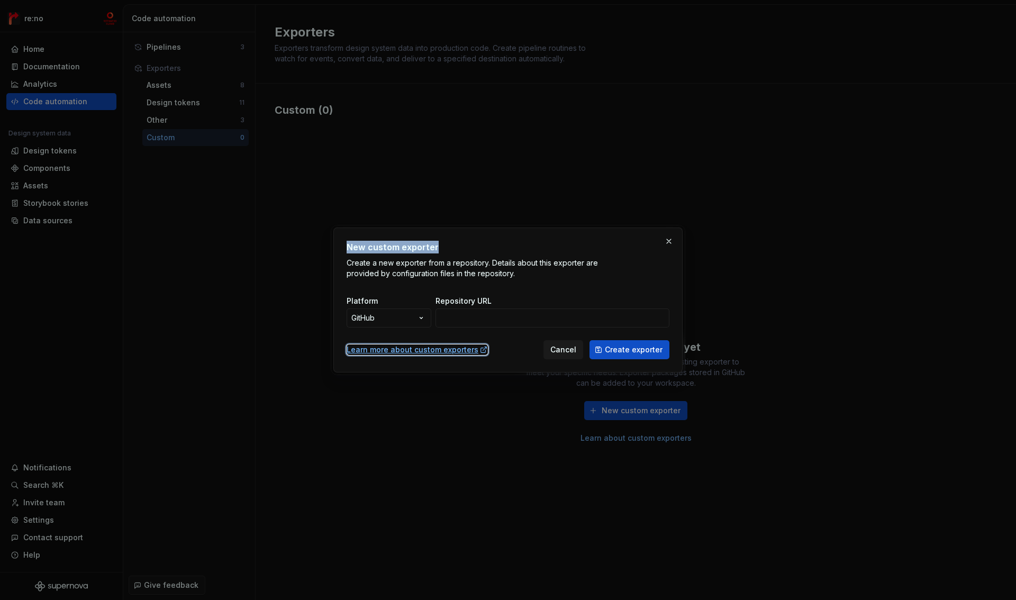
click at [454, 351] on div "Learn more about custom exporters" at bounding box center [416, 349] width 141 height 11
click at [407, 324] on div "New custom exporter Create a new exporter from a repository. Details about this…" at bounding box center [508, 300] width 1016 height 600
click at [407, 323] on div "New custom exporter Create a new exporter from a repository. Details about this…" at bounding box center [508, 300] width 1016 height 600
click at [567, 350] on span "Cancel" at bounding box center [563, 349] width 26 height 11
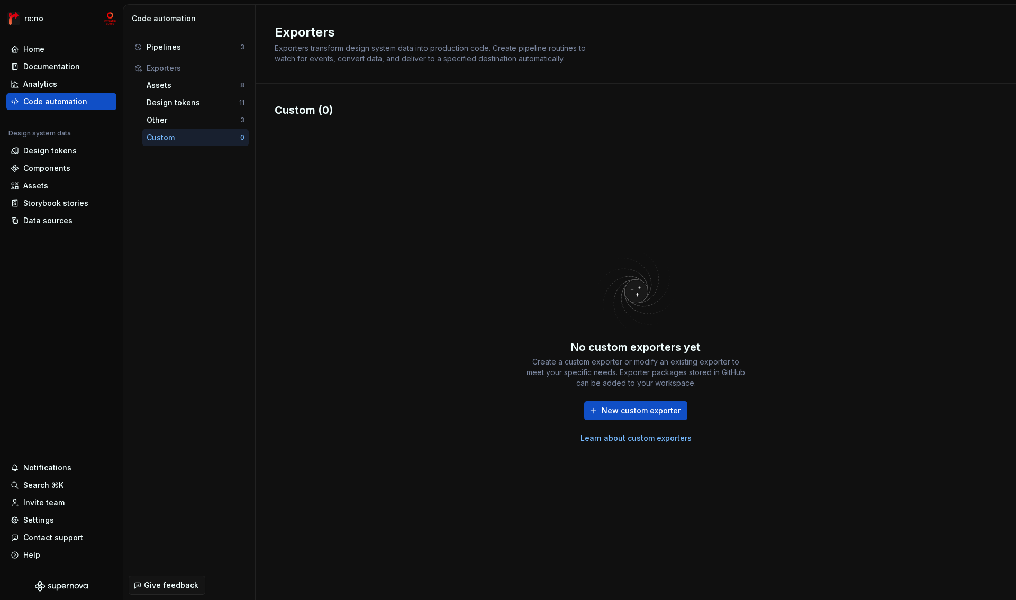
click at [636, 438] on link "Learn about custom exporters" at bounding box center [635, 438] width 111 height 11
click at [210, 121] on div "Other" at bounding box center [194, 120] width 94 height 11
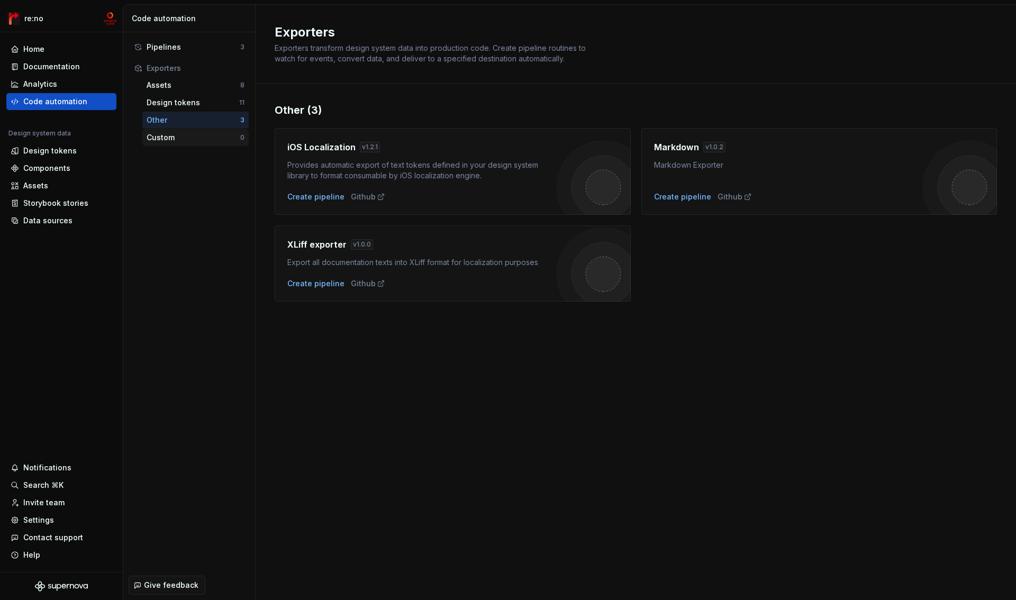
click at [202, 135] on div "Custom" at bounding box center [194, 137] width 94 height 11
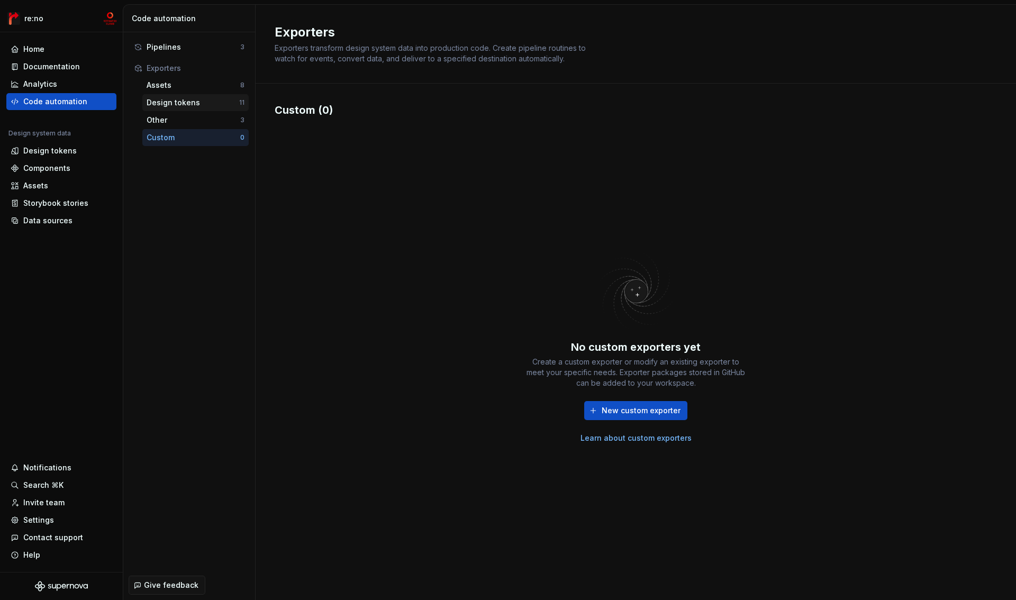
click at [205, 101] on div "Design tokens" at bounding box center [193, 102] width 93 height 11
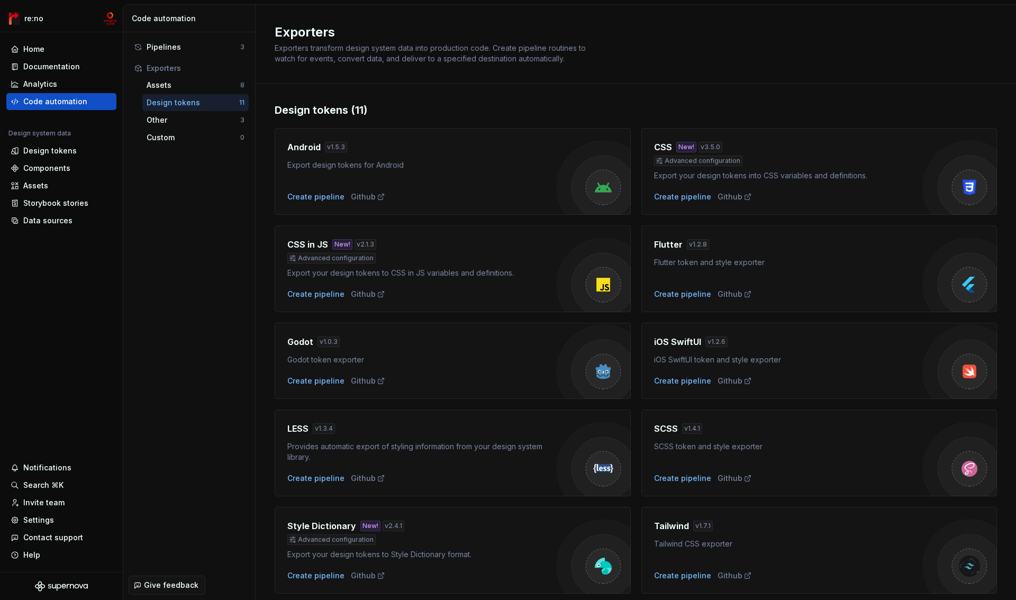
scroll to position [131, 0]
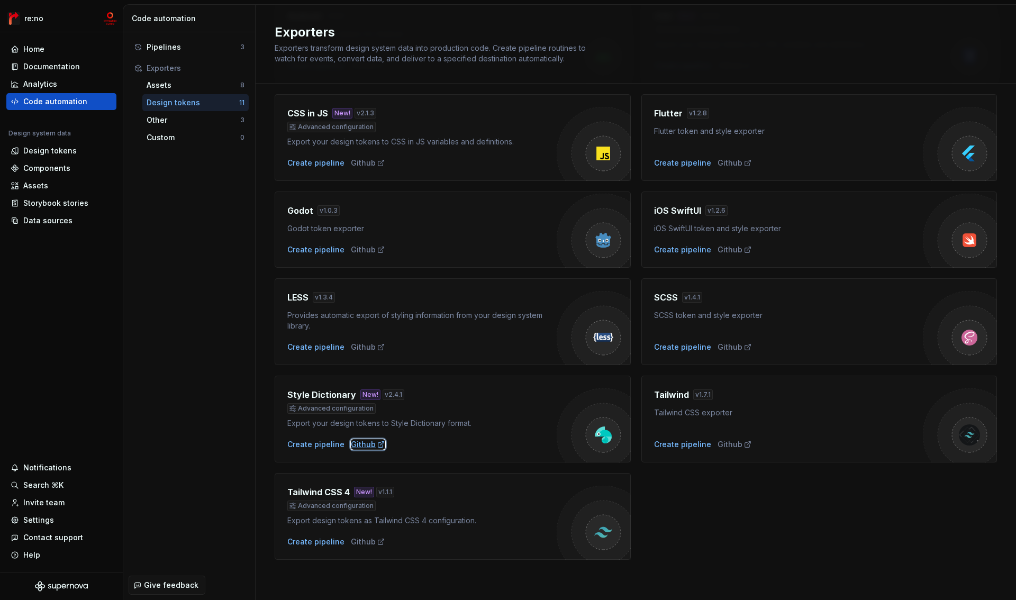
click at [370, 445] on div "Github" at bounding box center [368, 444] width 34 height 11
click at [172, 137] on div "Custom" at bounding box center [194, 137] width 94 height 11
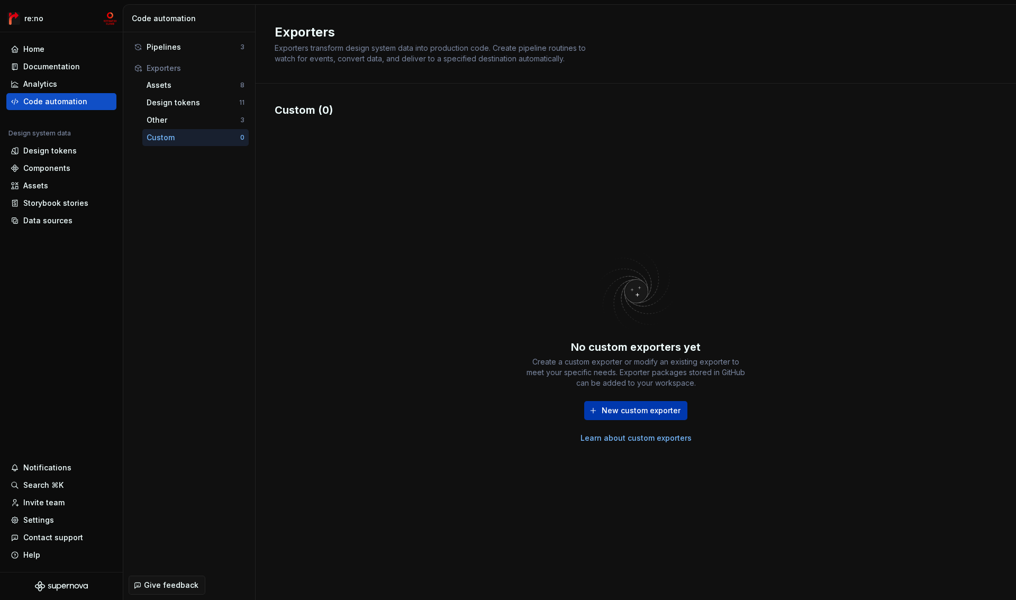
click at [648, 412] on span "New custom exporter" at bounding box center [640, 410] width 79 height 11
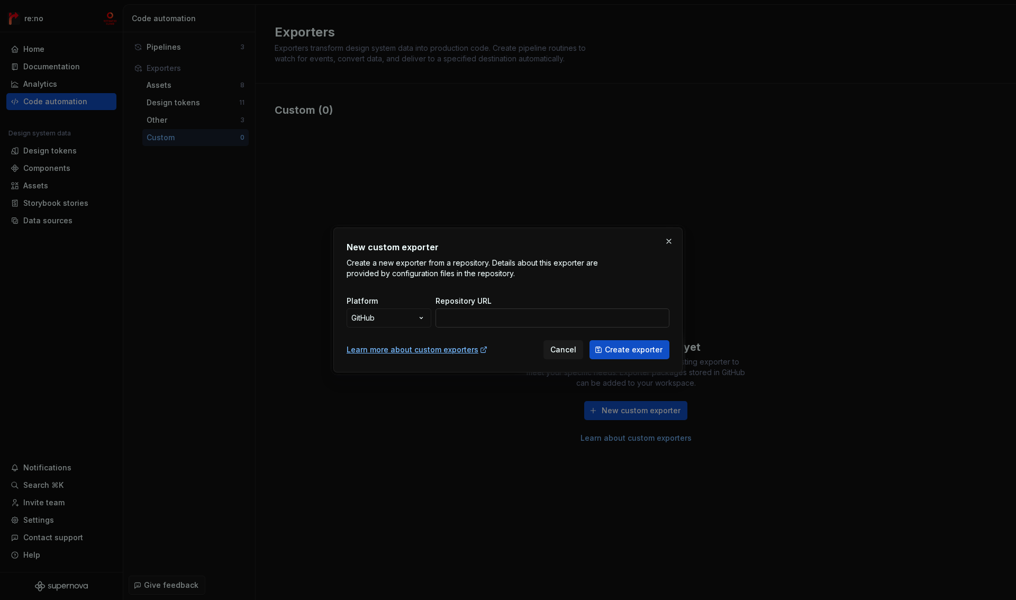
click at [502, 316] on input "Repository URL" at bounding box center [552, 317] width 234 height 19
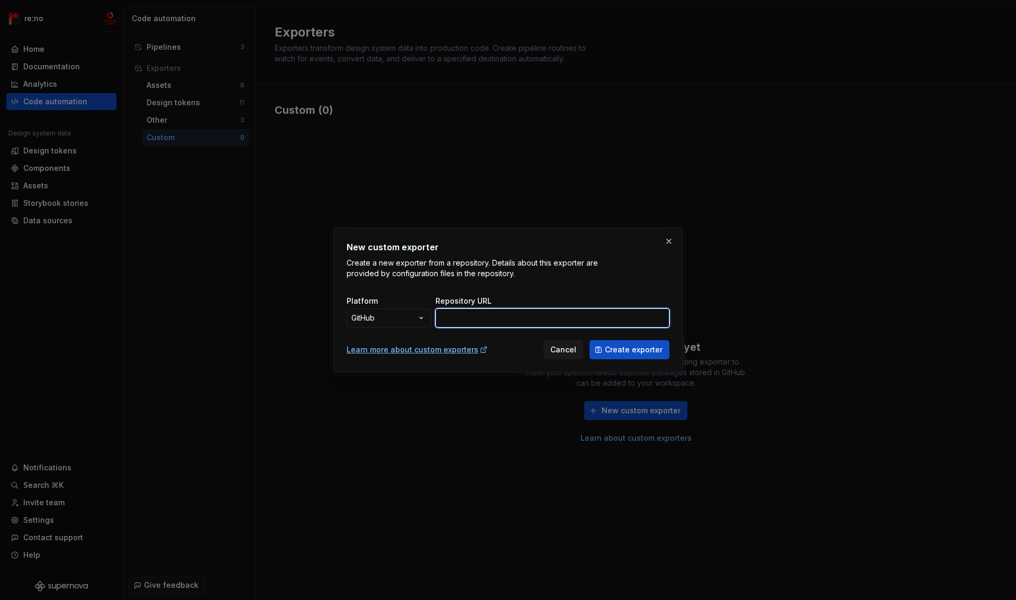
paste input "[URL][DOMAIN_NAME]"
click at [541, 319] on input "[URL][DOMAIN_NAME]" at bounding box center [552, 317] width 234 height 19
paste input "text"
type input "[URL][DOMAIN_NAME]"
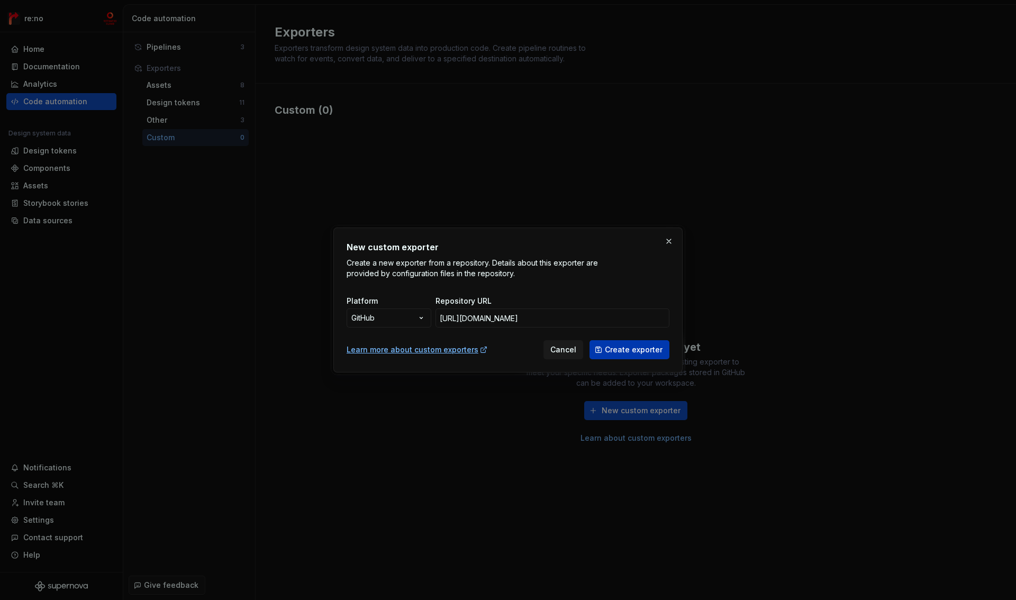
click at [619, 349] on span "Create exporter" at bounding box center [634, 349] width 58 height 11
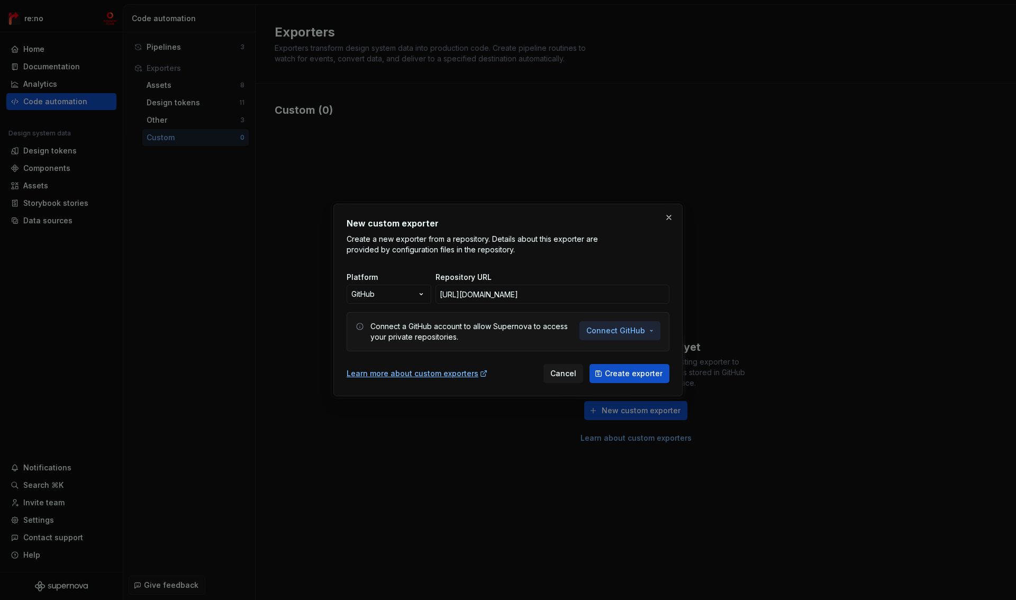
click at [647, 334] on button "Connect GitHub" at bounding box center [619, 330] width 81 height 19
click at [566, 377] on span "Cancel" at bounding box center [563, 373] width 26 height 11
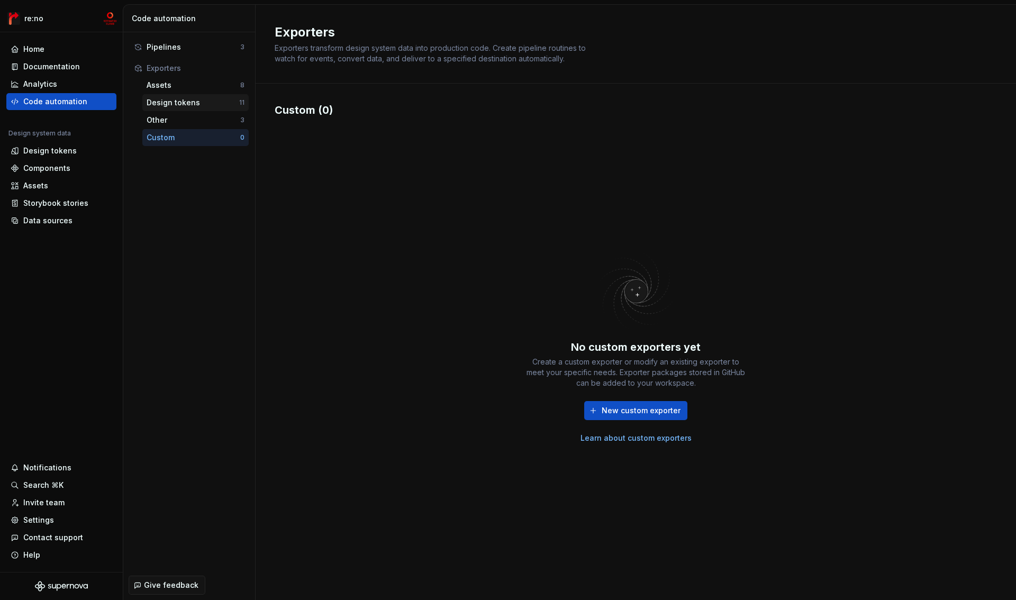
click at [171, 102] on div "Design tokens" at bounding box center [193, 102] width 93 height 11
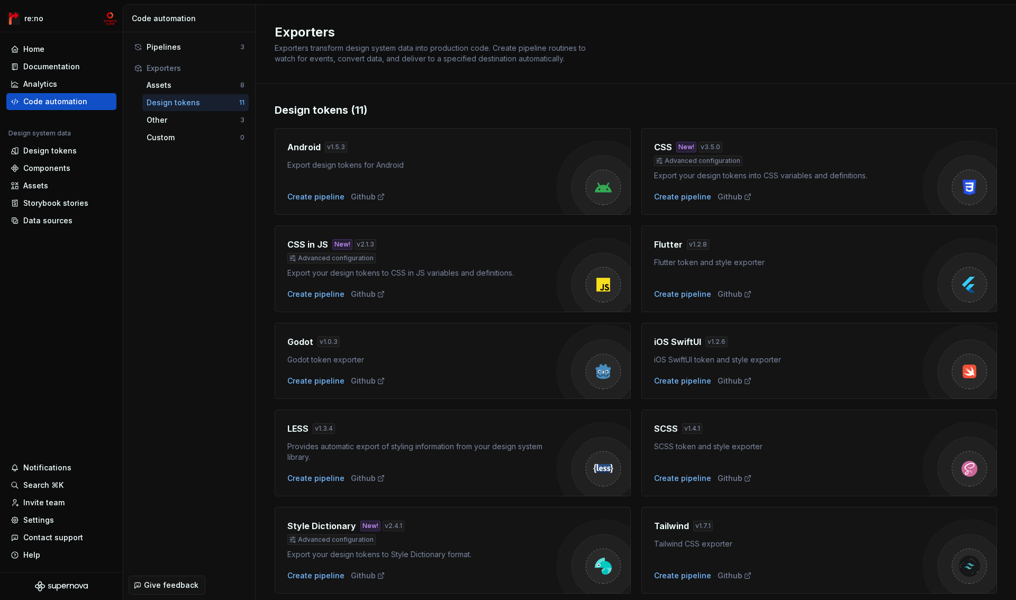
scroll to position [131, 0]
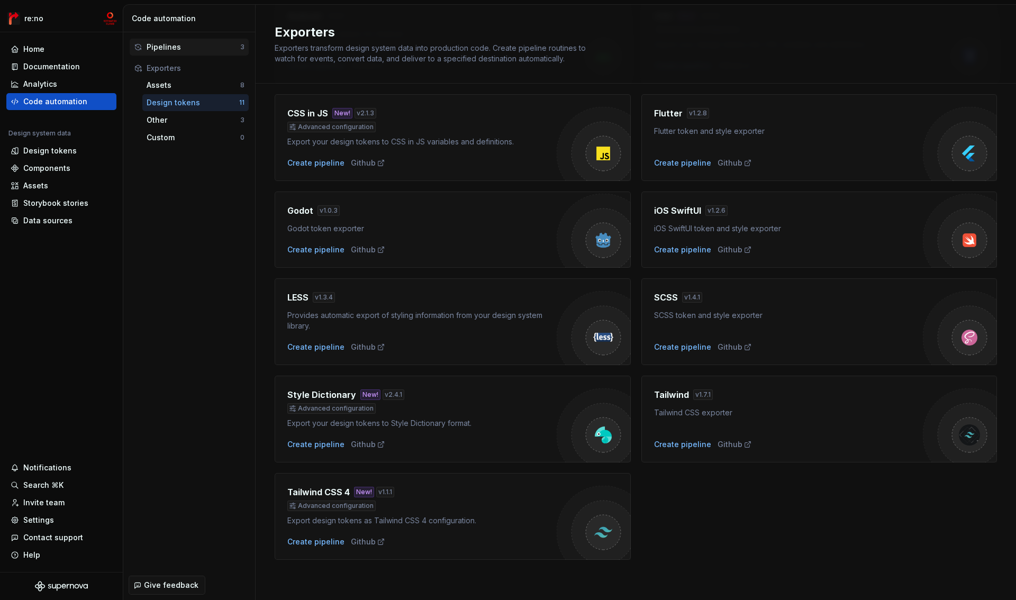
click at [171, 47] on div "Pipelines" at bounding box center [194, 47] width 94 height 11
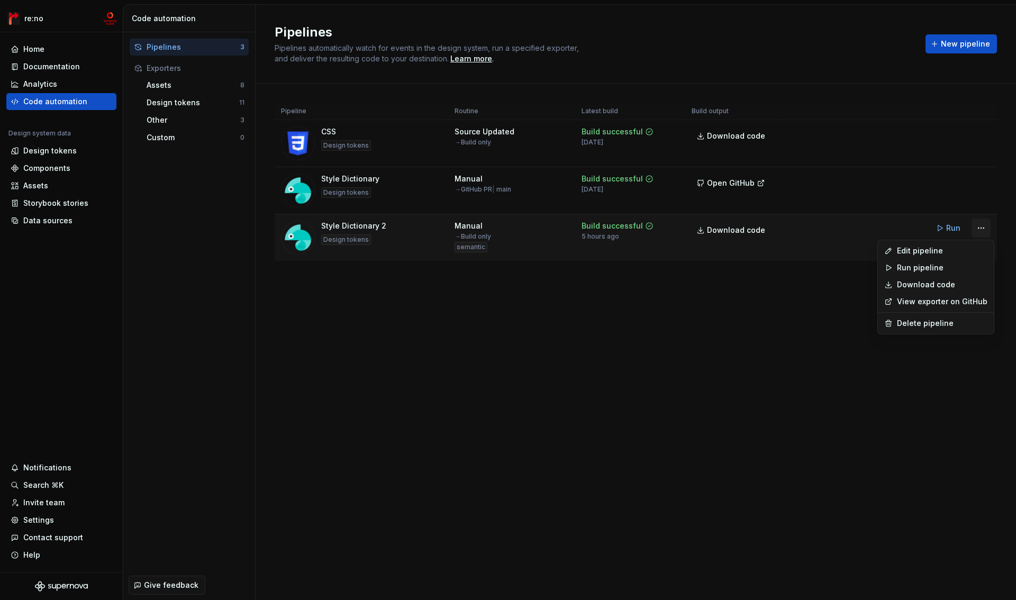
click at [978, 230] on html "re:no Home Documentation Analytics Code automation Design system data Design to…" at bounding box center [508, 300] width 1016 height 600
click at [940, 251] on div "Edit pipeline" at bounding box center [942, 250] width 90 height 11
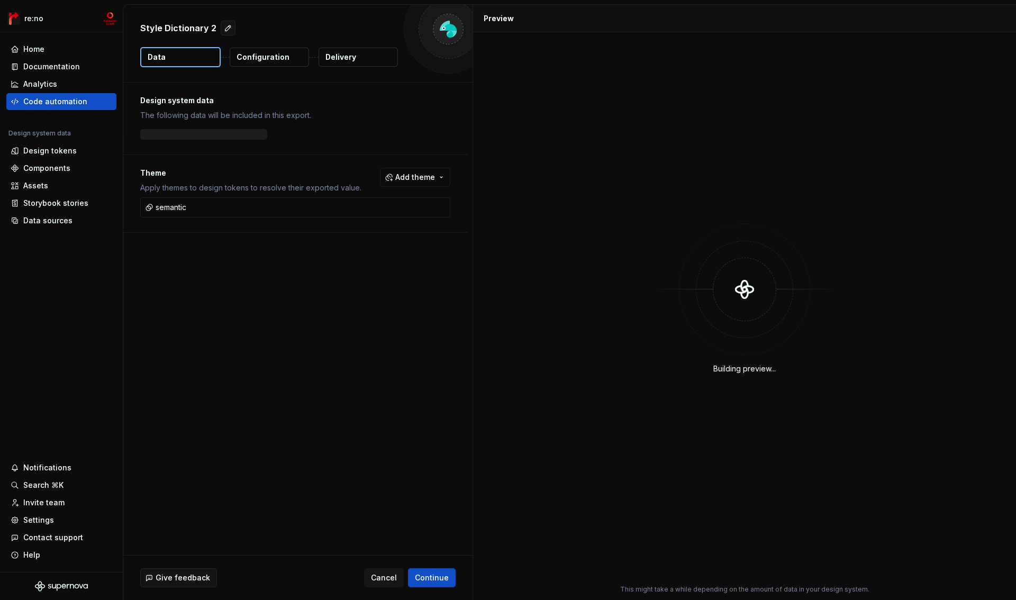
click at [266, 58] on p "Configuration" at bounding box center [262, 57] width 53 height 11
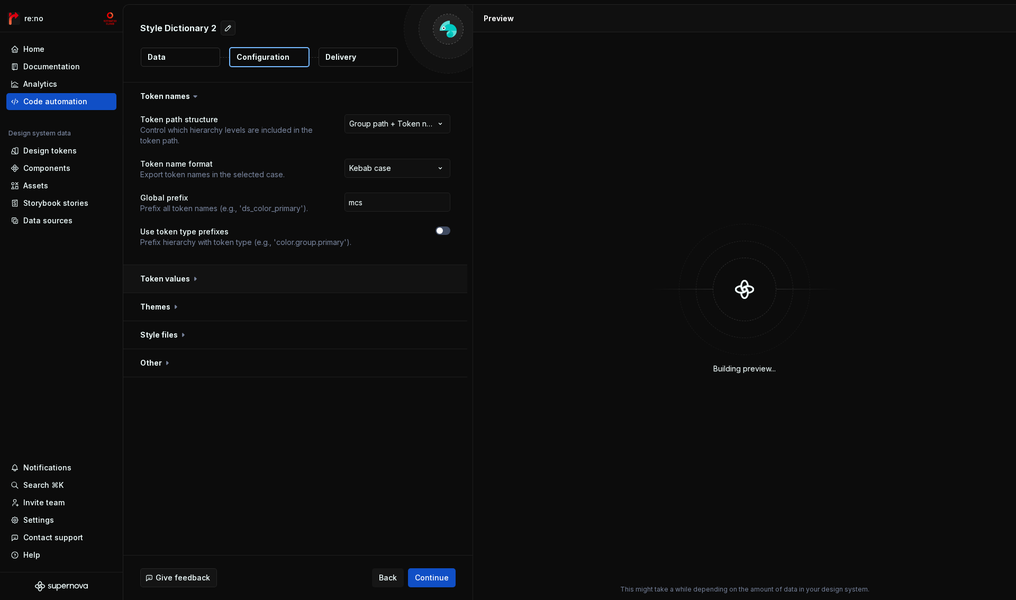
click at [173, 279] on button "button" at bounding box center [295, 279] width 344 height 28
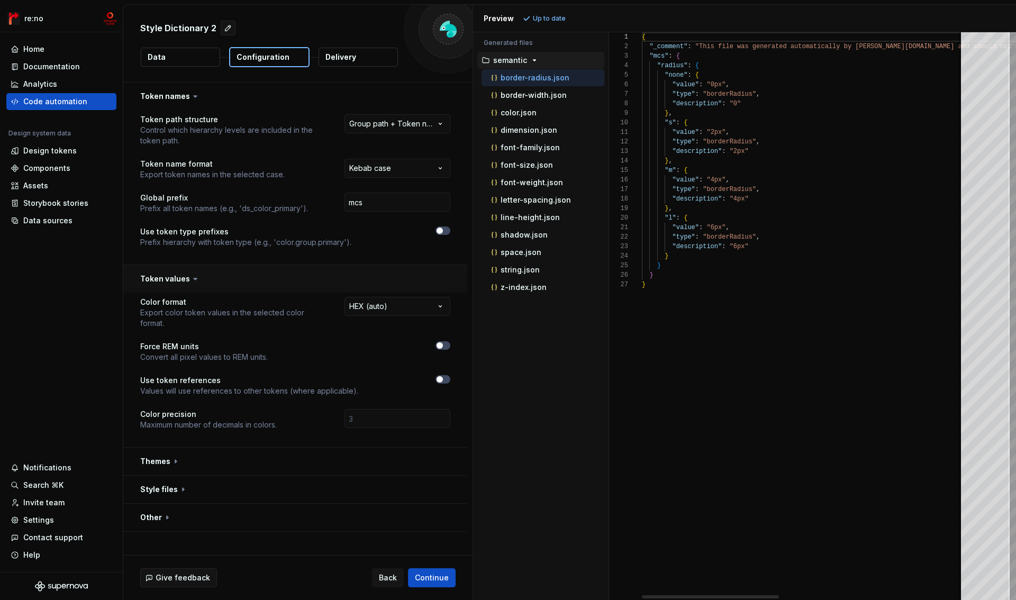
click at [173, 279] on button "button" at bounding box center [295, 279] width 344 height 28
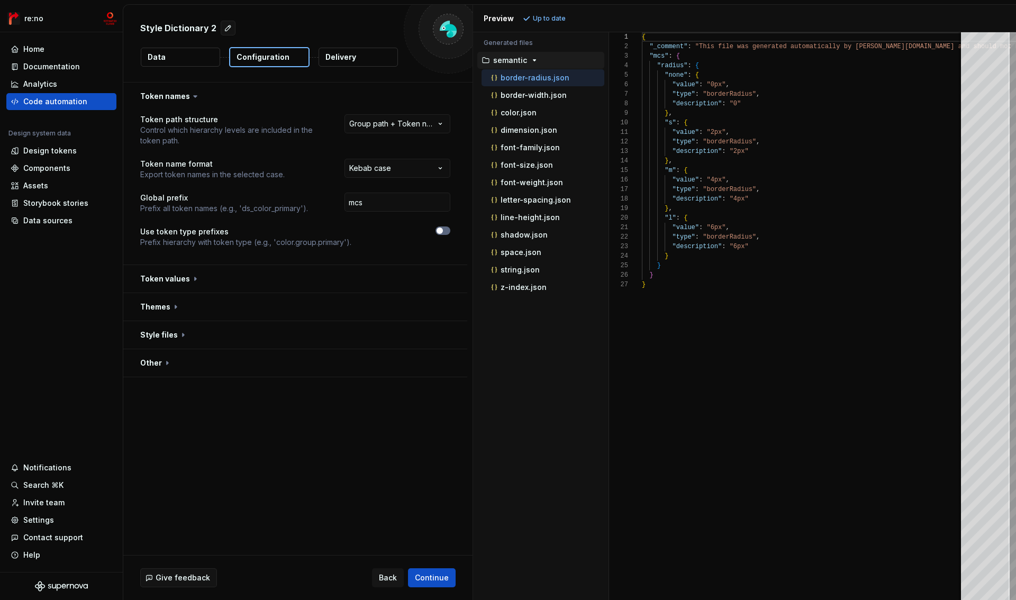
click at [442, 231] on icon "button" at bounding box center [439, 230] width 8 height 6
click at [443, 231] on span "button" at bounding box center [446, 230] width 6 height 6
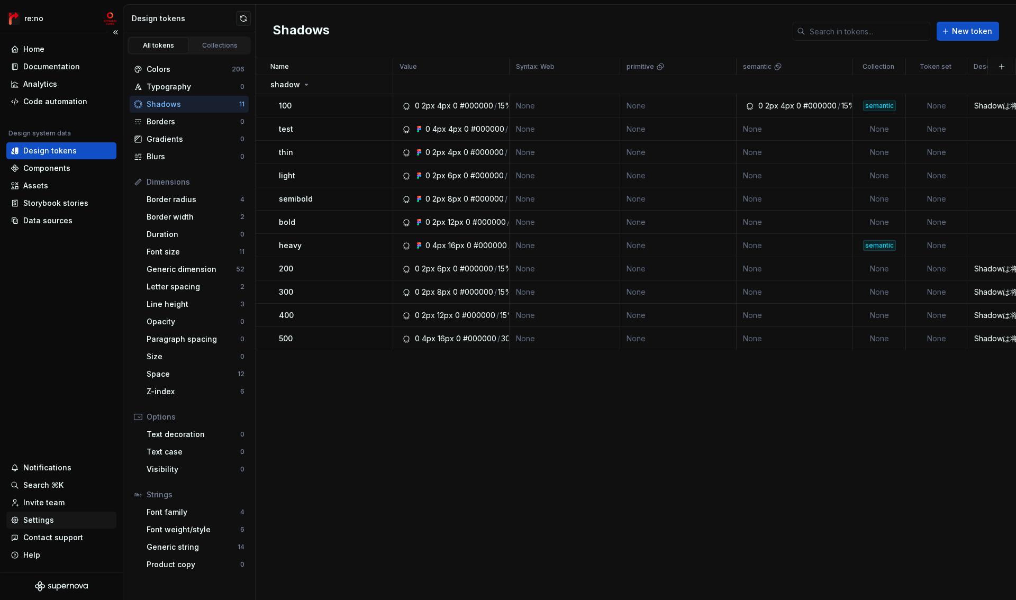
click at [41, 516] on div "Settings" at bounding box center [38, 520] width 31 height 11
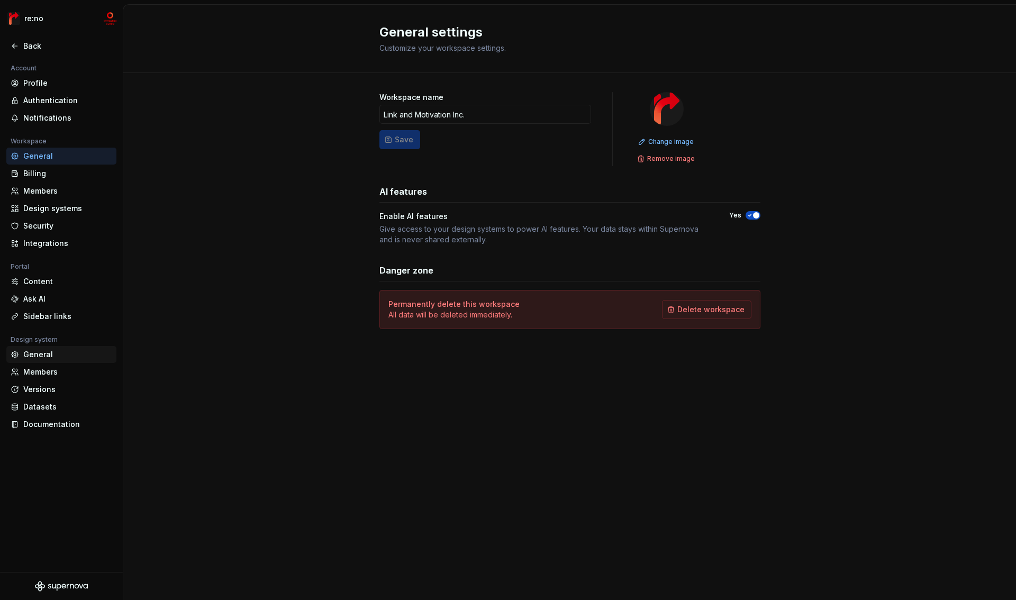
click at [32, 357] on div "General" at bounding box center [67, 354] width 89 height 11
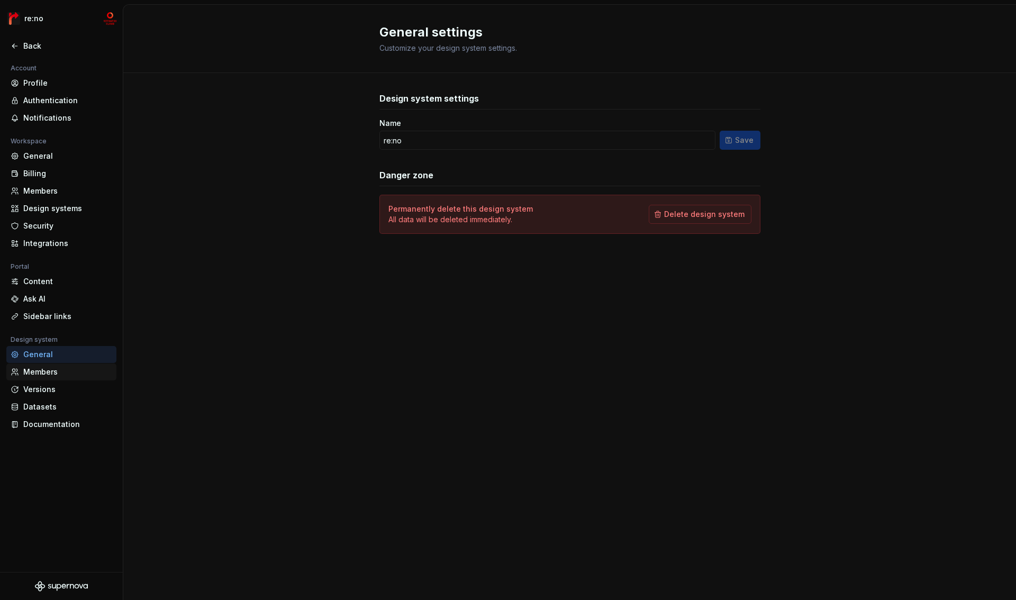
click at [32, 375] on div "Members" at bounding box center [67, 372] width 89 height 11
click at [32, 389] on div "Versions" at bounding box center [67, 389] width 89 height 11
click at [32, 408] on div "Datasets" at bounding box center [67, 406] width 89 height 11
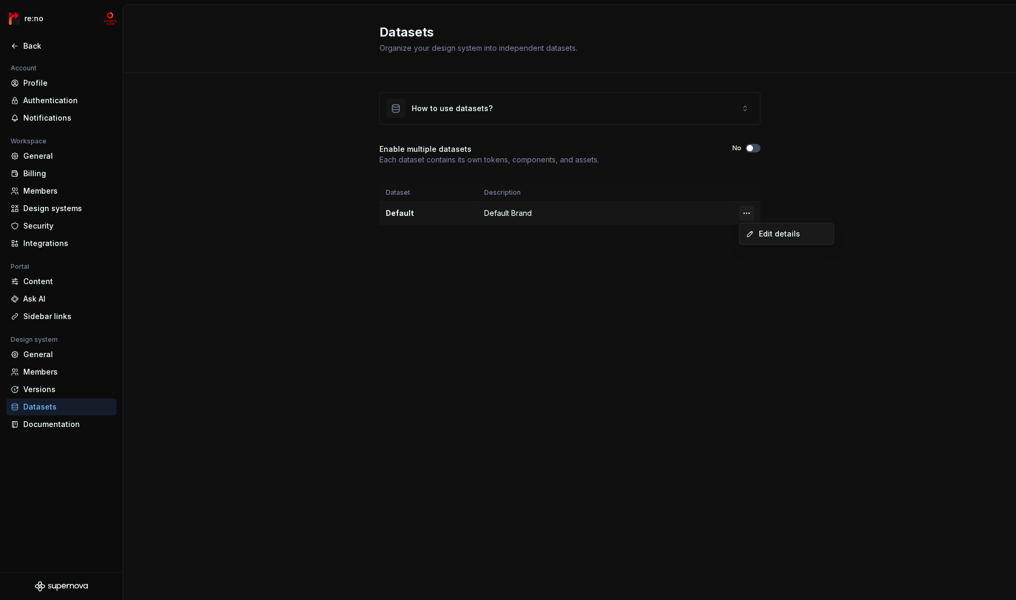
click at [746, 215] on html "re:no Back Account Profile Authentication Notifications Workspace General Billi…" at bounding box center [508, 300] width 1016 height 600
click at [597, 243] on html "re:no Back Account Profile Authentication Notifications Workspace General Billi…" at bounding box center [508, 300] width 1016 height 600
drag, startPoint x: 379, startPoint y: 161, endPoint x: 654, endPoint y: 160, distance: 274.5
click at [654, 161] on div "Enable multiple datasets Each dataset contains its own tokens, components, and …" at bounding box center [569, 154] width 381 height 21
copy p "Each dataset contains its own tokens, components, and assets."
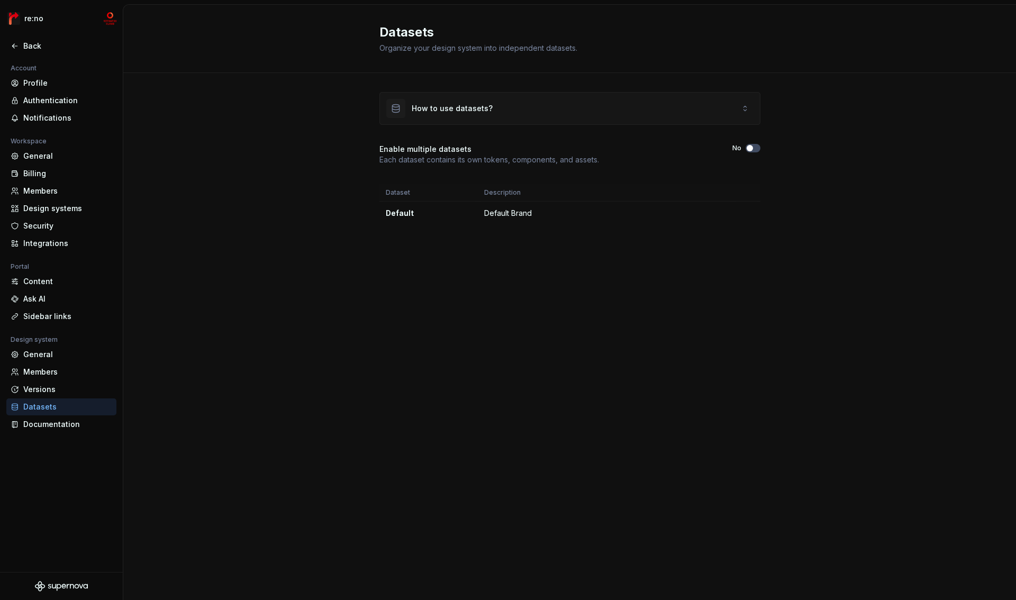
click at [697, 103] on div "How to use datasets?" at bounding box center [570, 109] width 380 height 32
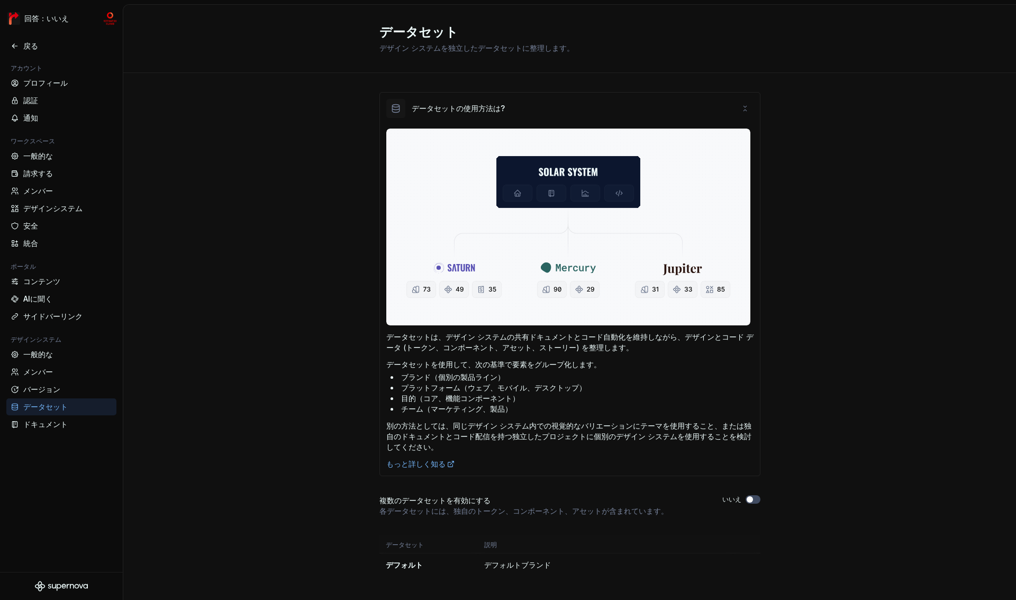
click at [542, 375] on li "ブランド （個別の製品ライン）" at bounding box center [571, 377] width 363 height 11
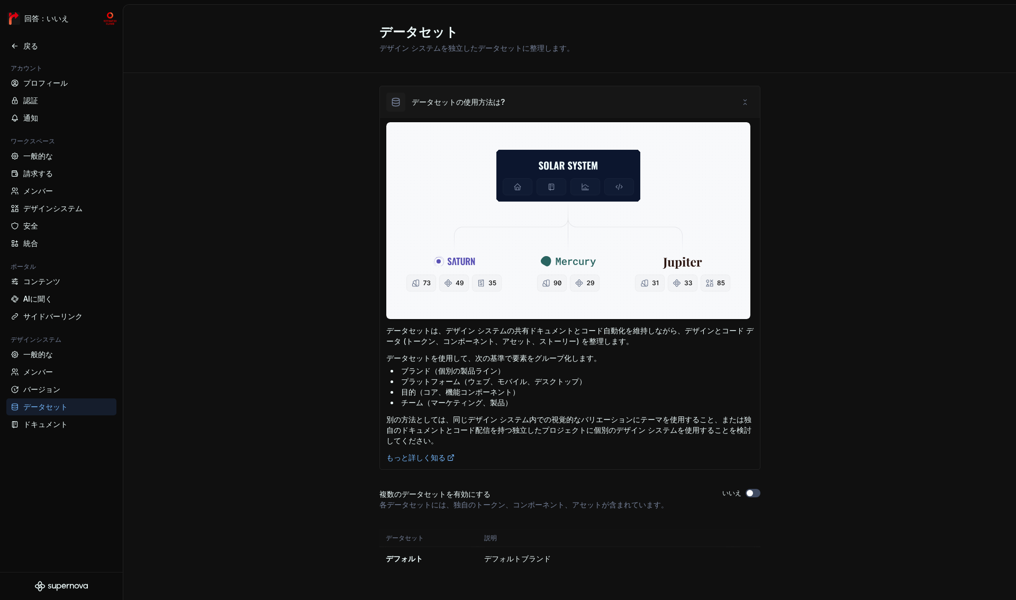
click at [740, 99] on icon at bounding box center [744, 102] width 8 height 8
